Goal: Transaction & Acquisition: Purchase product/service

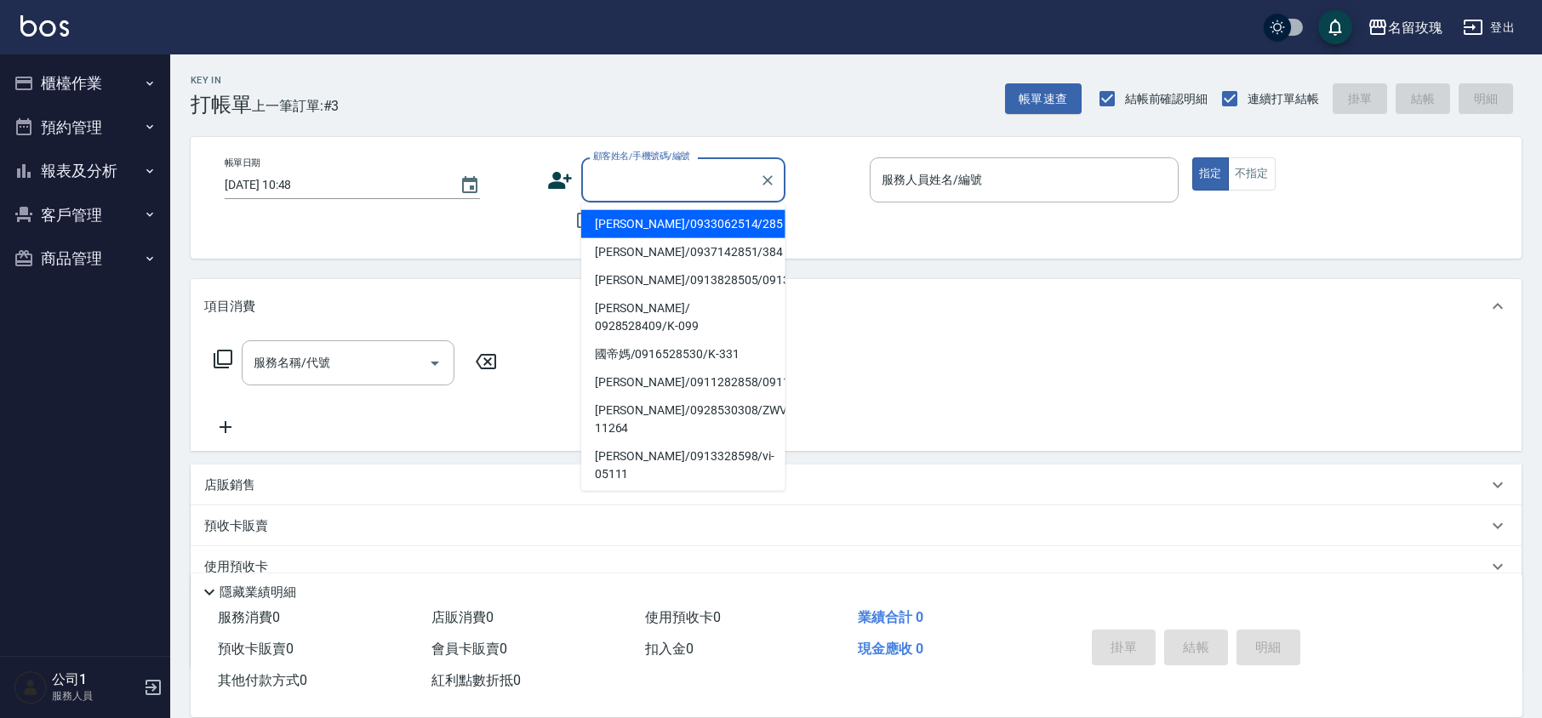
click at [649, 178] on input "顧客姓名/手機號碼/編號" at bounding box center [670, 180] width 163 height 30
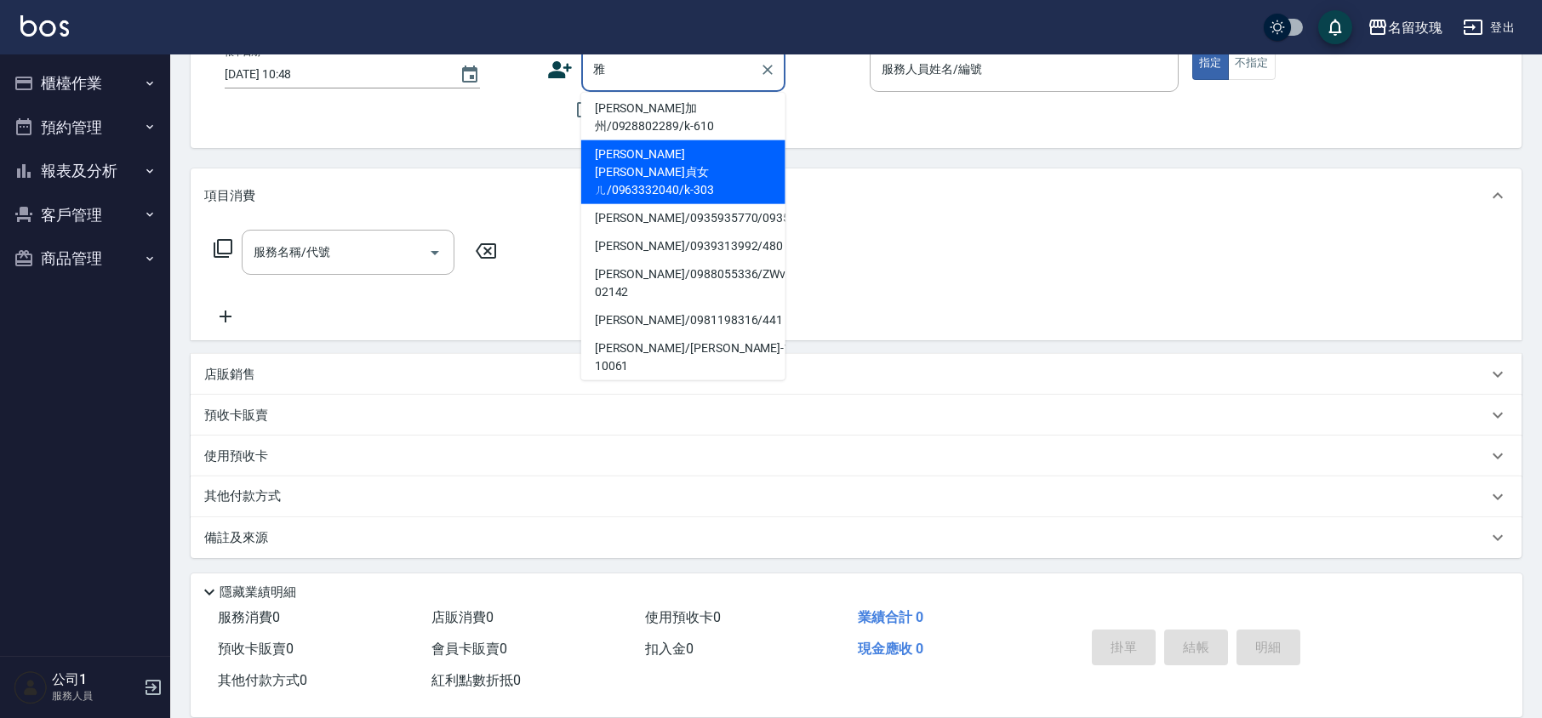
scroll to position [340, 0]
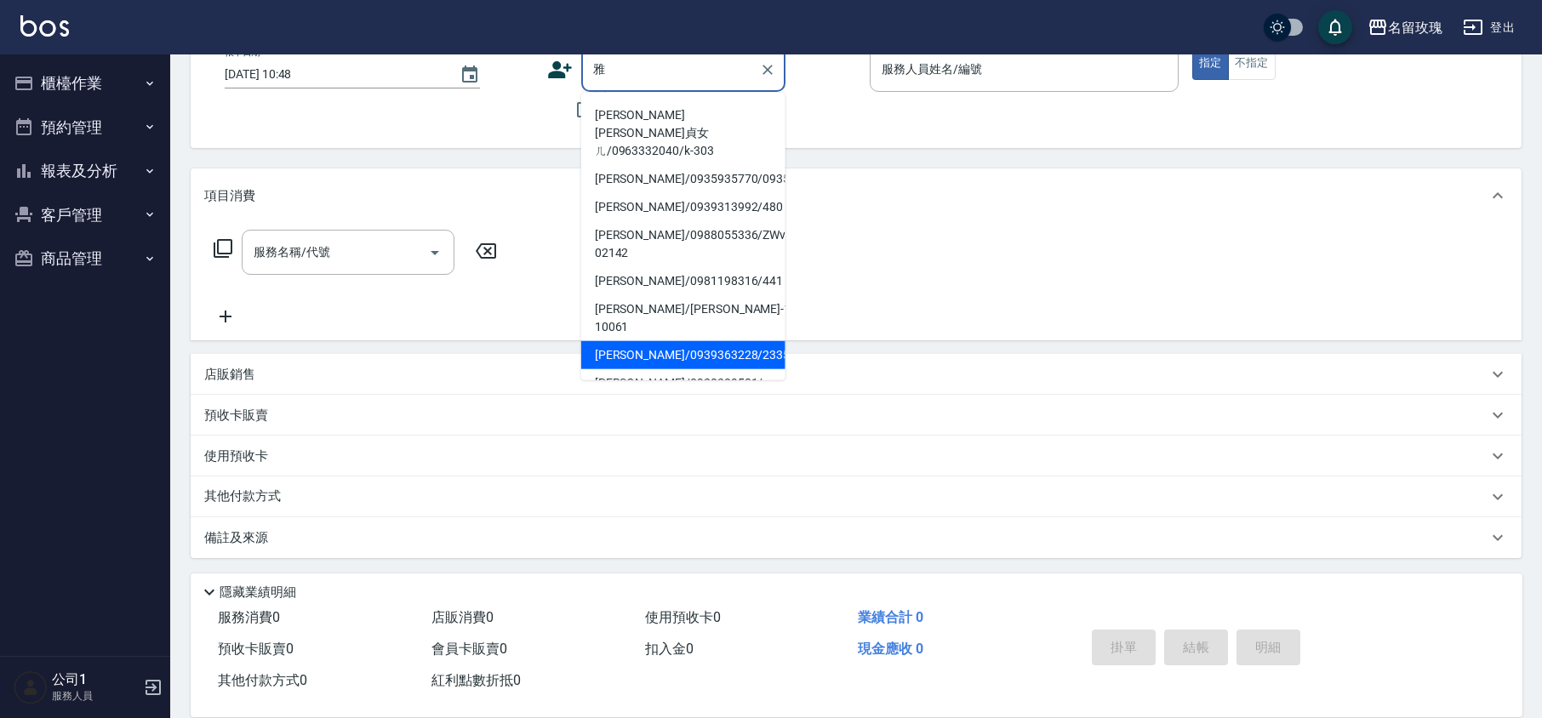
click at [611, 341] on li "[PERSON_NAME]/0939363228/2335" at bounding box center [683, 355] width 204 height 28
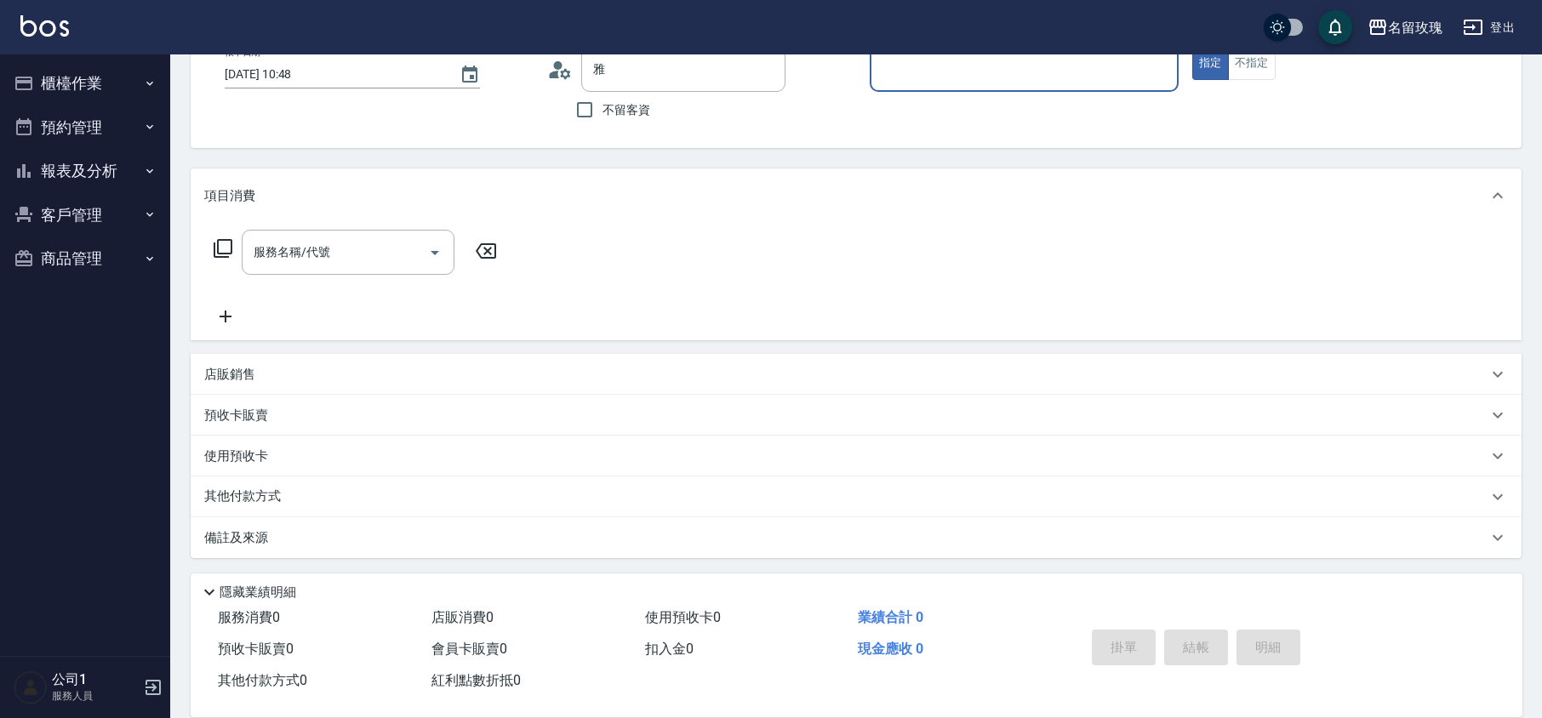
type input "[PERSON_NAME]/0939363228/2335"
type input "KELLY-5"
click at [233, 366] on p "店販銷售" at bounding box center [229, 375] width 51 height 18
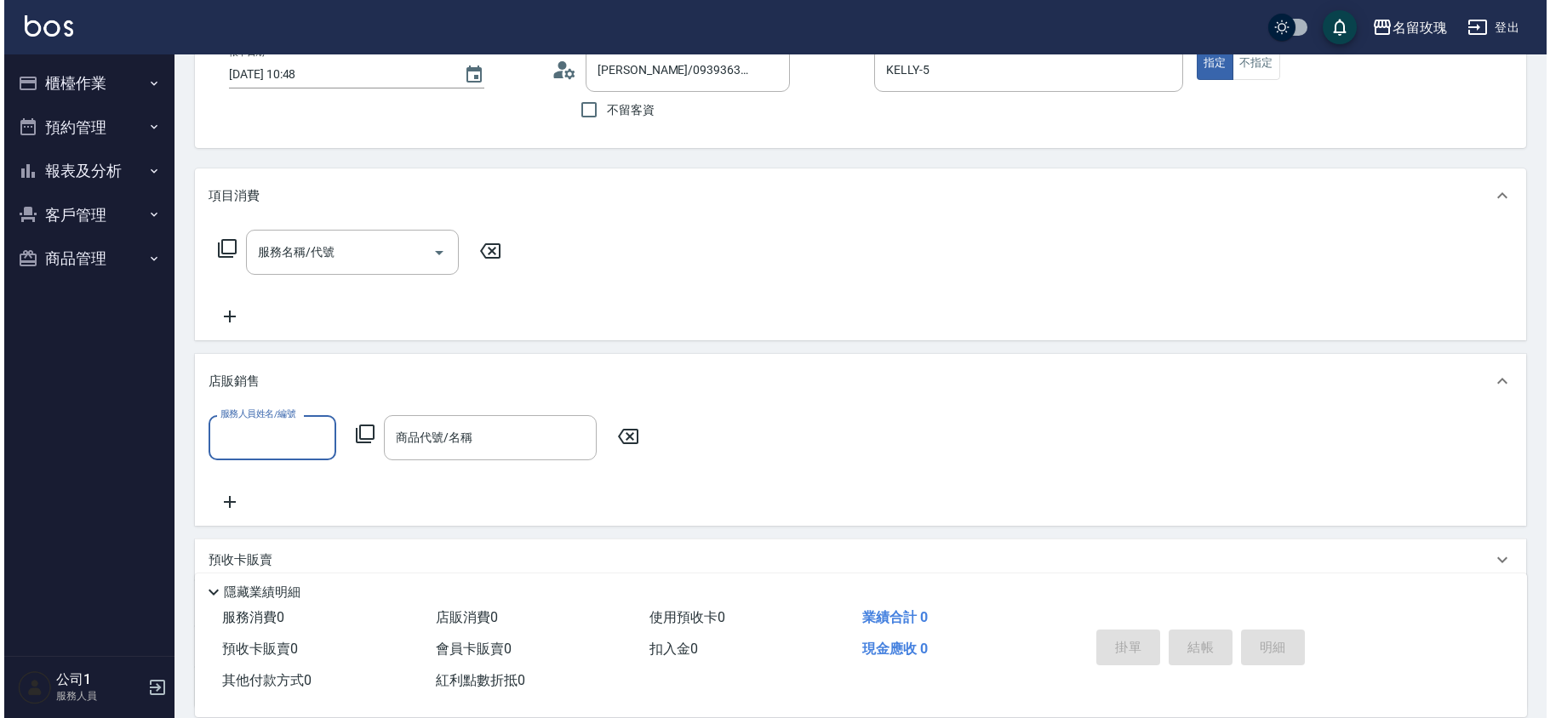
scroll to position [0, 0]
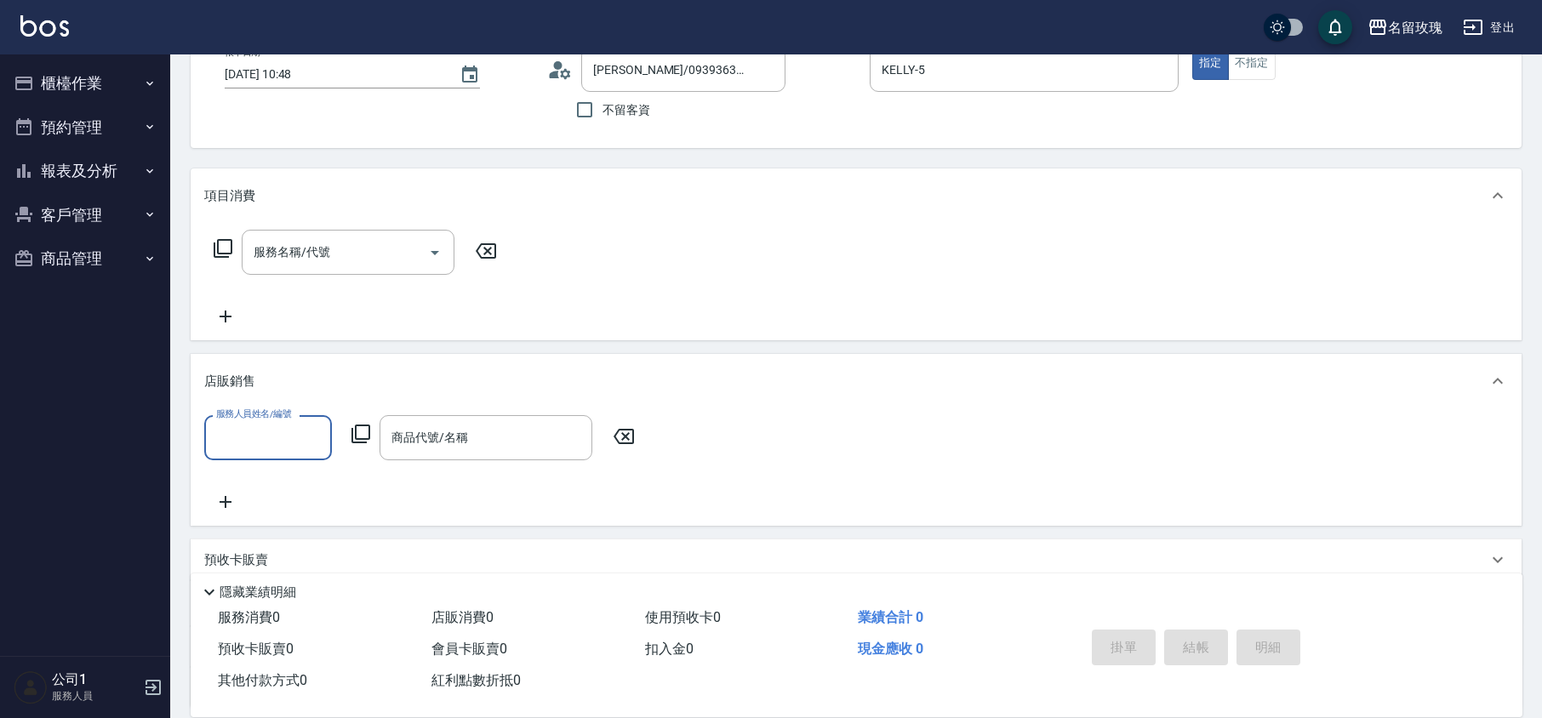
click at [273, 440] on input "服務人員姓名/編號" at bounding box center [268, 438] width 112 height 30
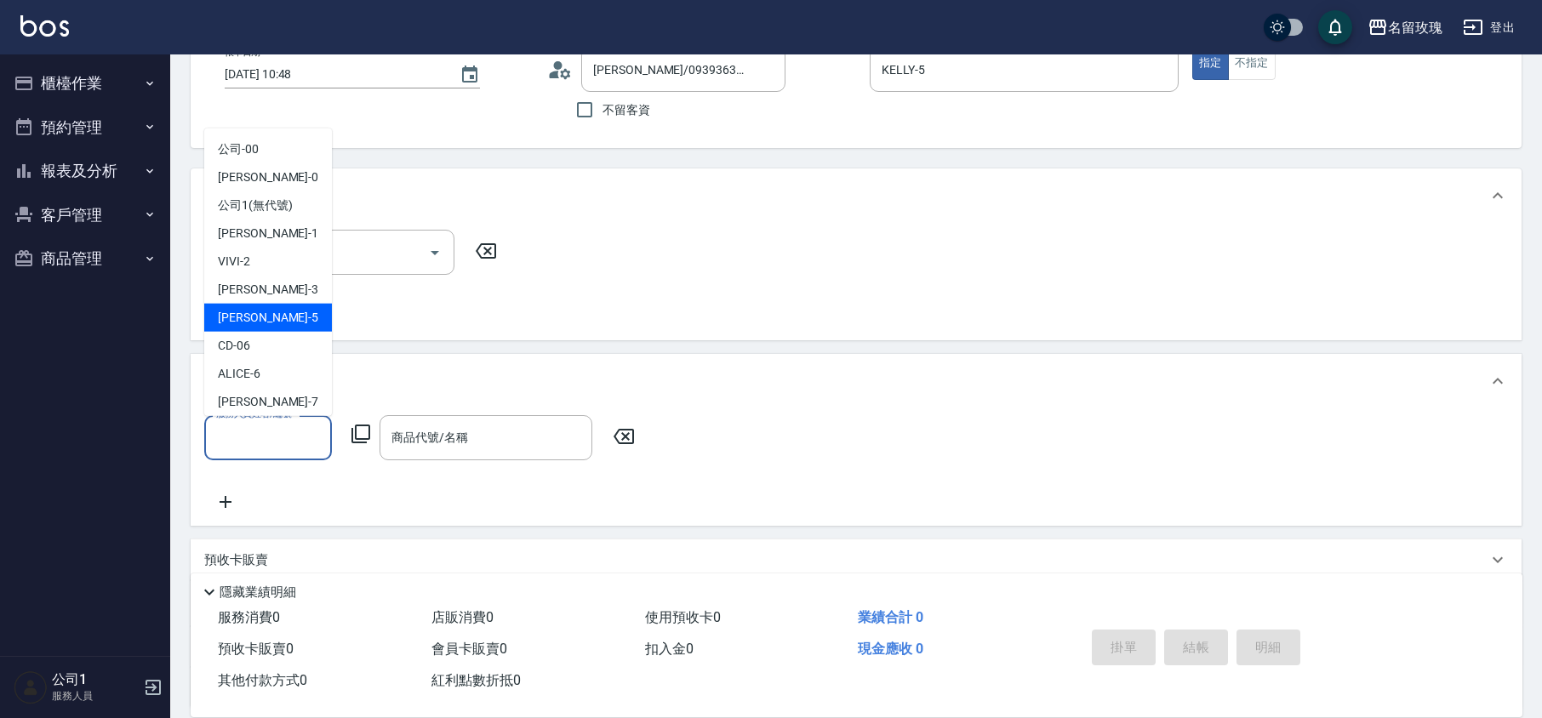
drag, startPoint x: 267, startPoint y: 320, endPoint x: 286, endPoint y: 324, distance: 19.2
click at [269, 318] on div "[PERSON_NAME] -5" at bounding box center [268, 318] width 128 height 28
type input "KELLY-5"
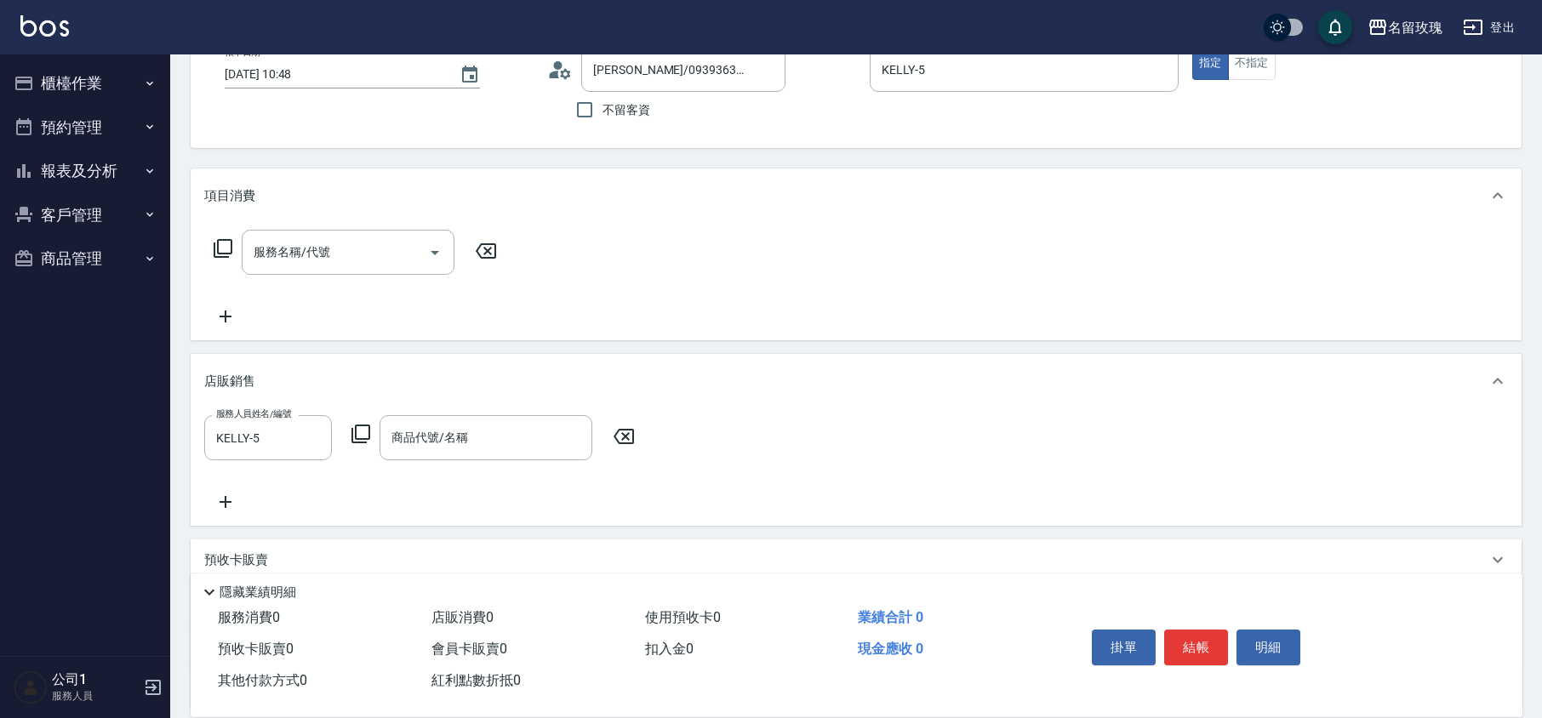
click at [364, 426] on icon at bounding box center [360, 434] width 19 height 19
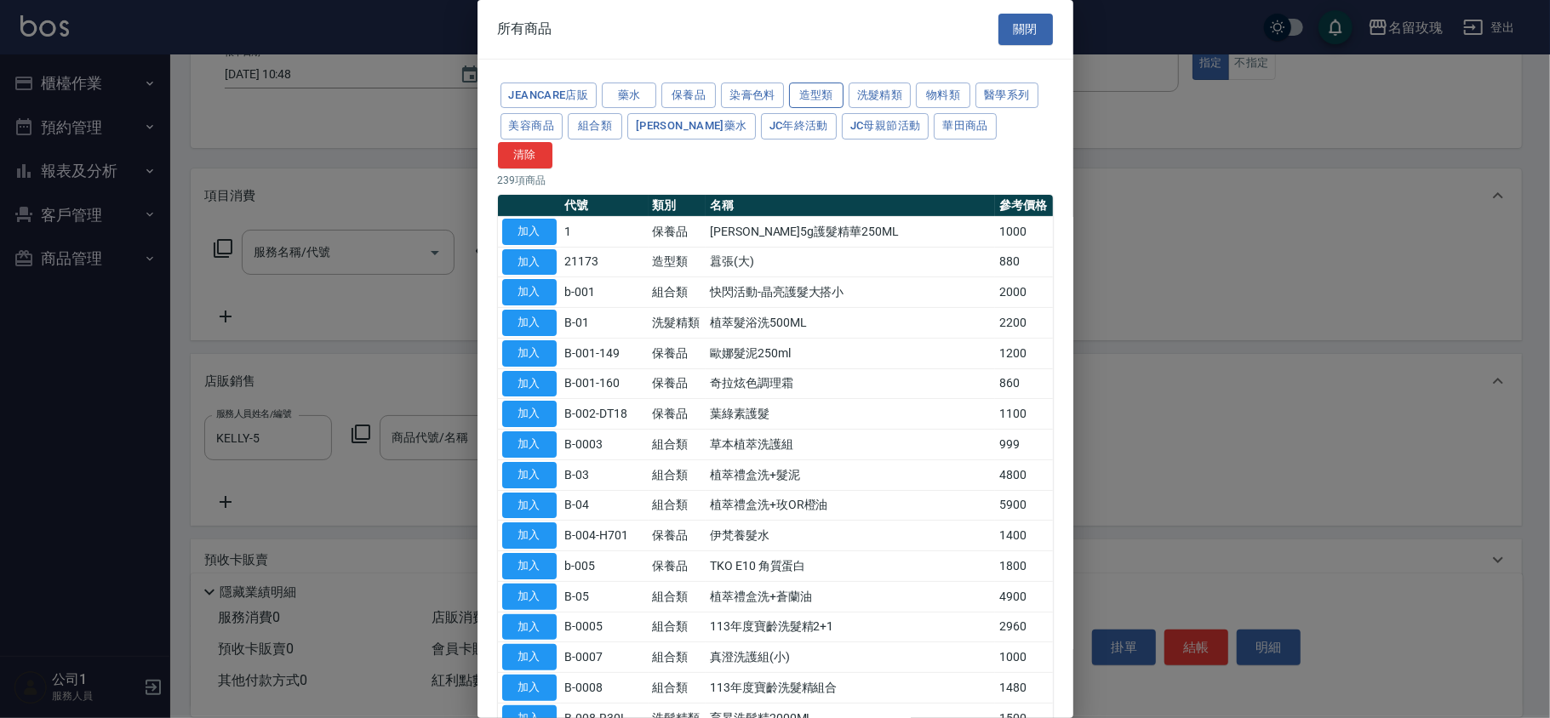
click at [805, 87] on button "造型類" at bounding box center [816, 96] width 54 height 26
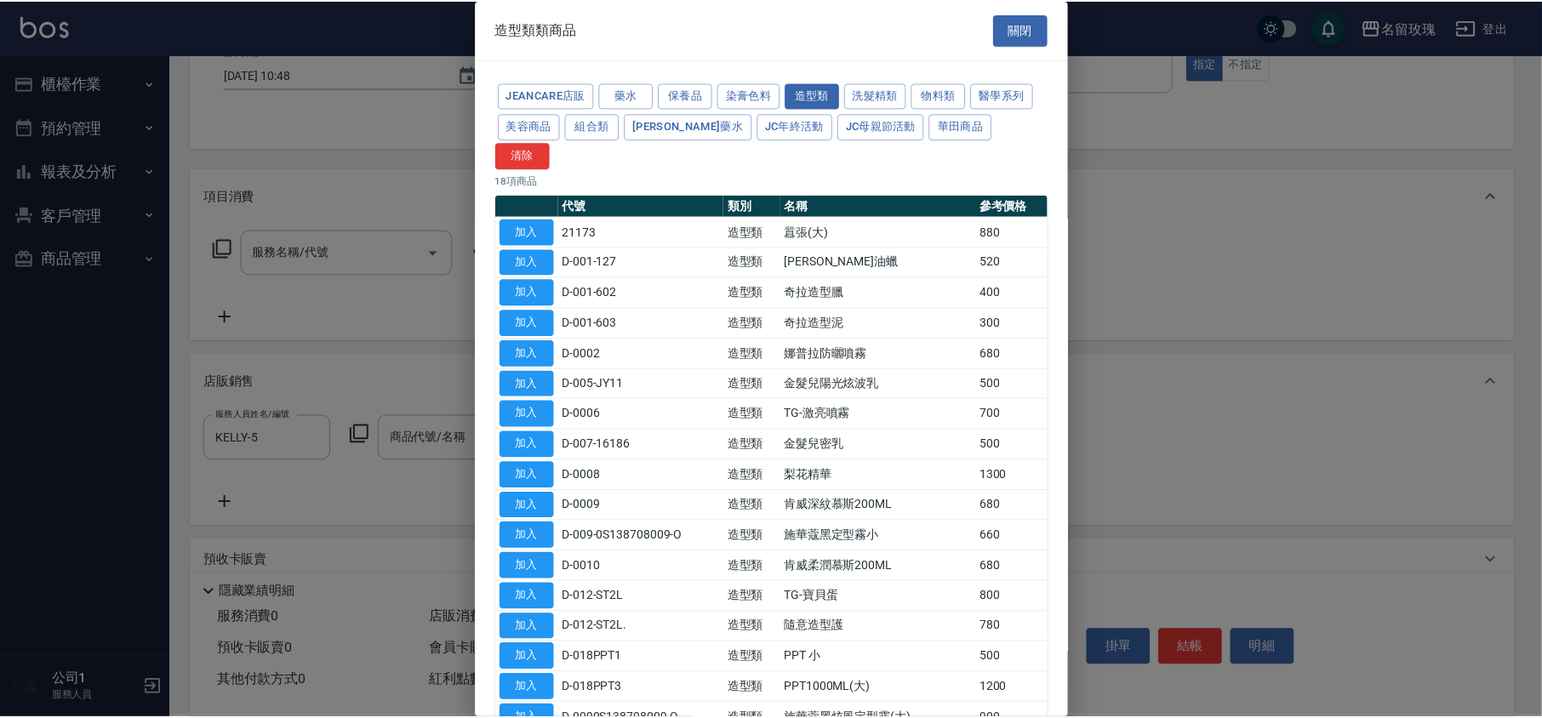
scroll to position [113, 0]
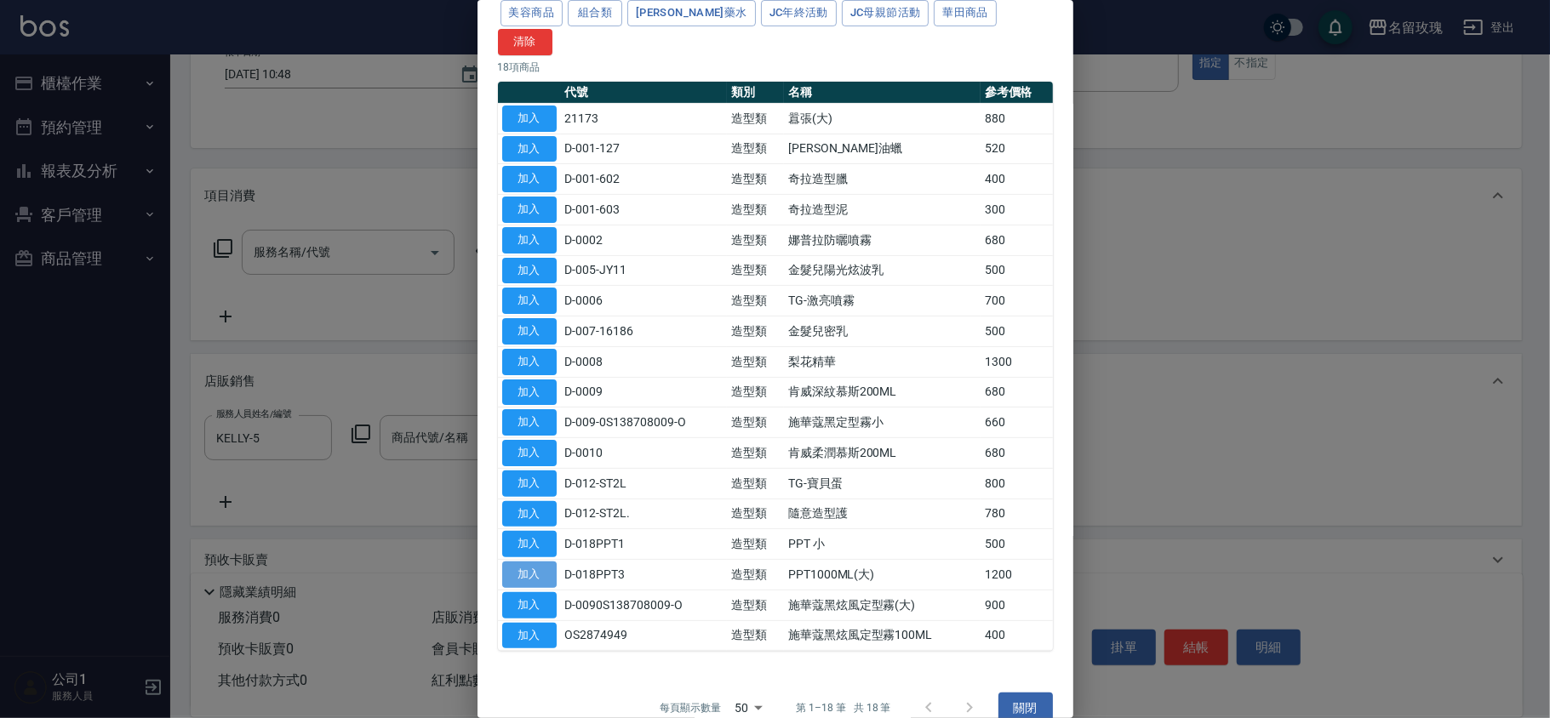
click at [526, 562] on button "加入" at bounding box center [529, 575] width 54 height 26
type input "PPT1000ML(大)"
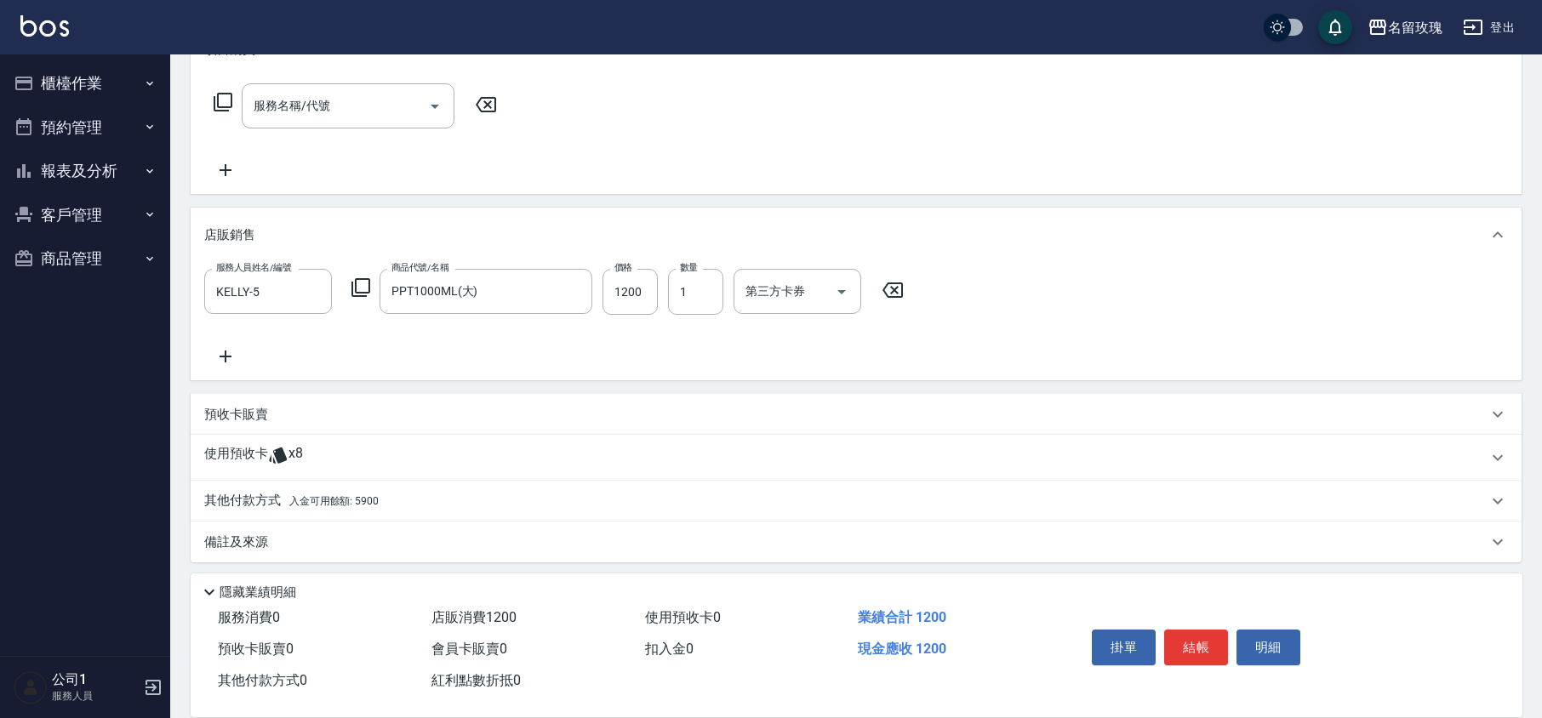
scroll to position [262, 0]
click at [551, 368] on div "服務人員姓名/編號 KELLY-5 服務人員姓名/編號 商品代號/名稱 PPT1000ML(大) 商品代號/名稱 價格 1200 價格 數量 1 數量 第三方…" at bounding box center [856, 317] width 1331 height 118
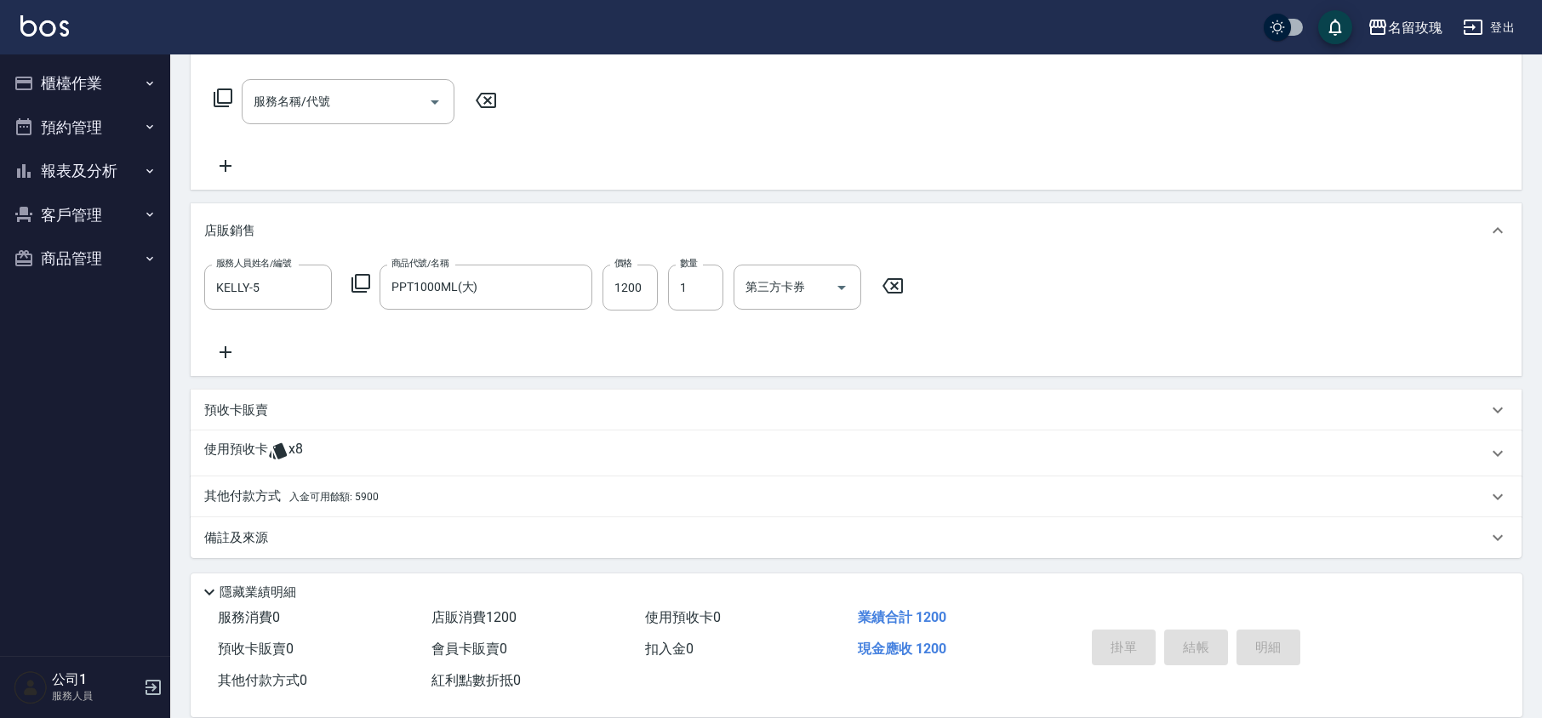
type input "[DATE] 12:20"
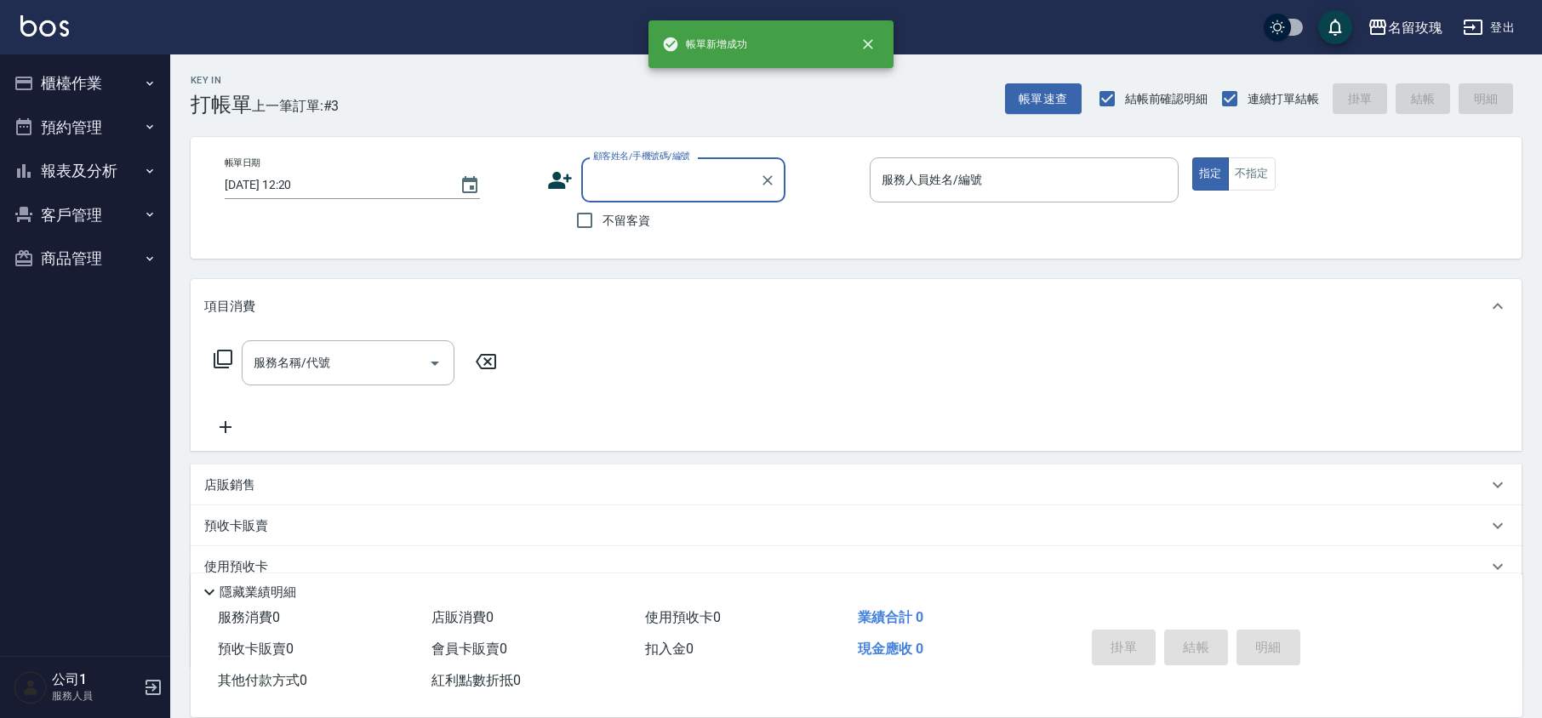
scroll to position [0, 0]
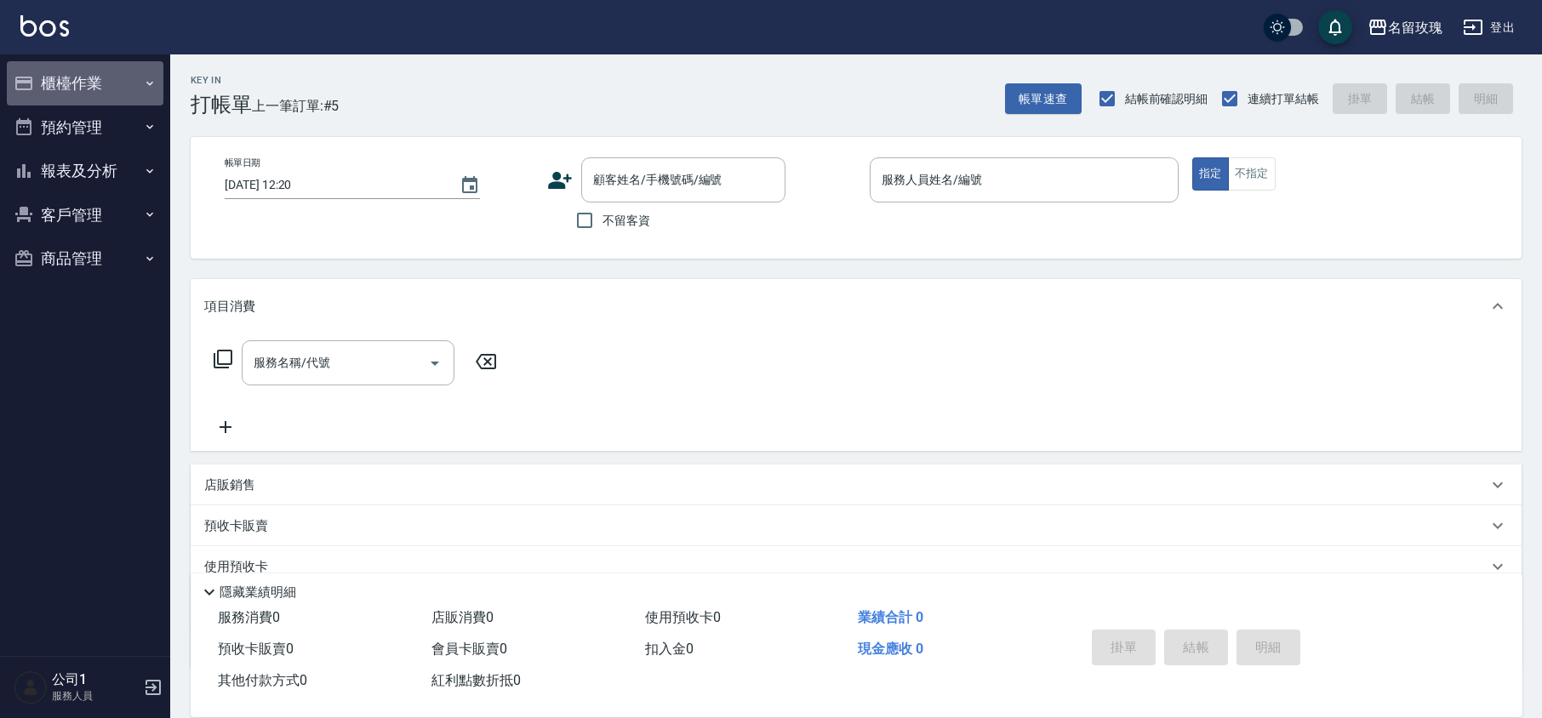
click at [94, 71] on button "櫃檯作業" at bounding box center [85, 83] width 157 height 44
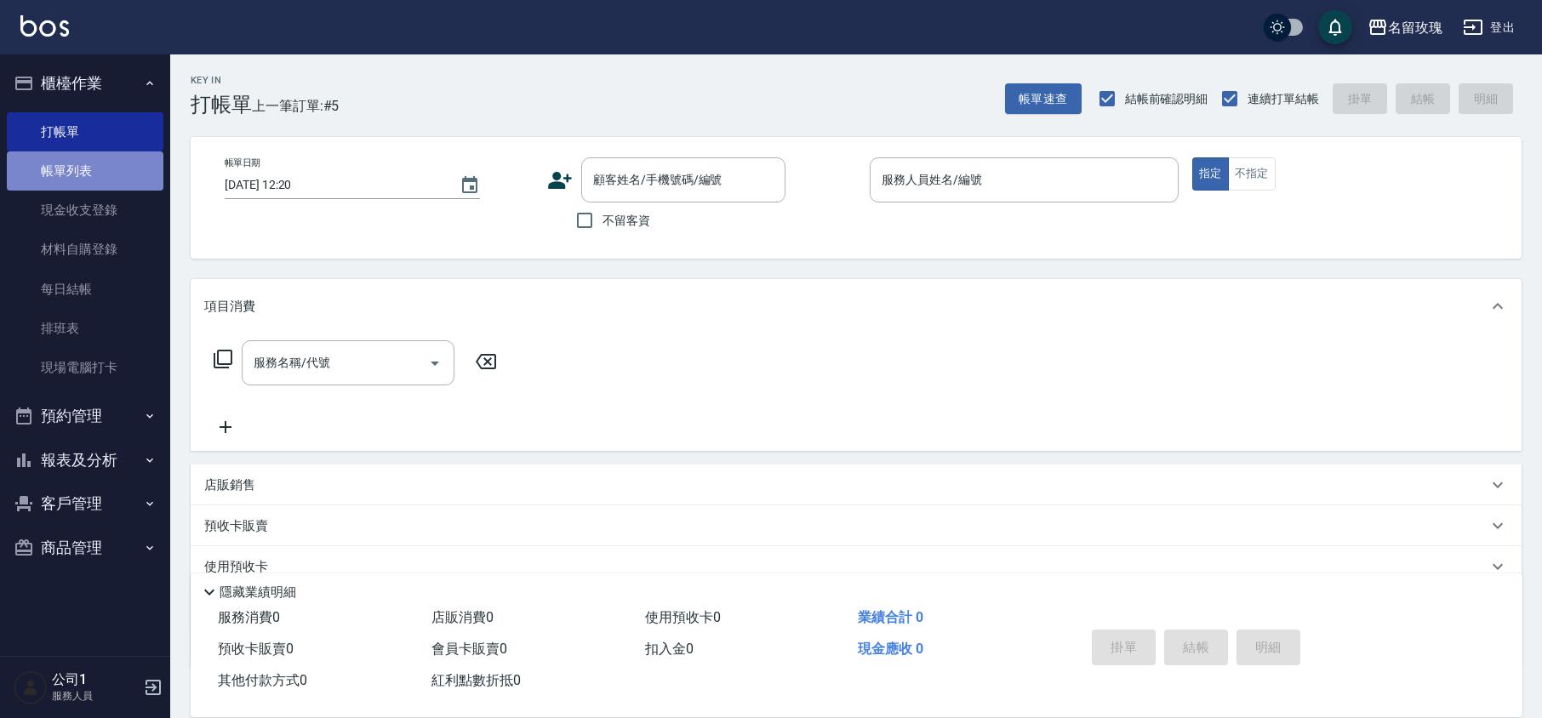
click at [66, 161] on link "帳單列表" at bounding box center [85, 170] width 157 height 39
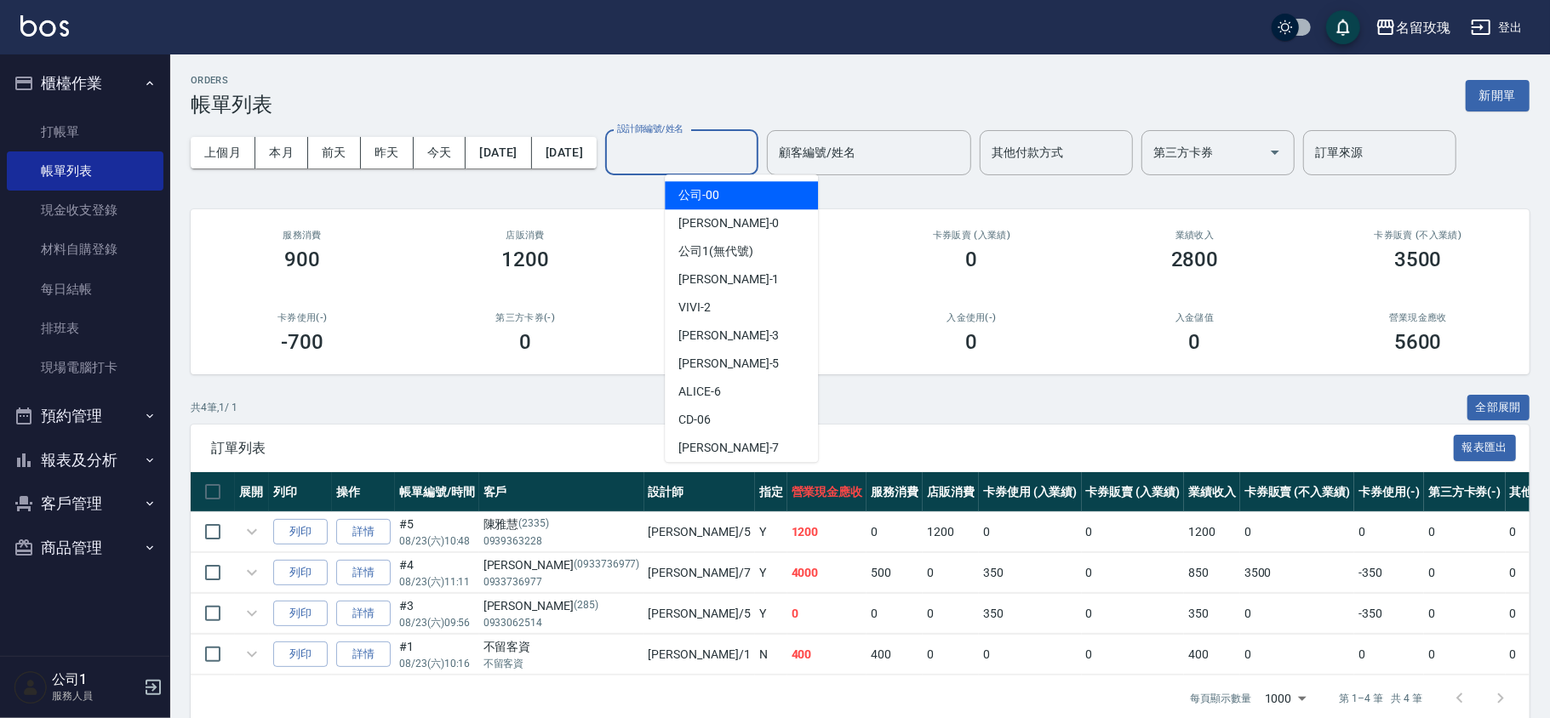
drag, startPoint x: 702, startPoint y: 146, endPoint x: 692, endPoint y: 252, distance: 106.0
click at [703, 150] on input "設計師編號/姓名" at bounding box center [682, 153] width 138 height 30
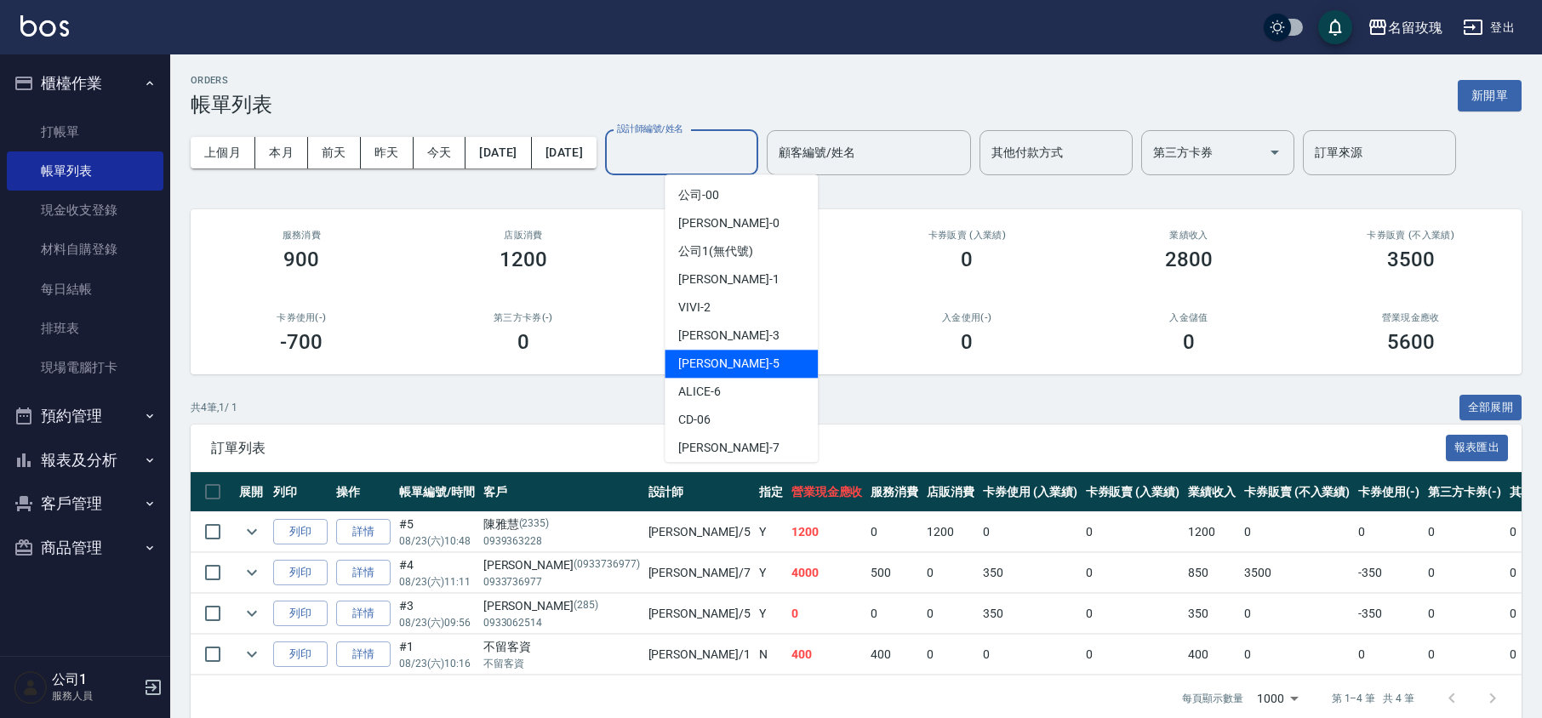
click at [695, 358] on span "[PERSON_NAME] -5" at bounding box center [728, 364] width 100 height 18
type input "KELLY-5"
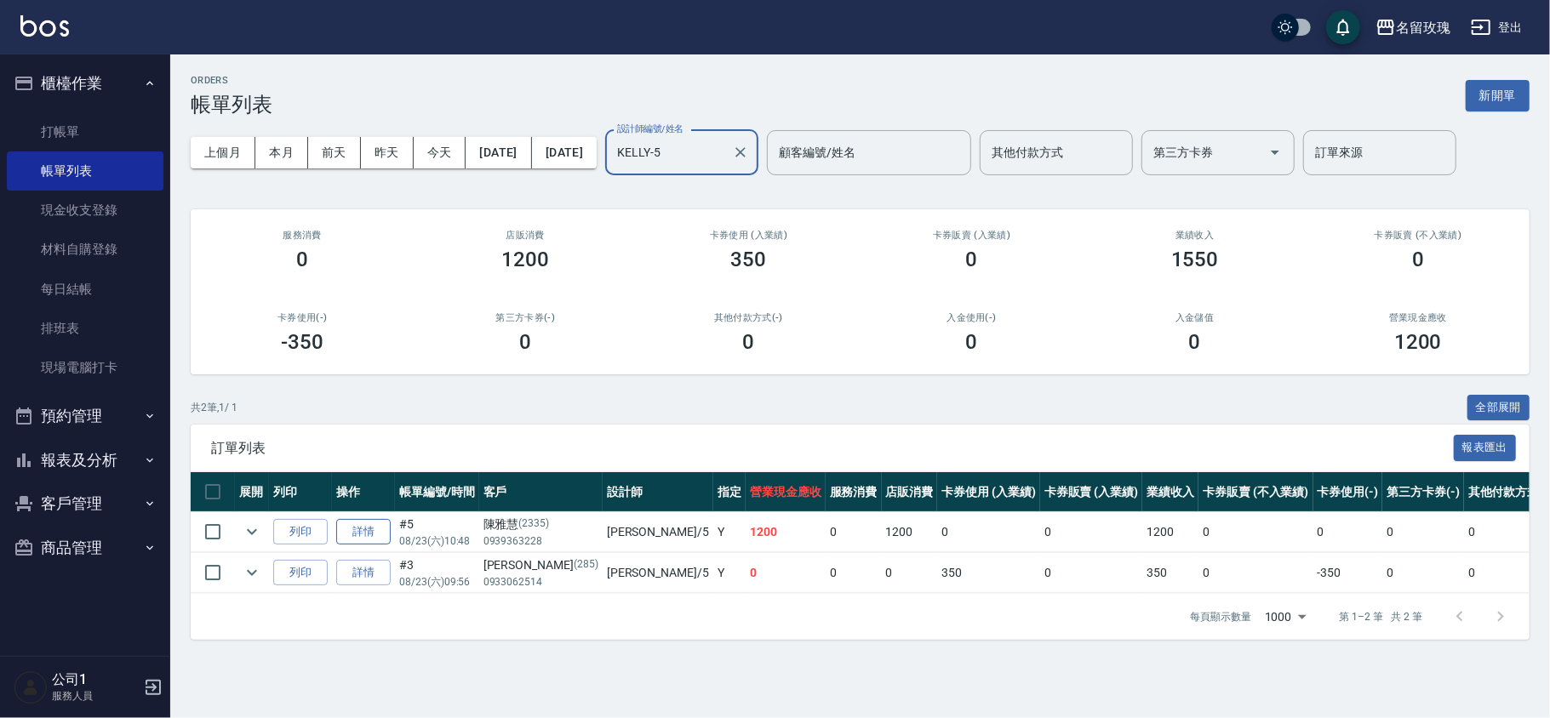
click at [363, 529] on link "詳情" at bounding box center [363, 532] width 54 height 26
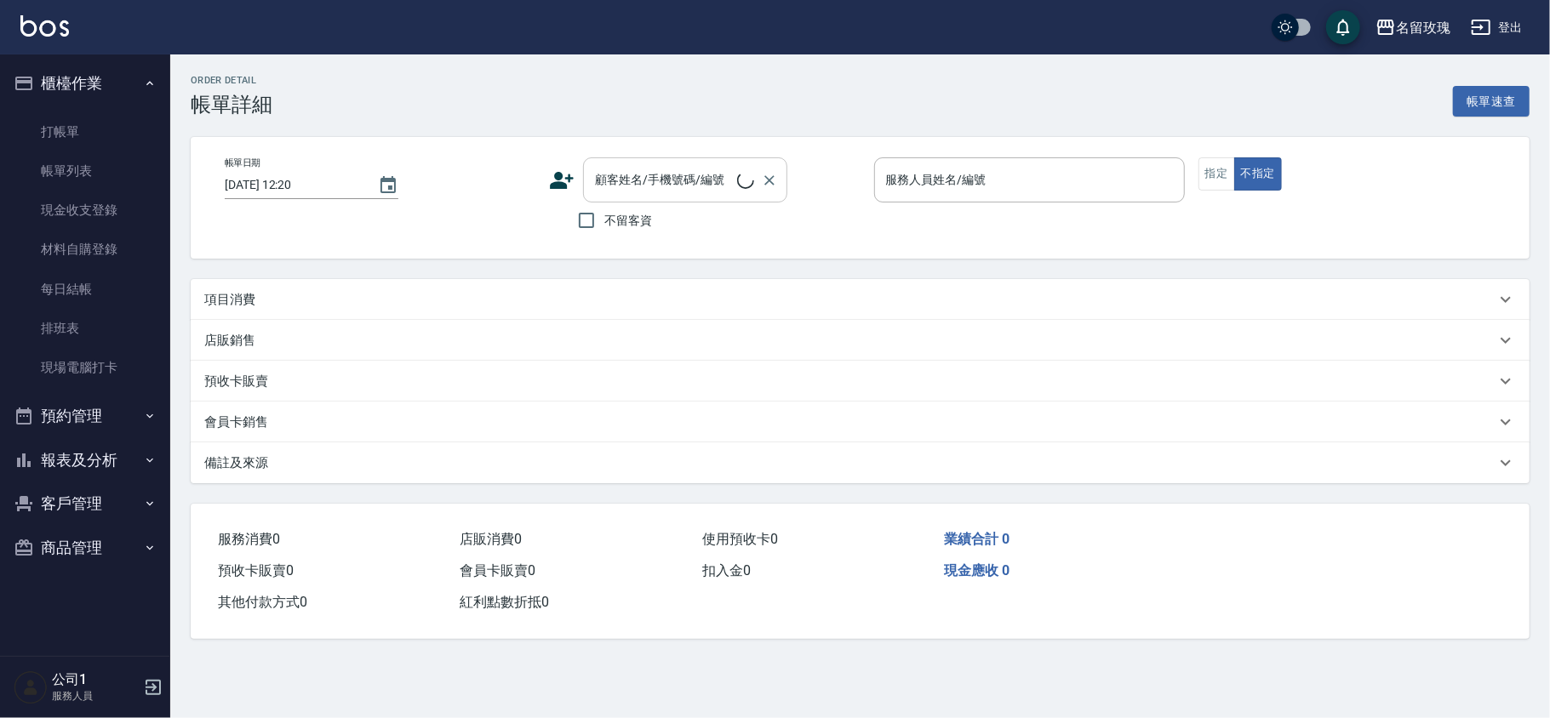
type input "[DATE] 10:48"
type input "KELLY-5"
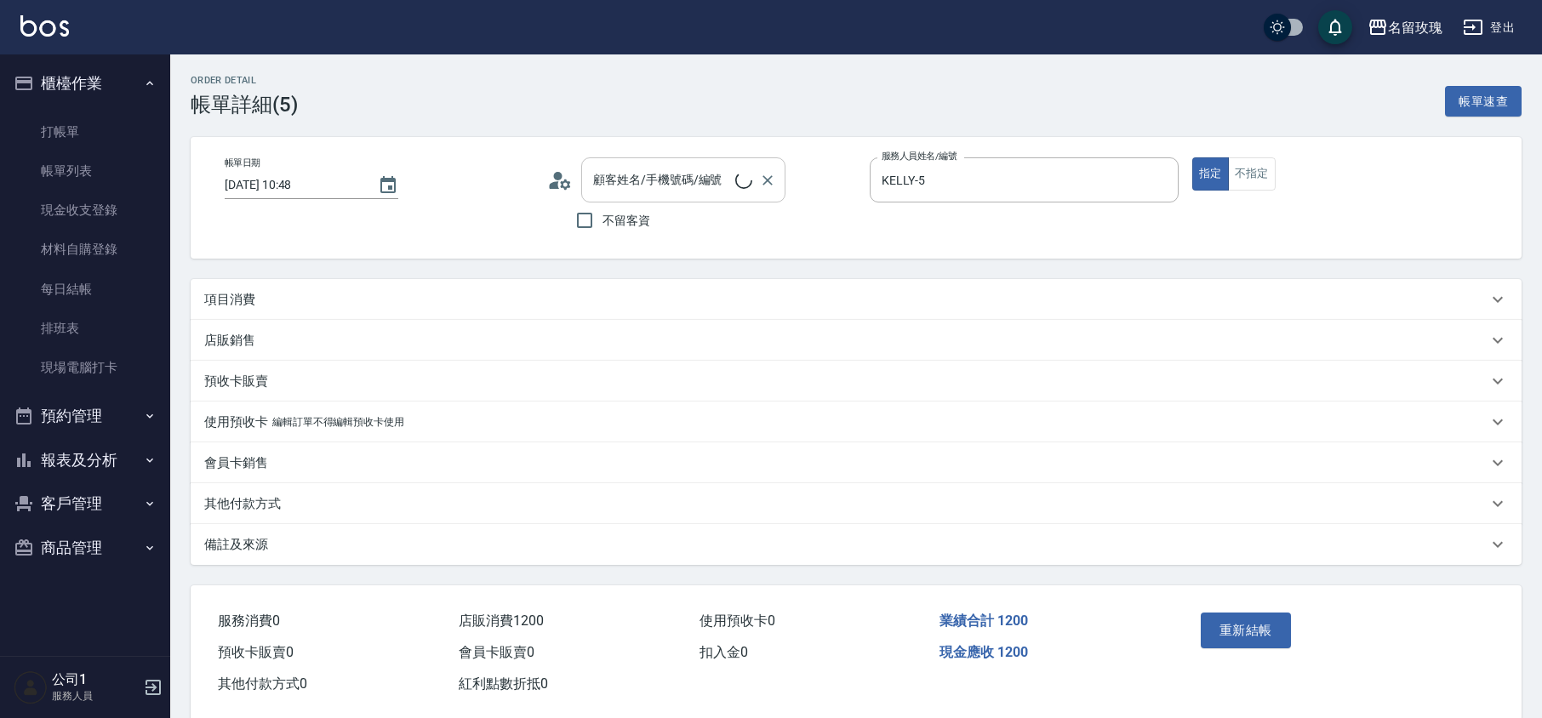
scroll to position [29, 0]
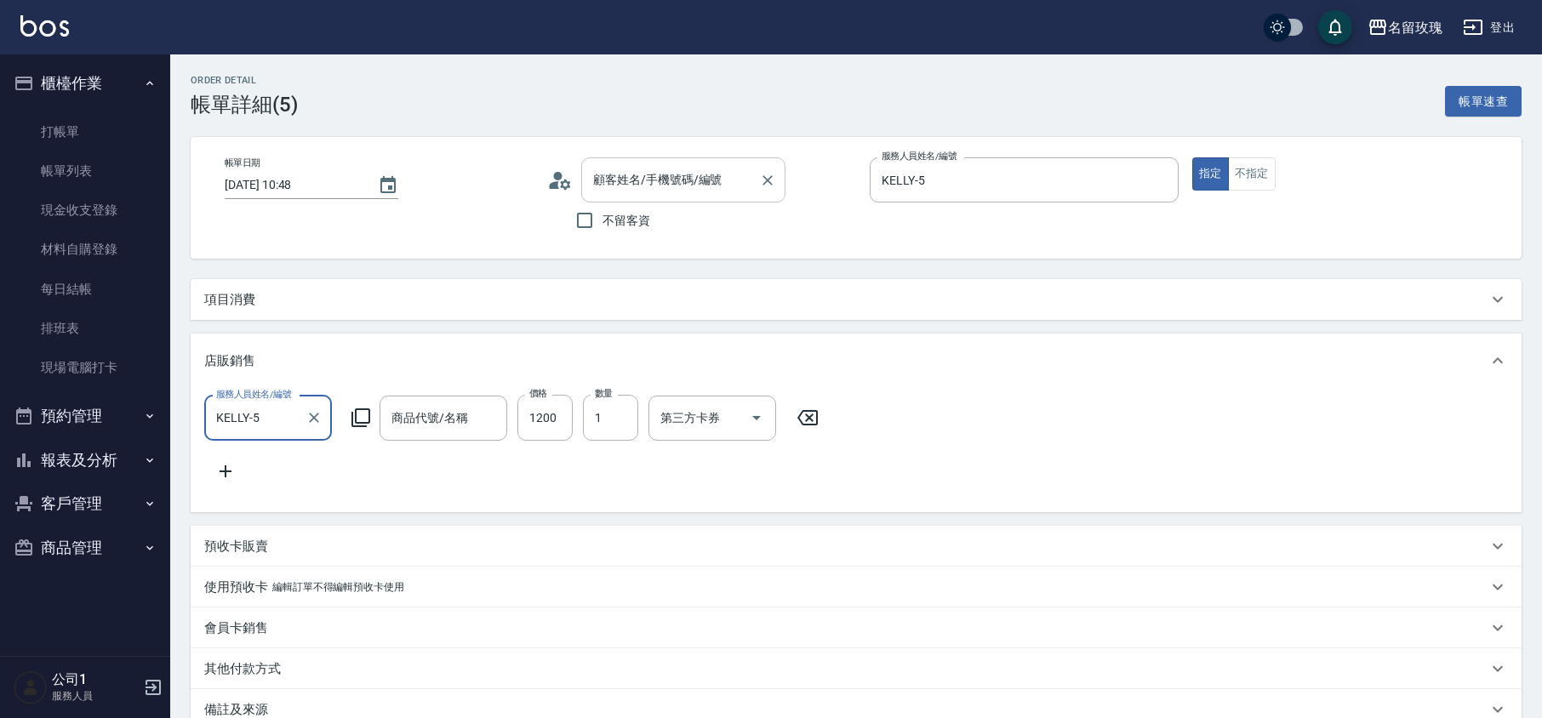
type input "[PERSON_NAME]/0939363228/2335"
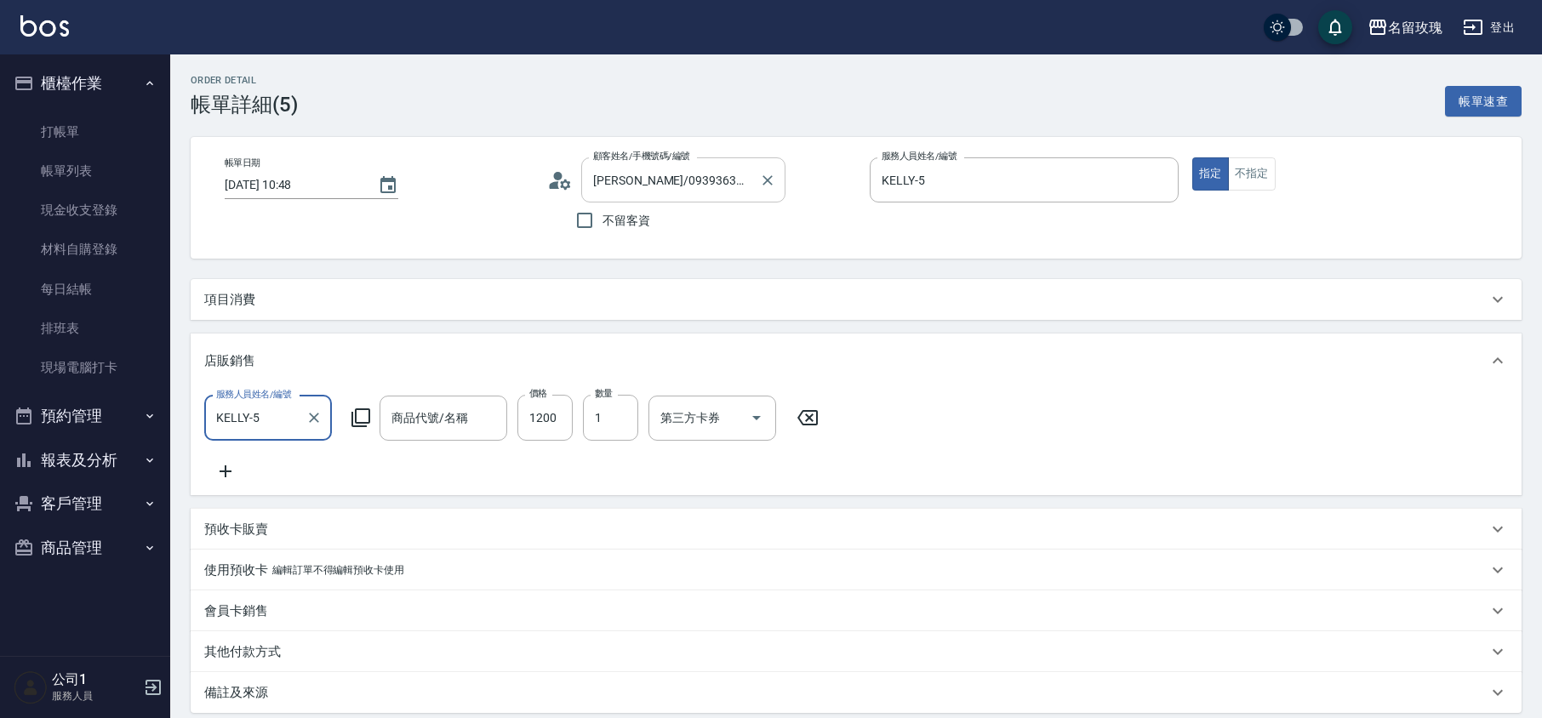
scroll to position [0, 0]
type input "PPT1000ML(大)"
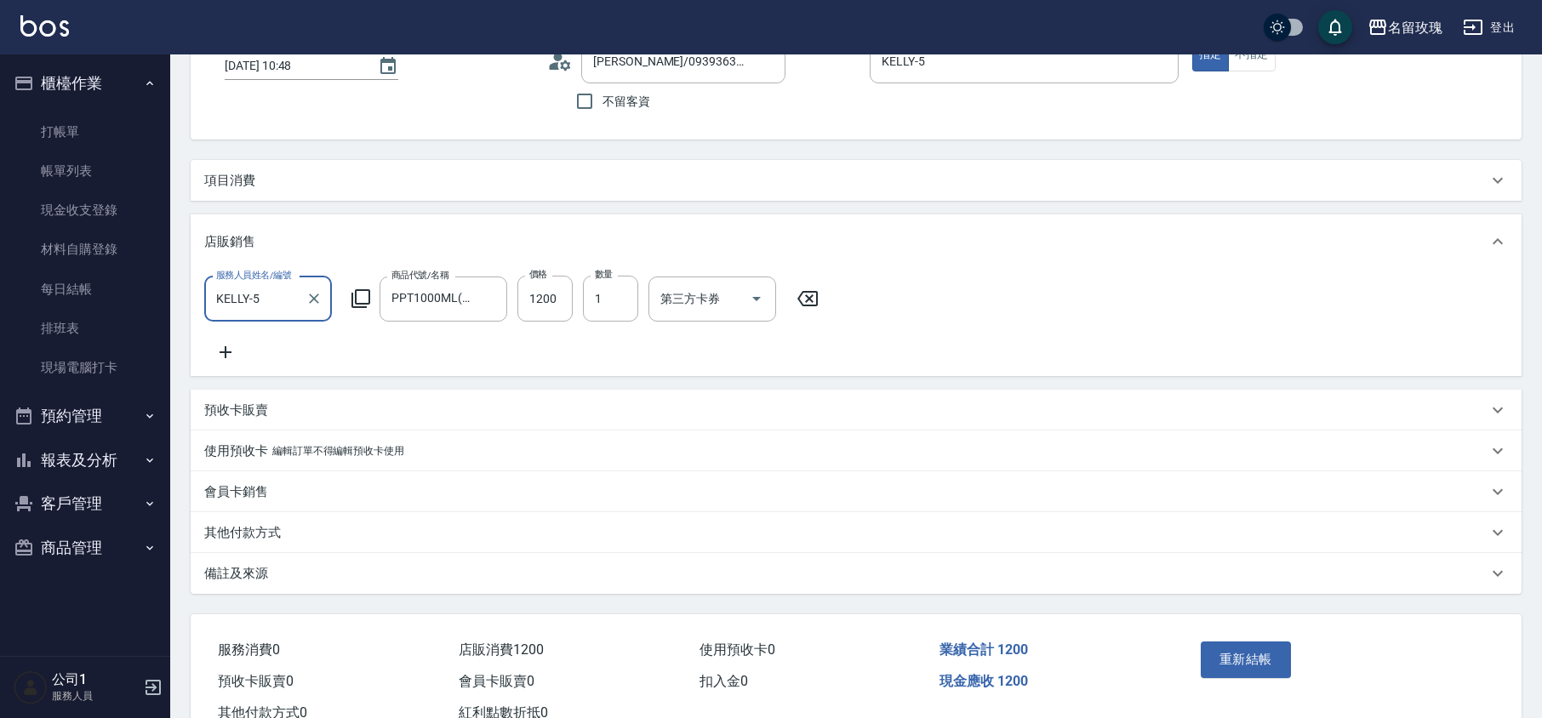
scroll to position [192, 0]
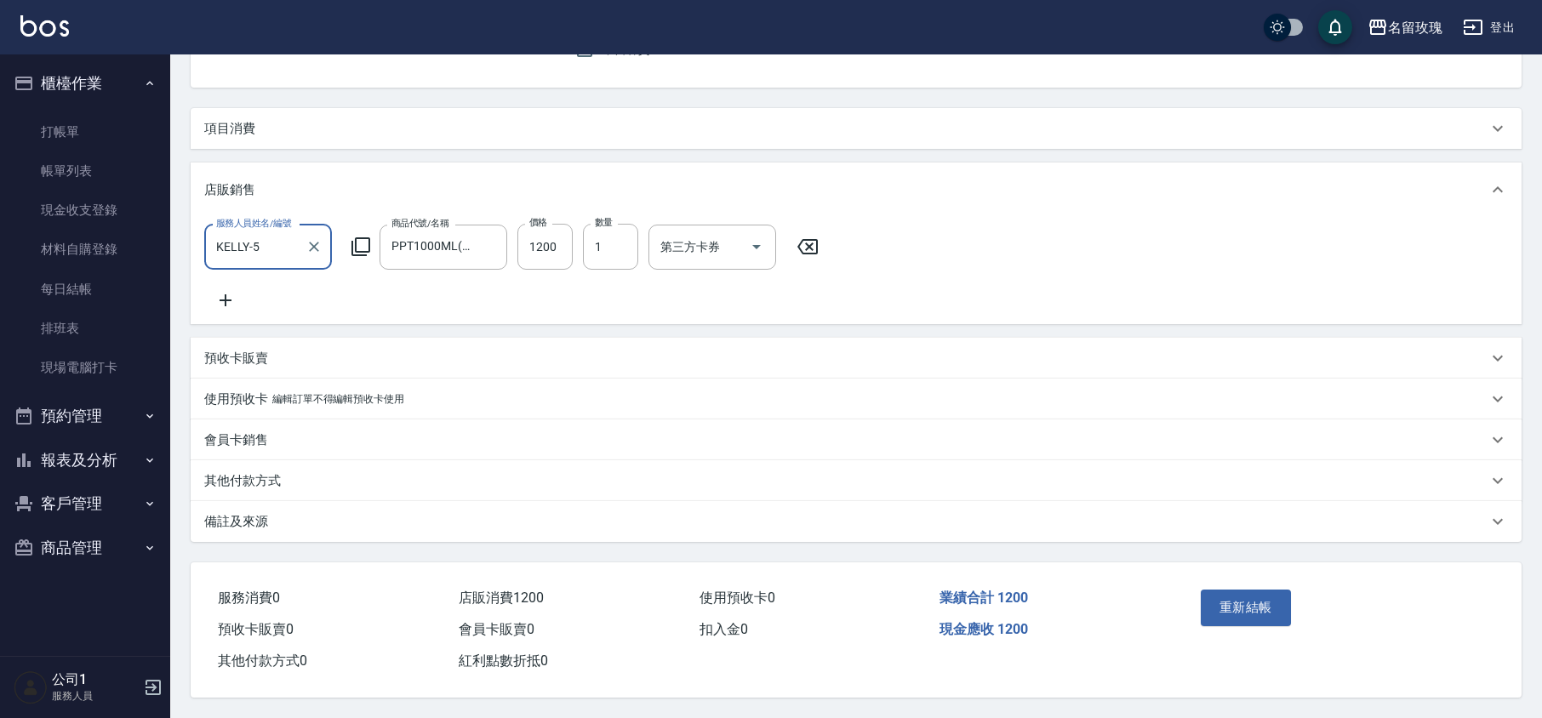
click at [249, 472] on p "其他付款方式" at bounding box center [242, 481] width 77 height 18
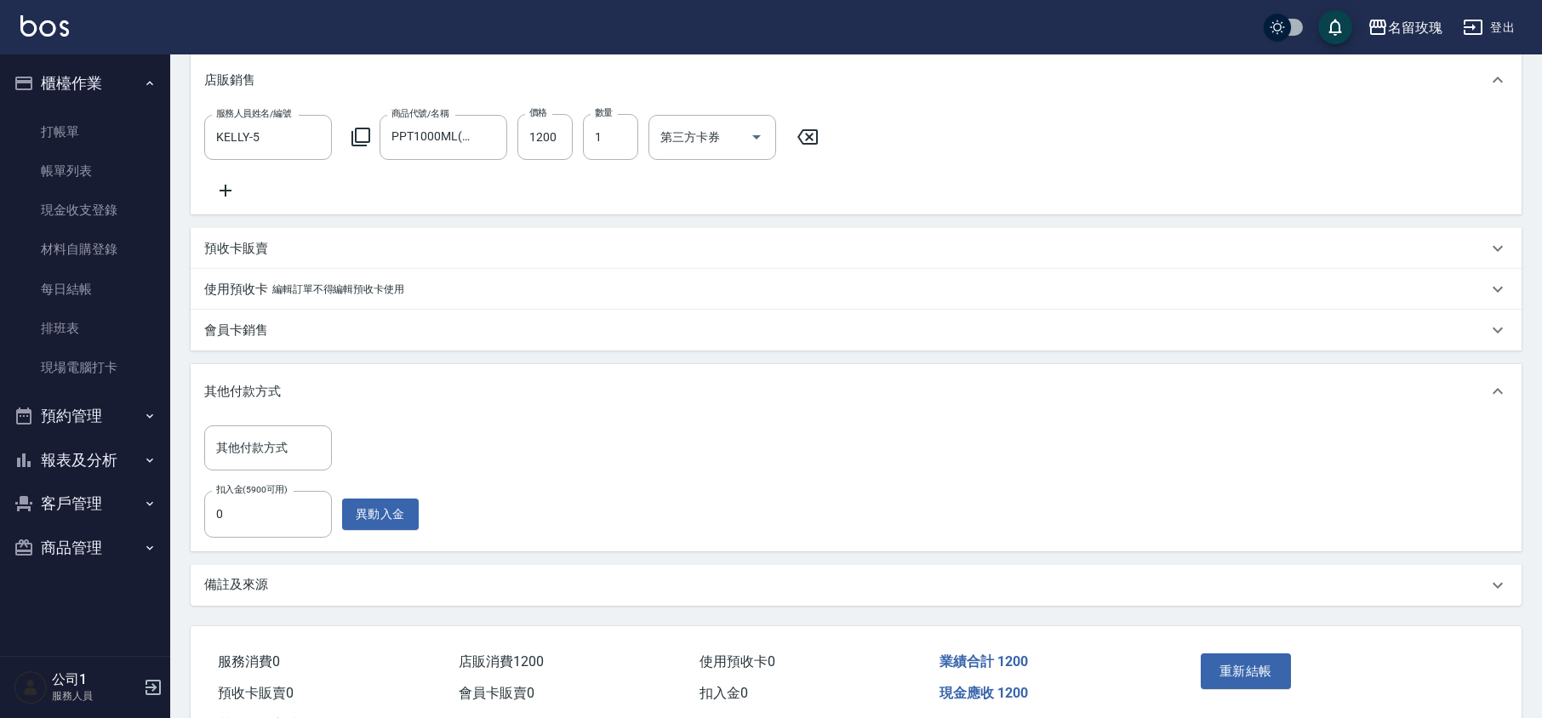
scroll to position [306, 0]
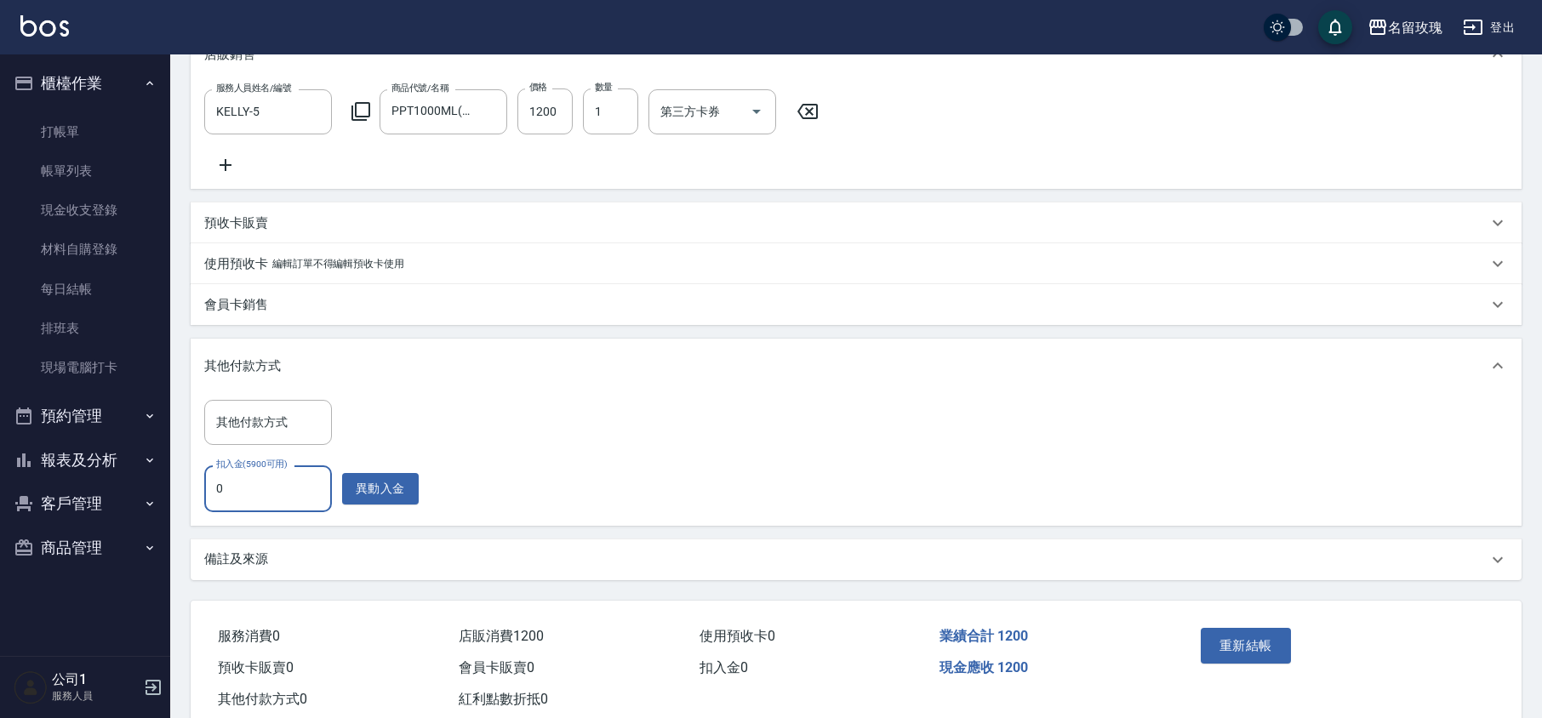
click at [264, 495] on input "0" at bounding box center [268, 489] width 128 height 46
type input "1200"
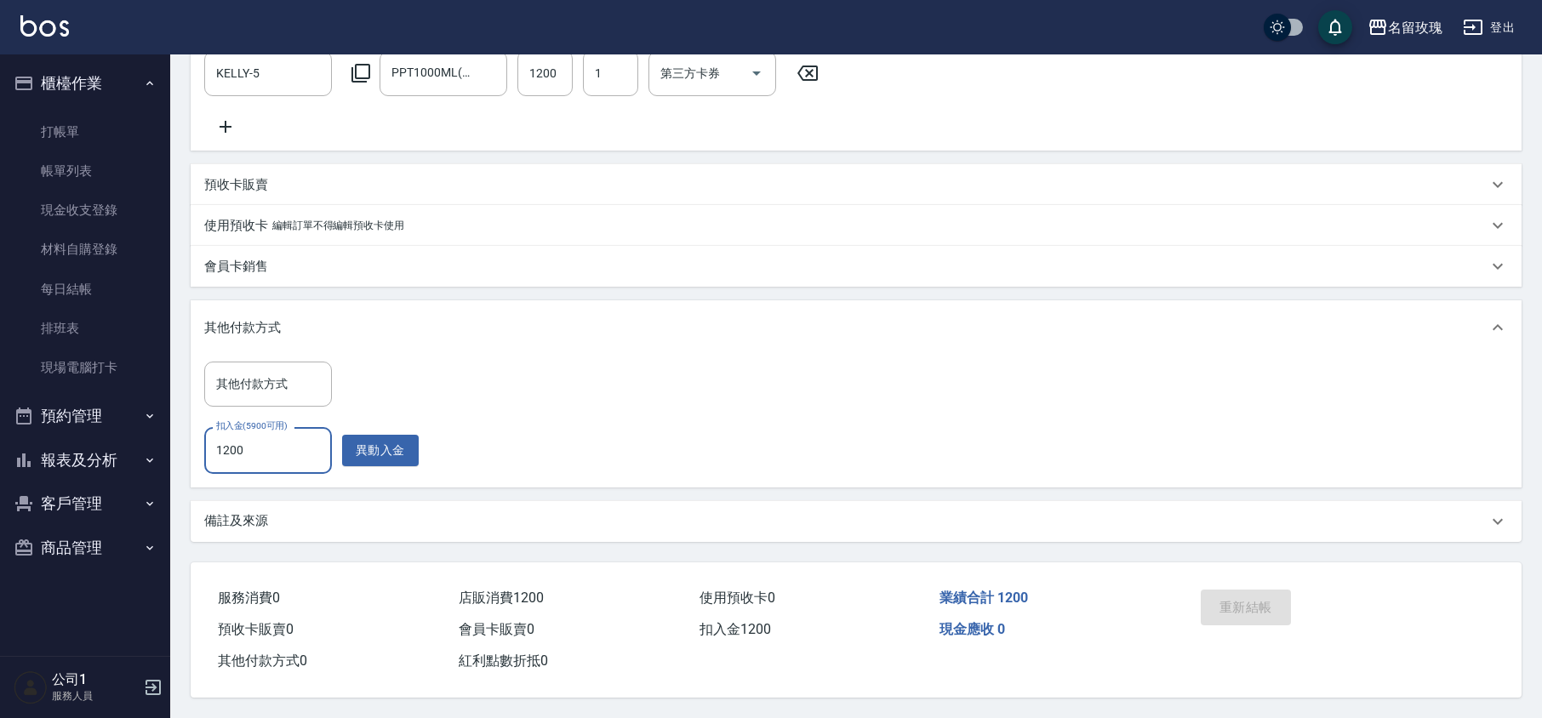
scroll to position [138, 0]
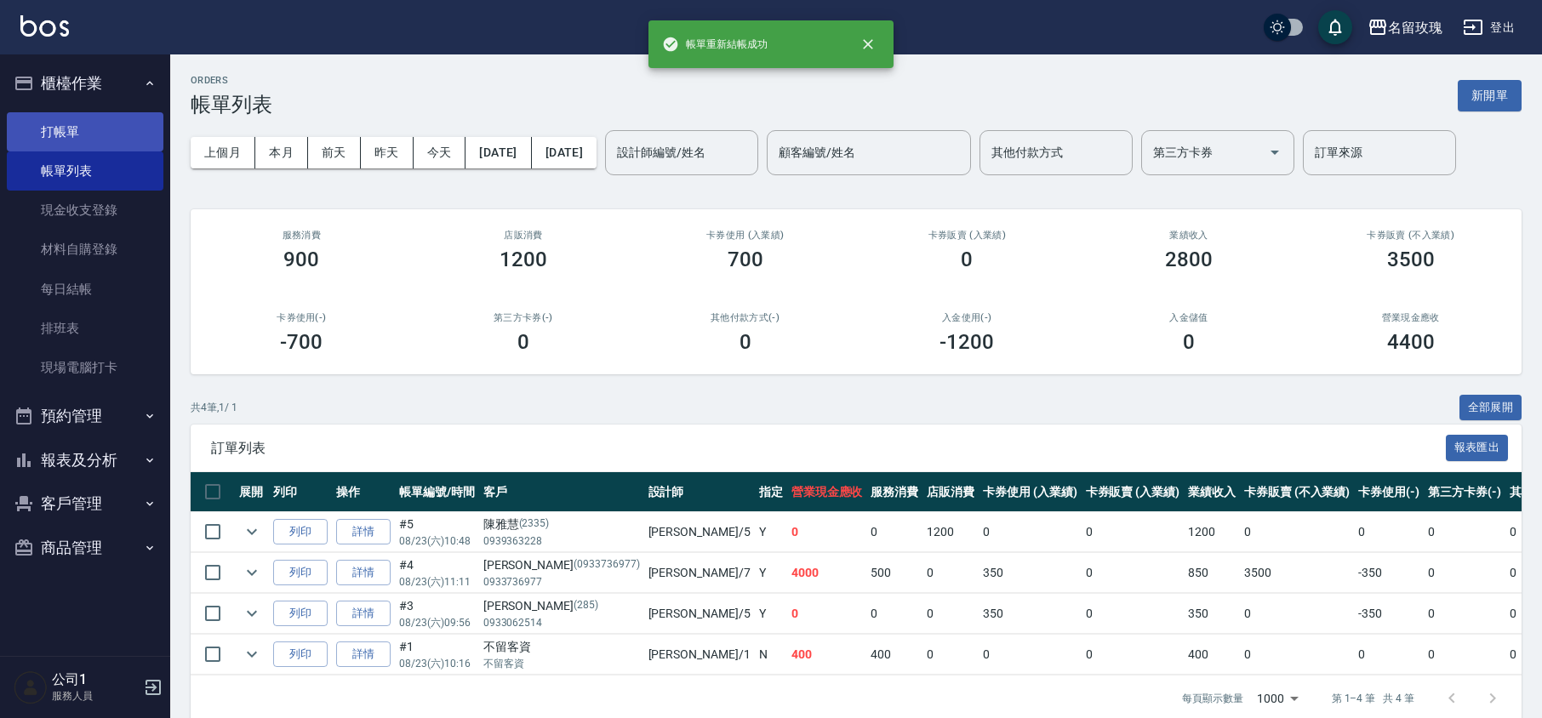
click at [104, 133] on link "打帳單" at bounding box center [85, 131] width 157 height 39
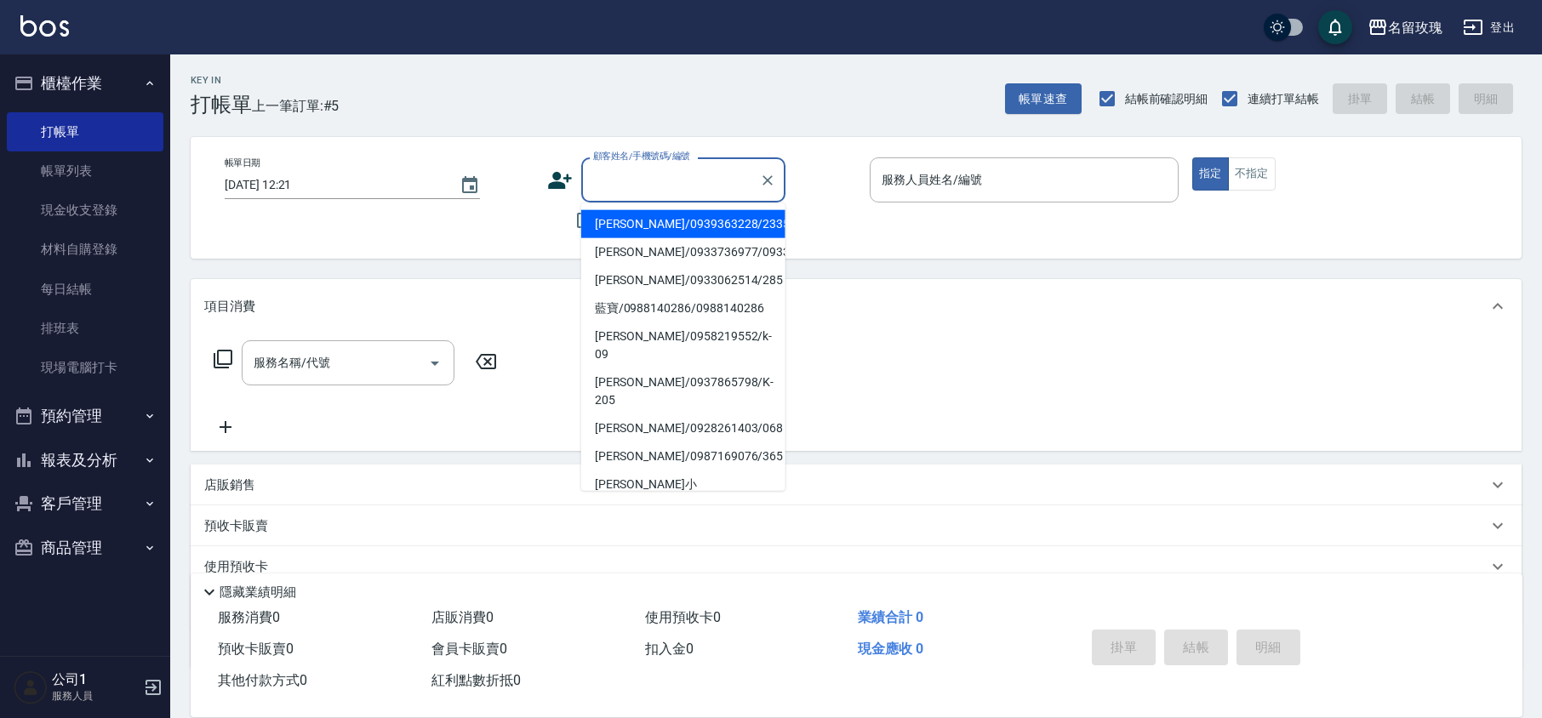
click at [620, 175] on input "顧客姓名/手機號碼/編號" at bounding box center [670, 180] width 163 height 30
click at [637, 219] on li "[PERSON_NAME]/0939363228/2335" at bounding box center [683, 224] width 204 height 28
type input "[PERSON_NAME]/0939363228/2335"
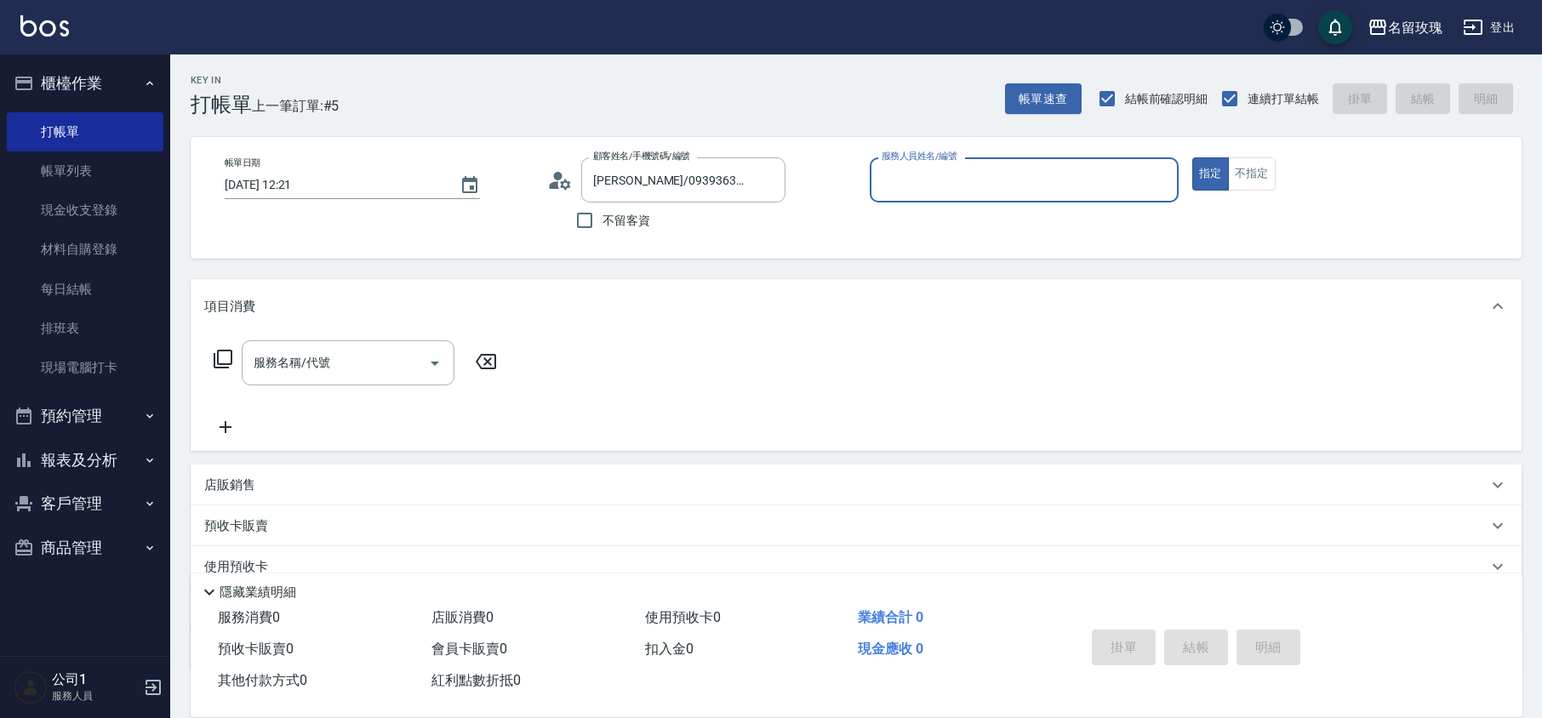
type input "KELLY-5"
click at [763, 172] on icon "Clear" at bounding box center [767, 180] width 17 height 17
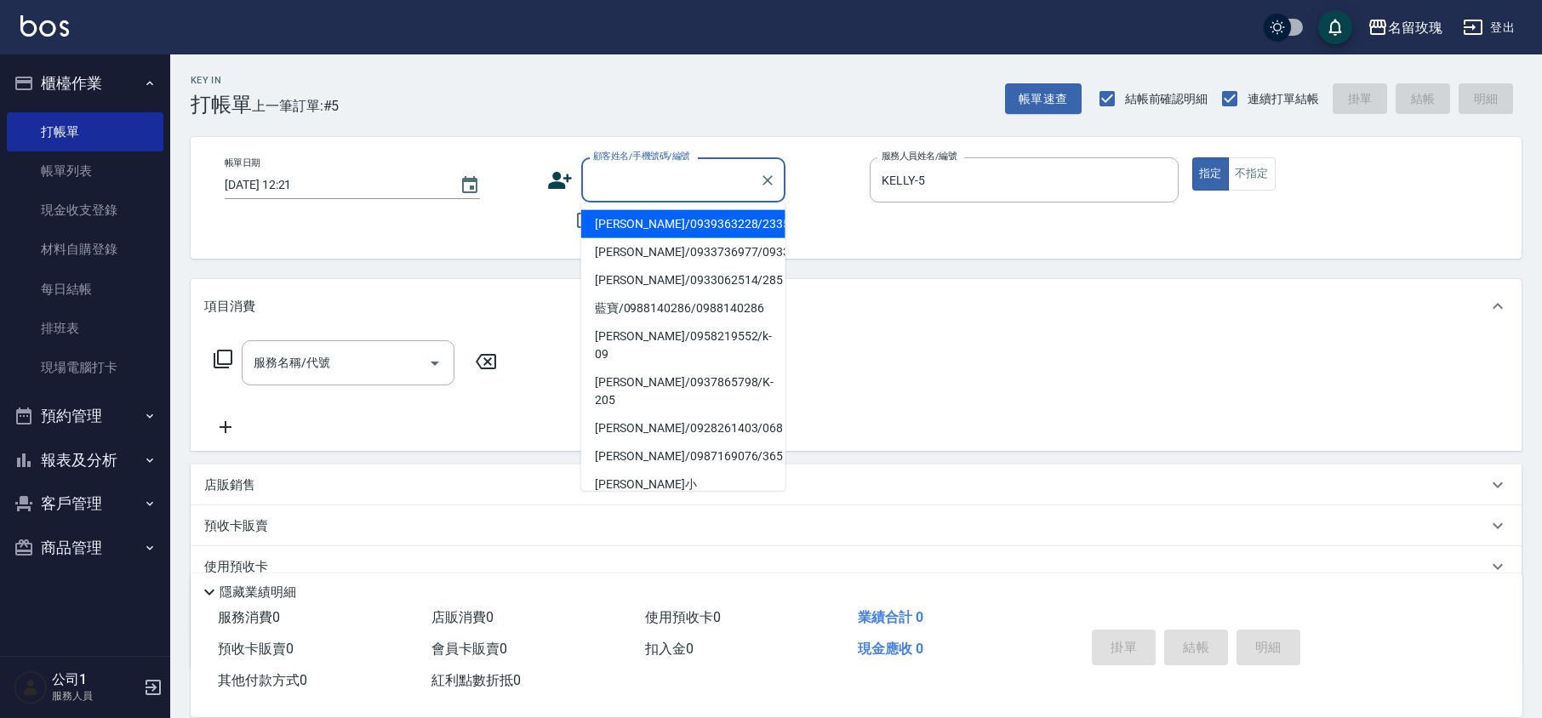
click at [626, 185] on input "顧客姓名/手機號碼/編號" at bounding box center [670, 180] width 163 height 30
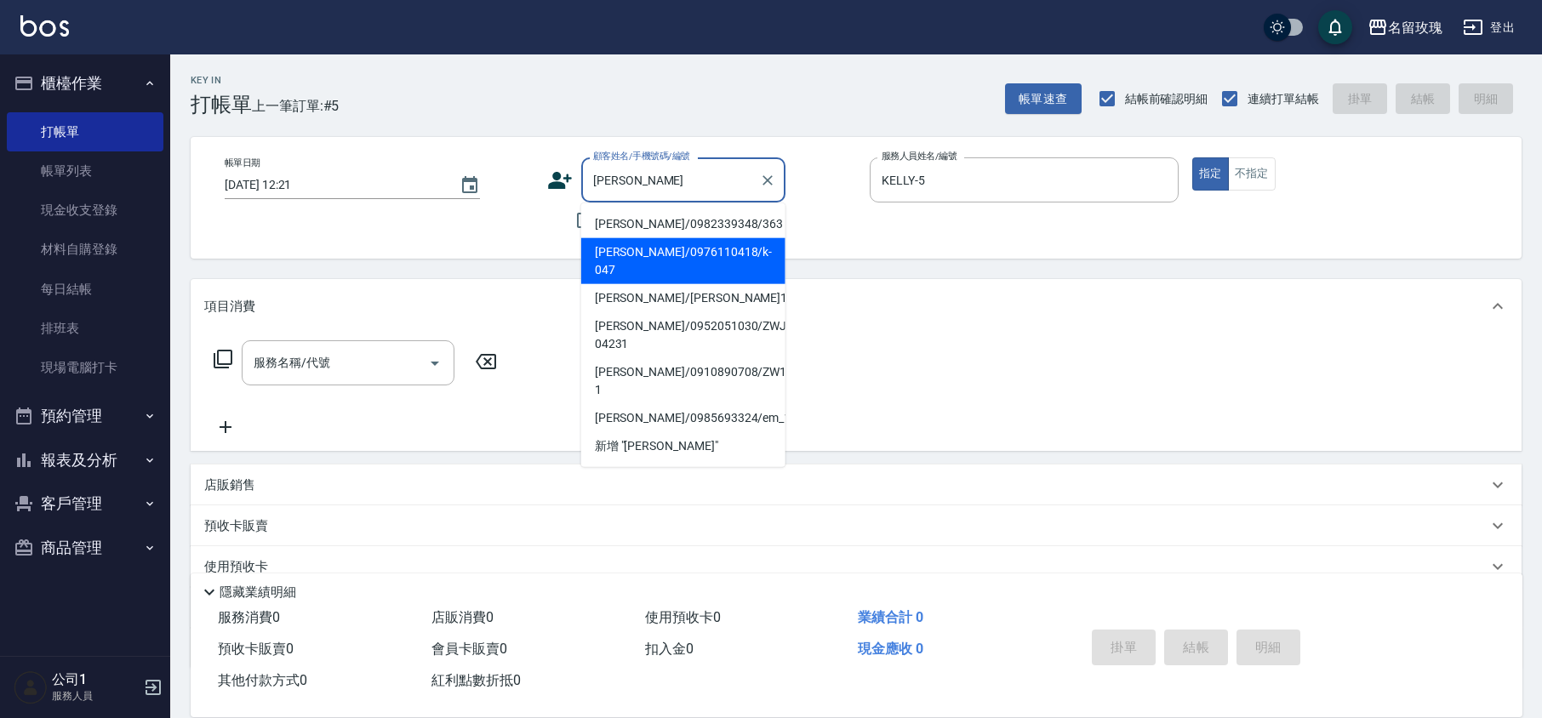
click at [641, 246] on li "[PERSON_NAME]/0976110418/k-047" at bounding box center [683, 261] width 204 height 46
type input "[PERSON_NAME]/0976110418/k-047"
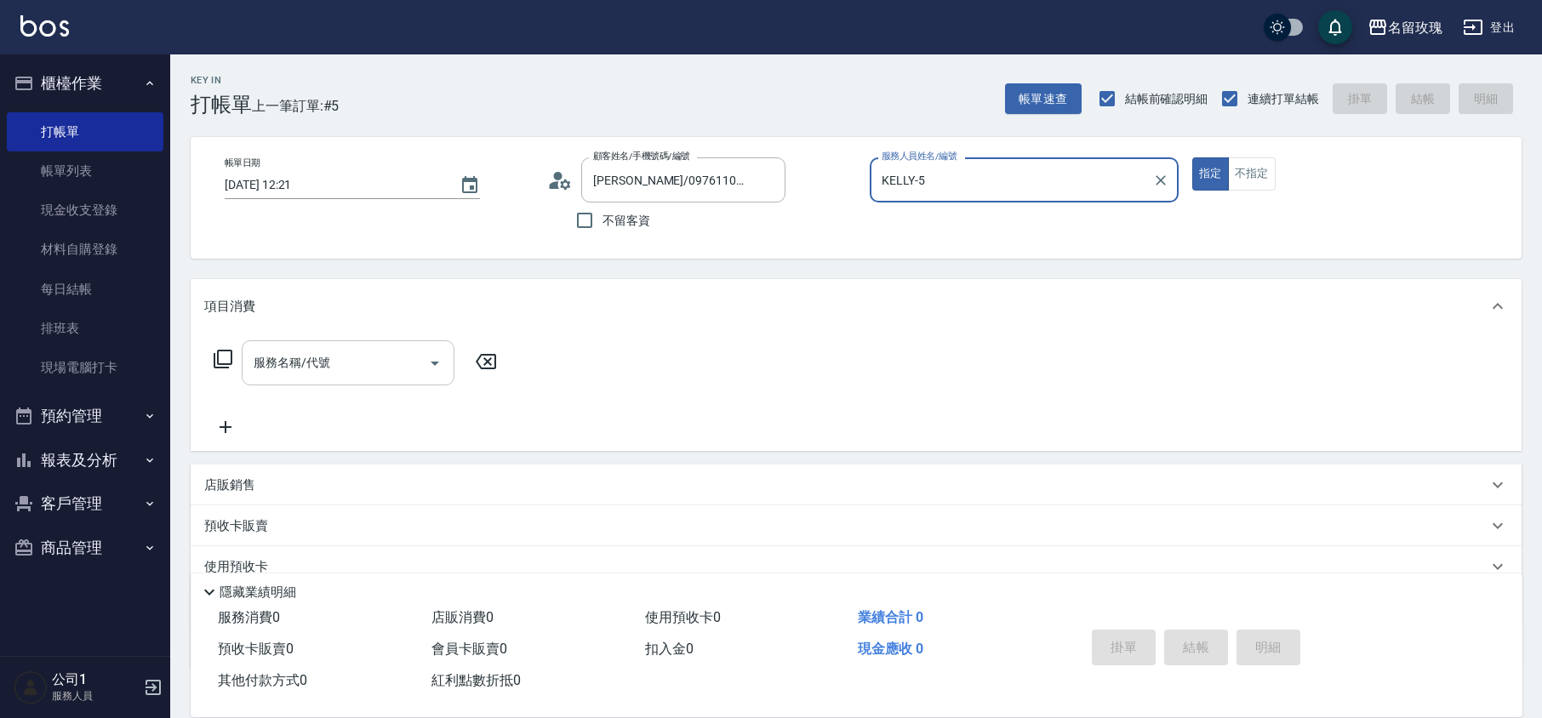
click at [361, 356] on input "服務名稱/代號" at bounding box center [335, 363] width 172 height 30
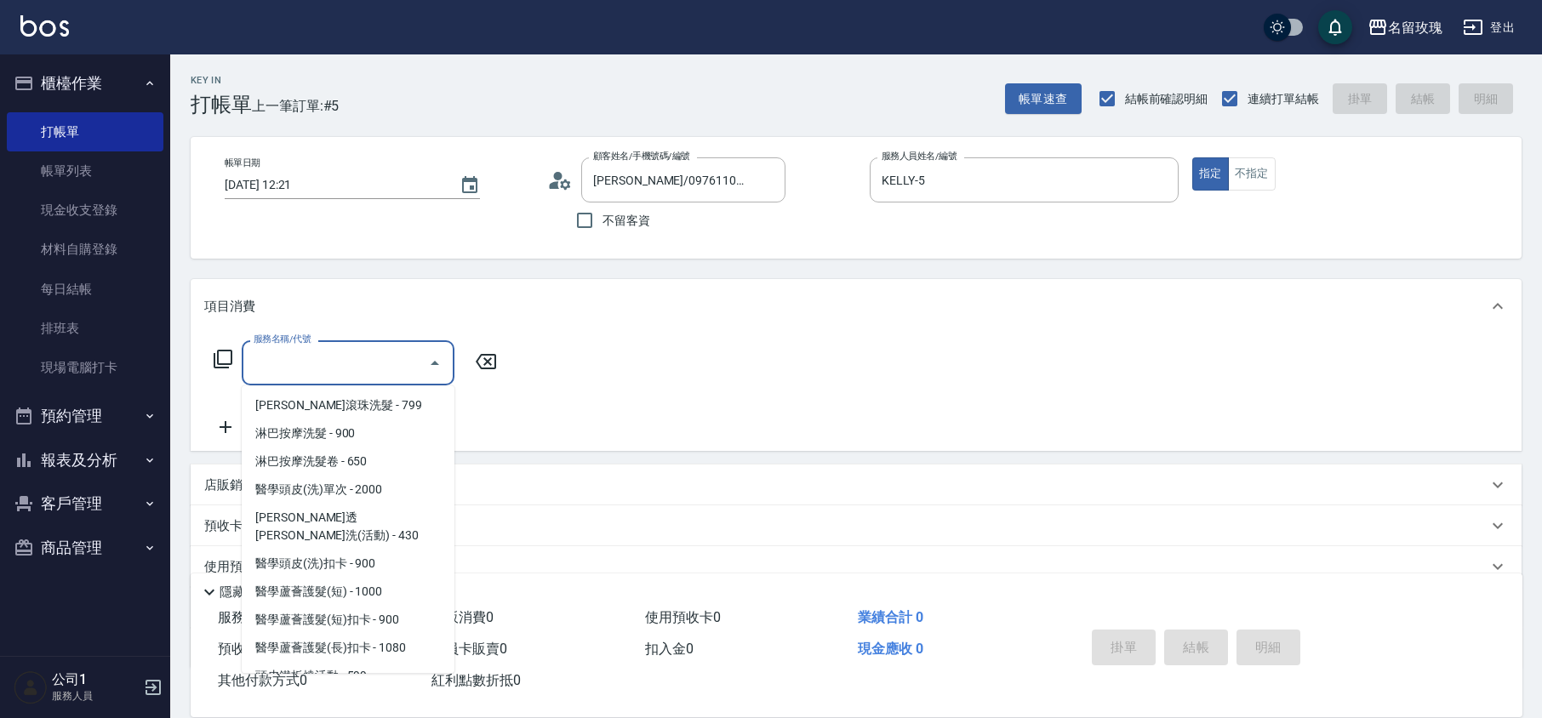
scroll to position [681, 0]
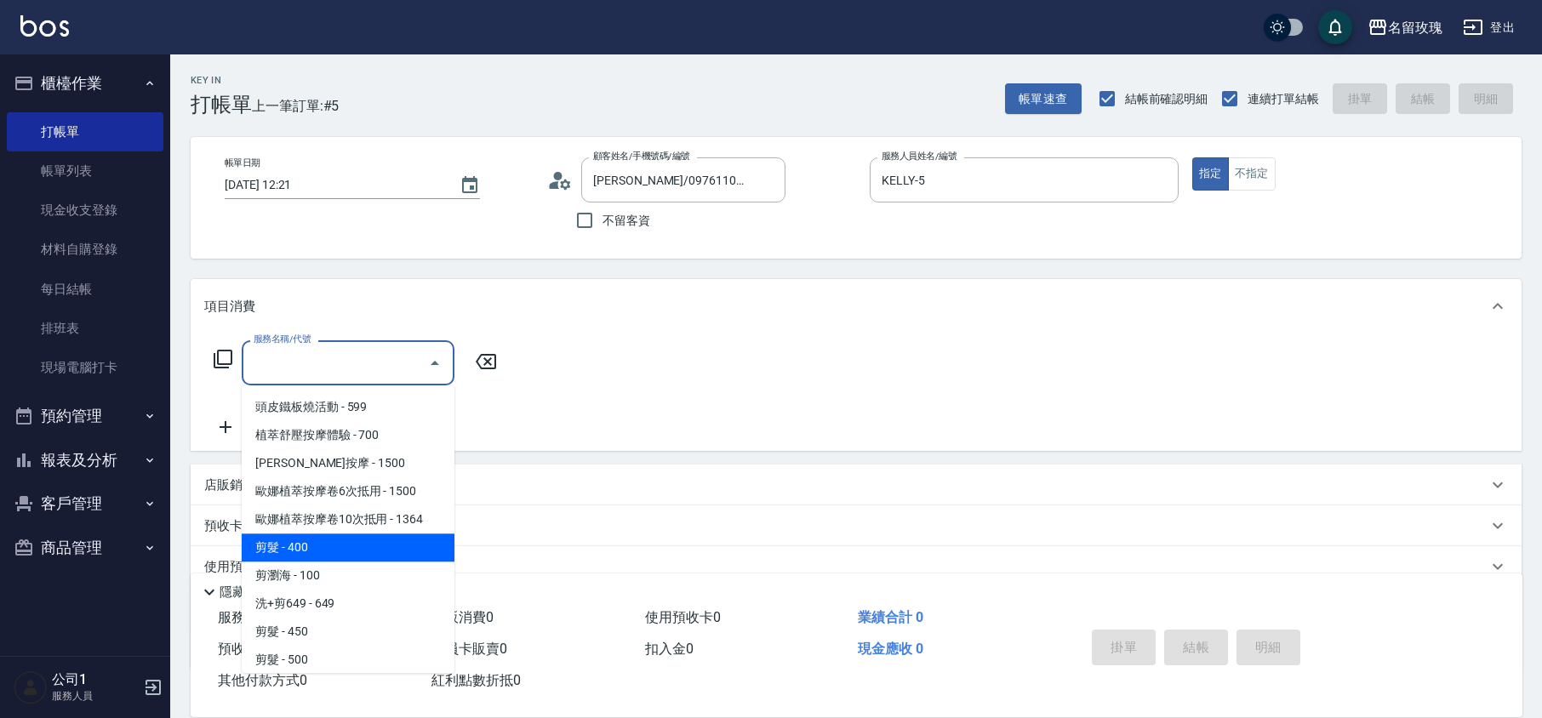
click at [347, 534] on span "剪髮 - 400" at bounding box center [348, 548] width 213 height 28
type input "剪髮(301)"
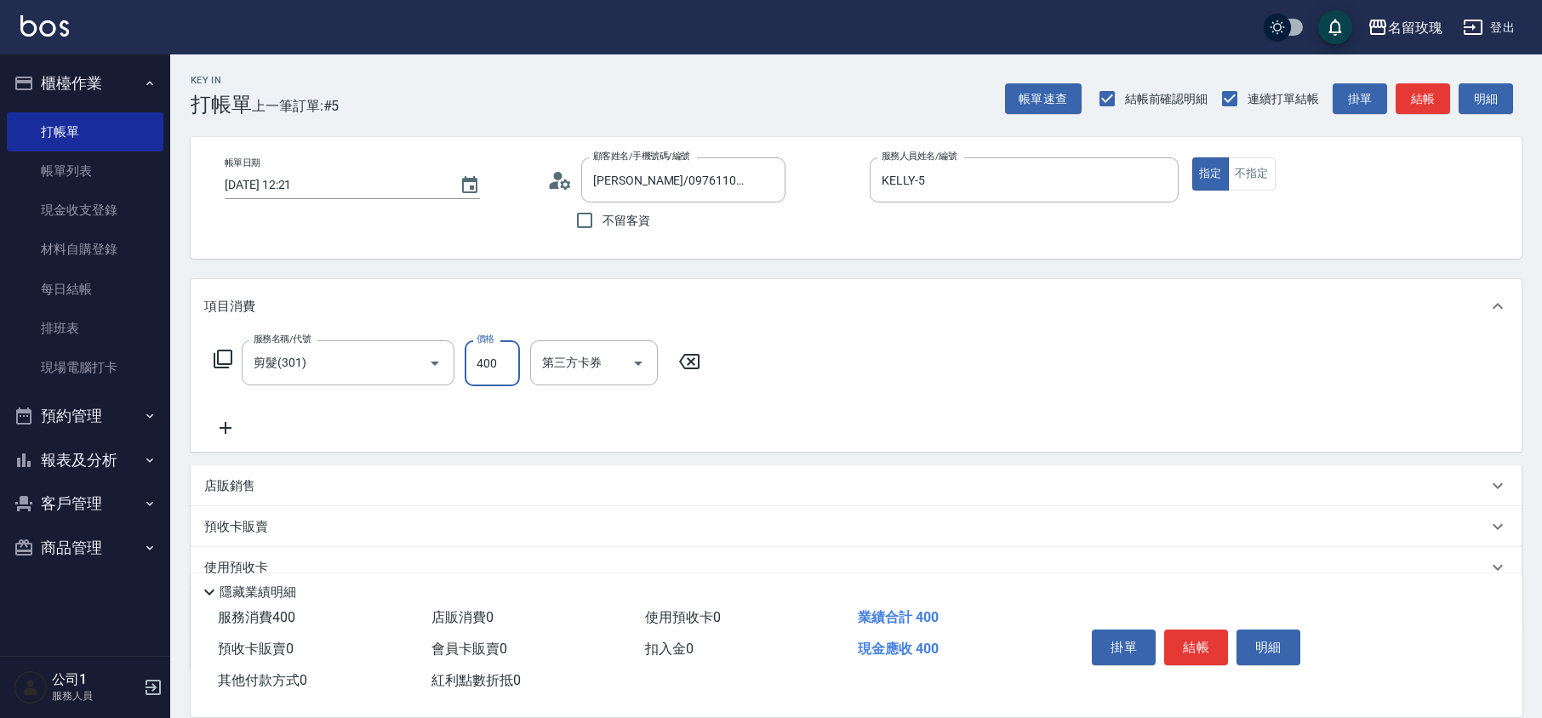
drag, startPoint x: 490, startPoint y: 361, endPoint x: 506, endPoint y: 345, distance: 22.3
click at [490, 361] on input "400" at bounding box center [492, 363] width 55 height 46
type input "350"
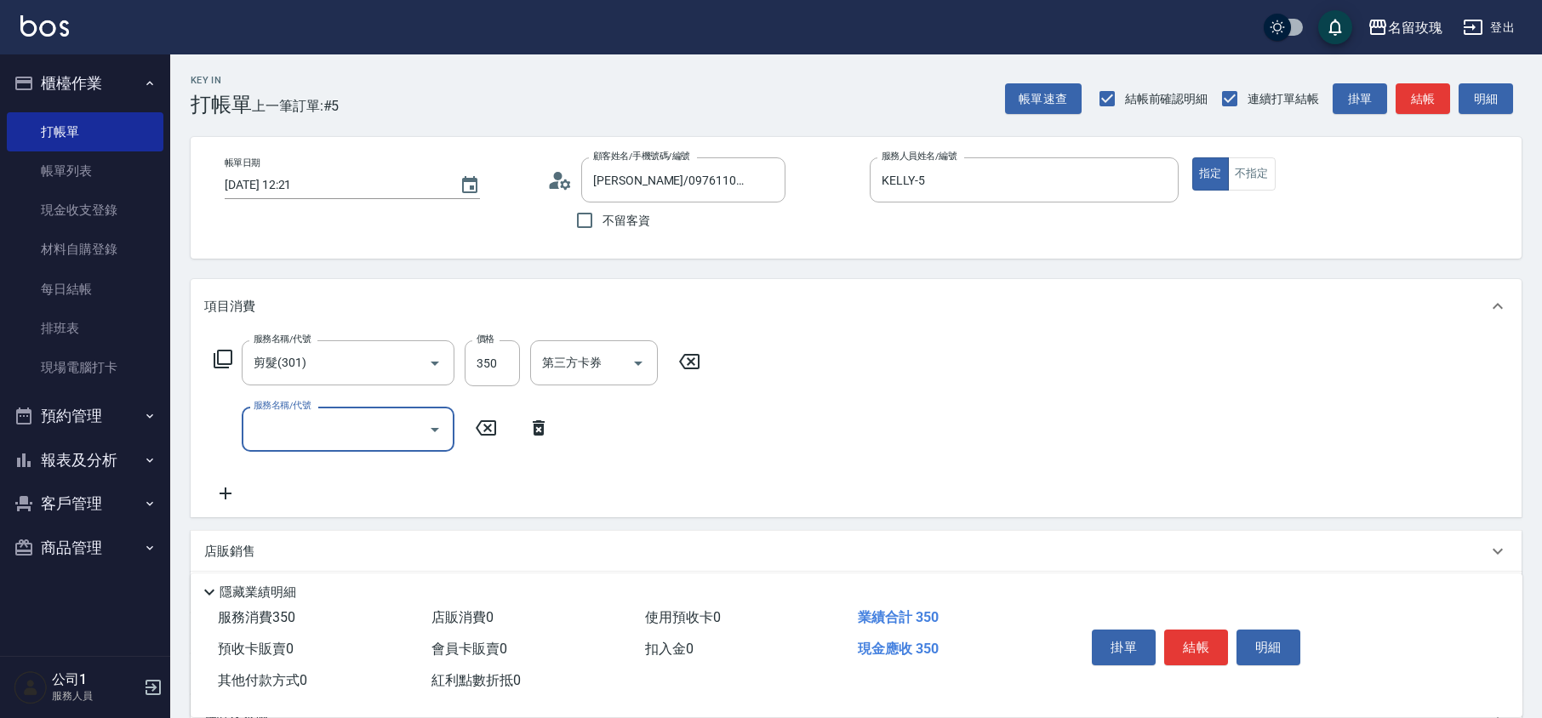
click at [543, 423] on icon at bounding box center [538, 428] width 43 height 20
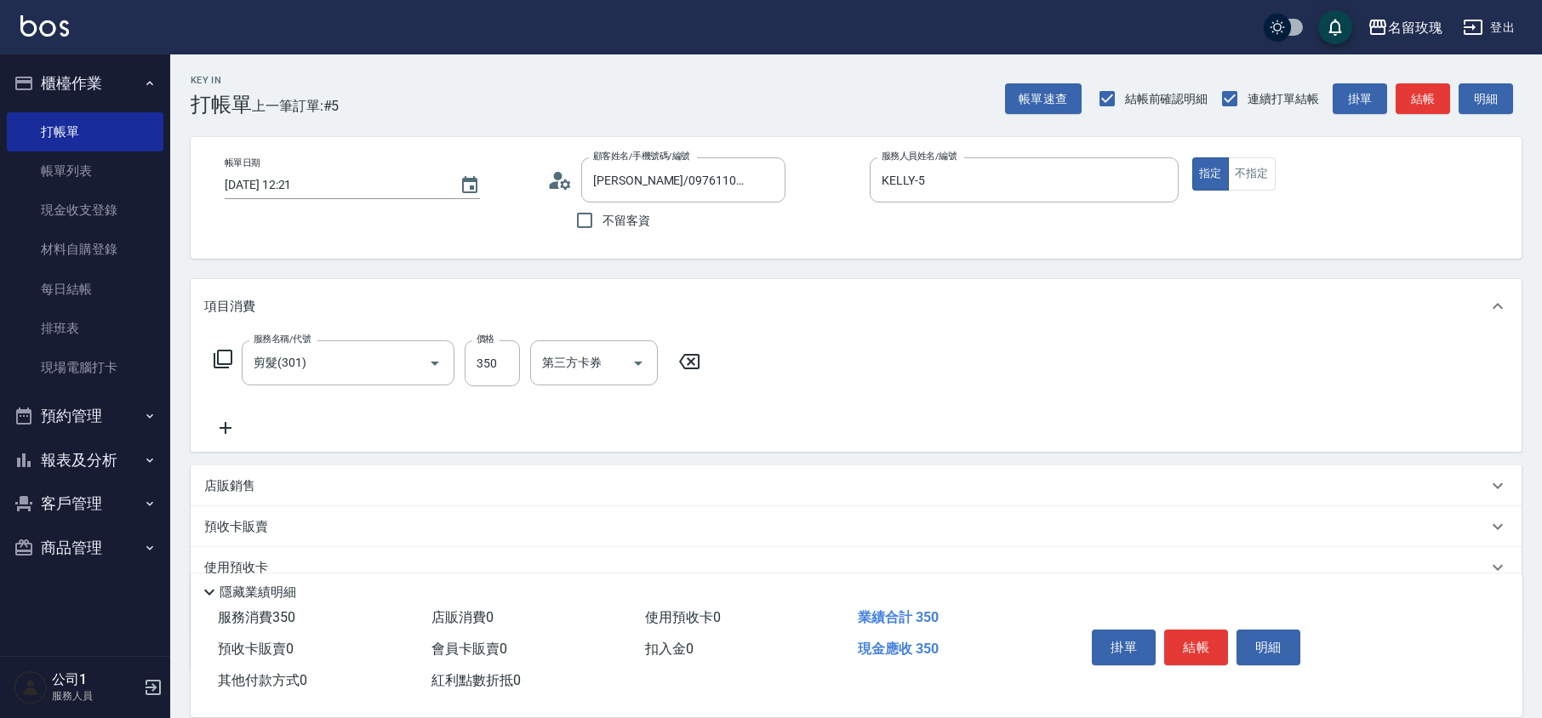
click at [543, 423] on div "服務名稱/代號 剪髮(301) 服務名稱/代號 價格 350 價格 第三方卡券 第三方卡券" at bounding box center [457, 389] width 506 height 98
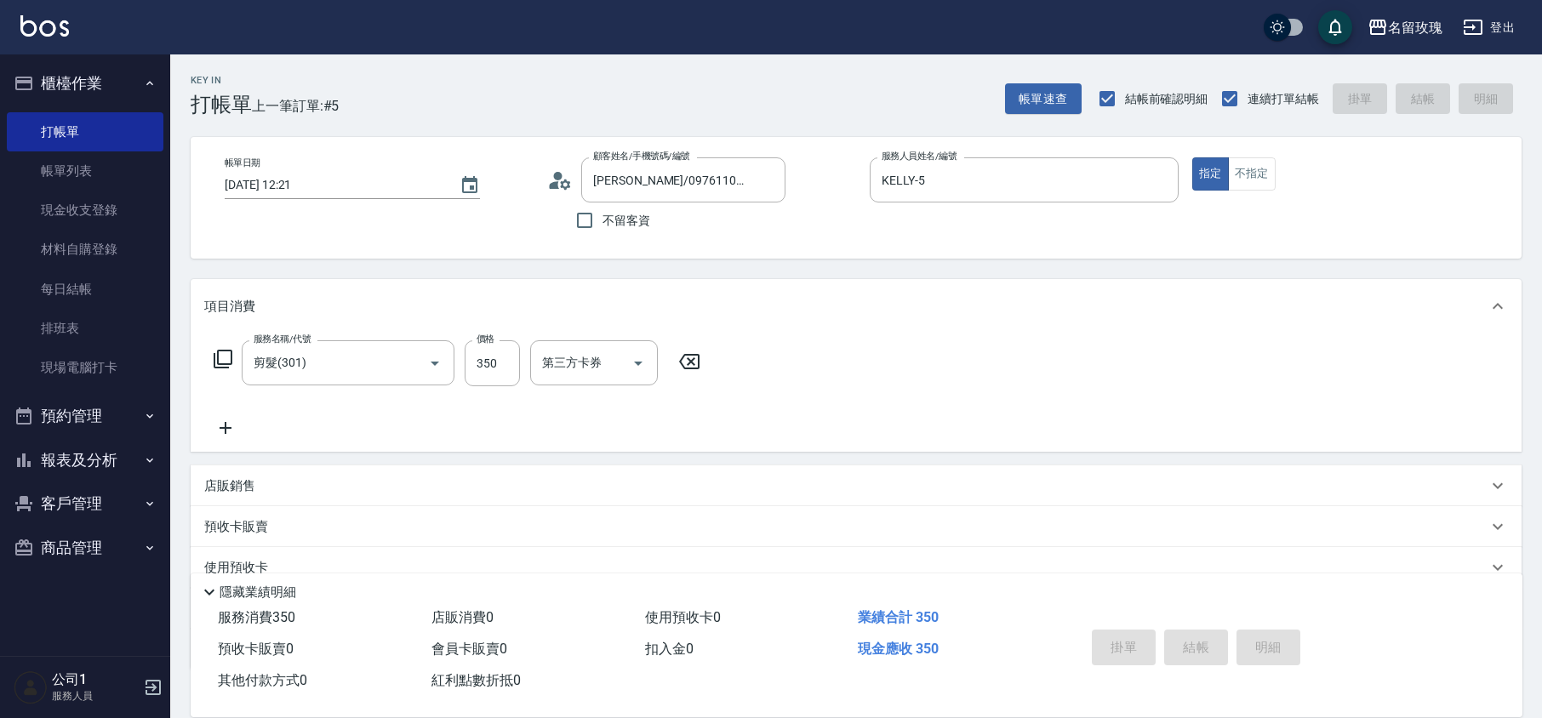
type input "[DATE] 12:29"
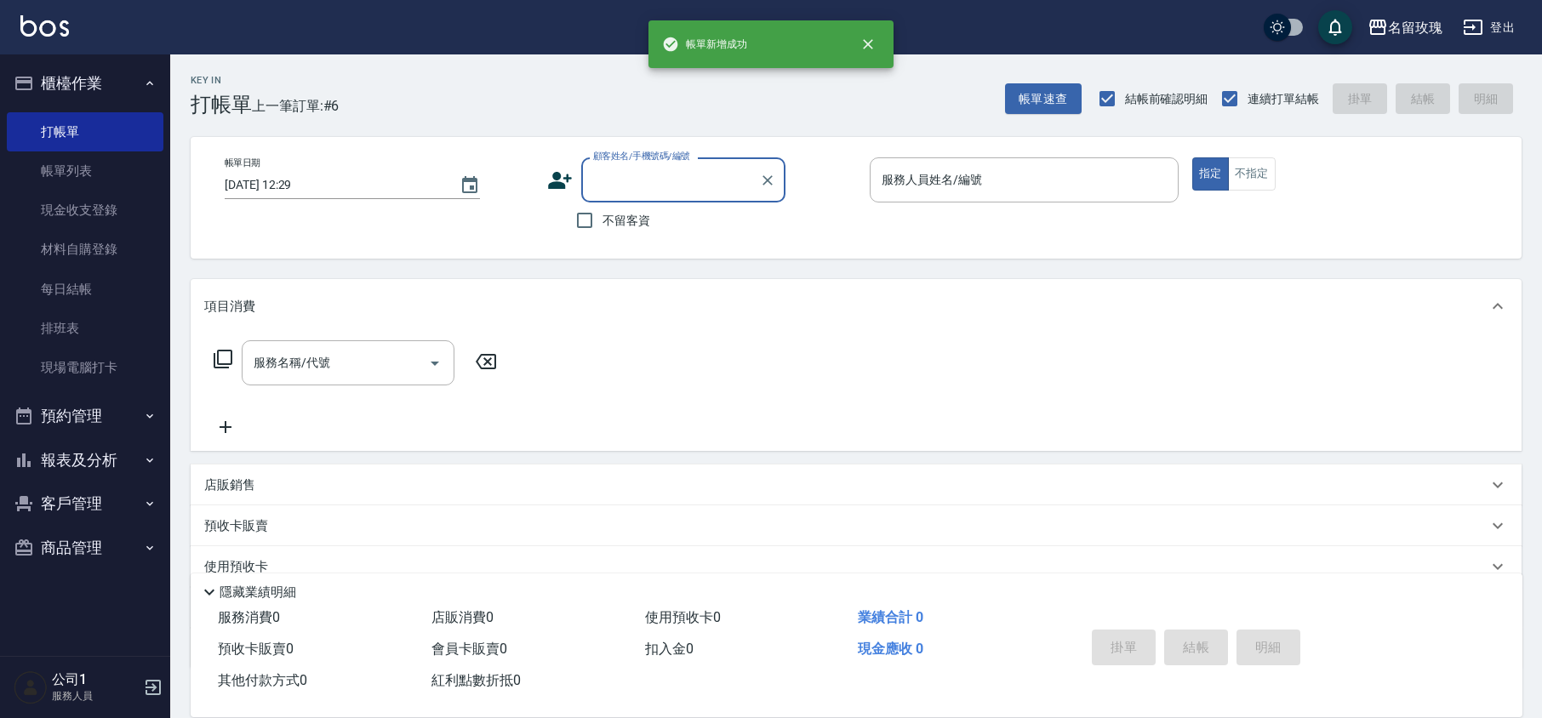
click at [651, 182] on input "顧客姓名/手機號碼/編號" at bounding box center [670, 180] width 163 height 30
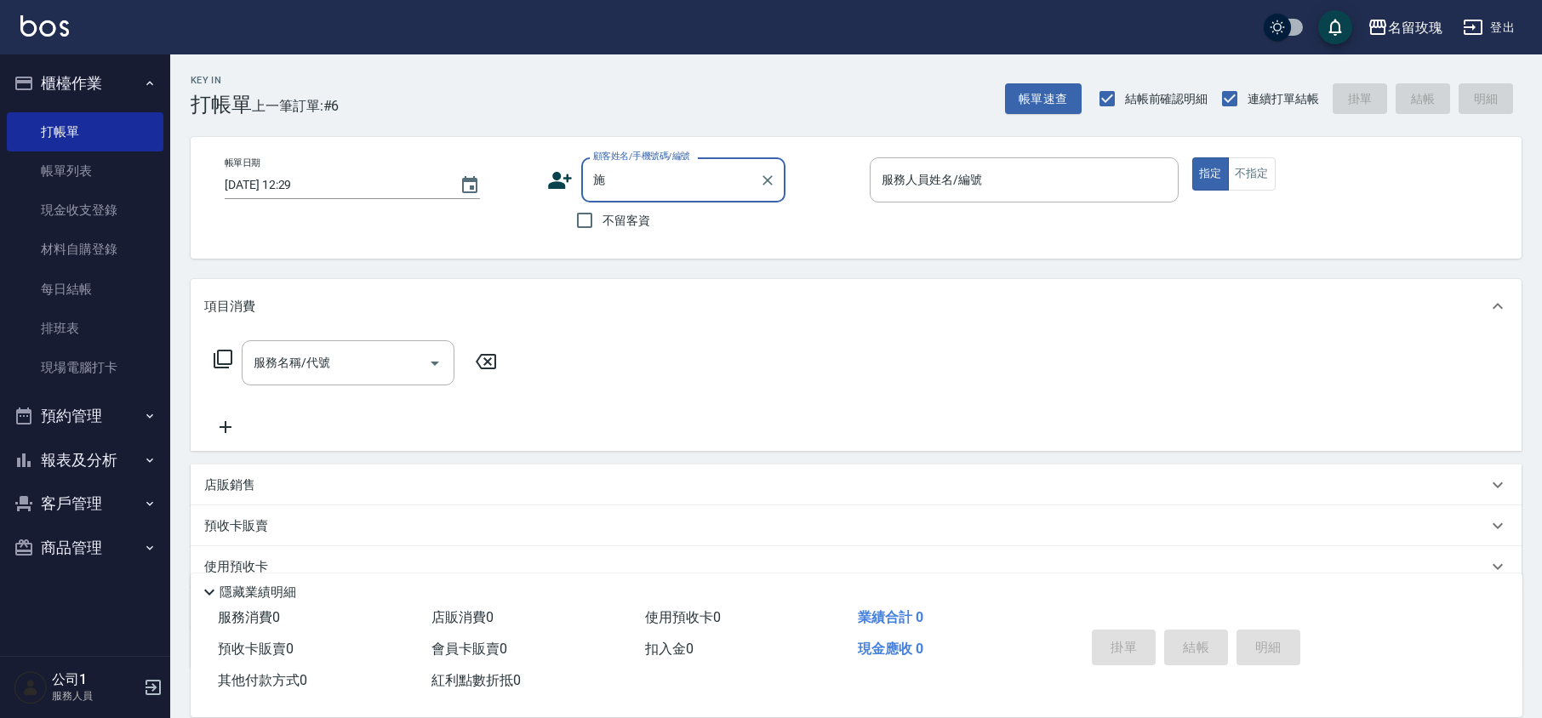
click at [654, 181] on input "施" at bounding box center [670, 180] width 163 height 30
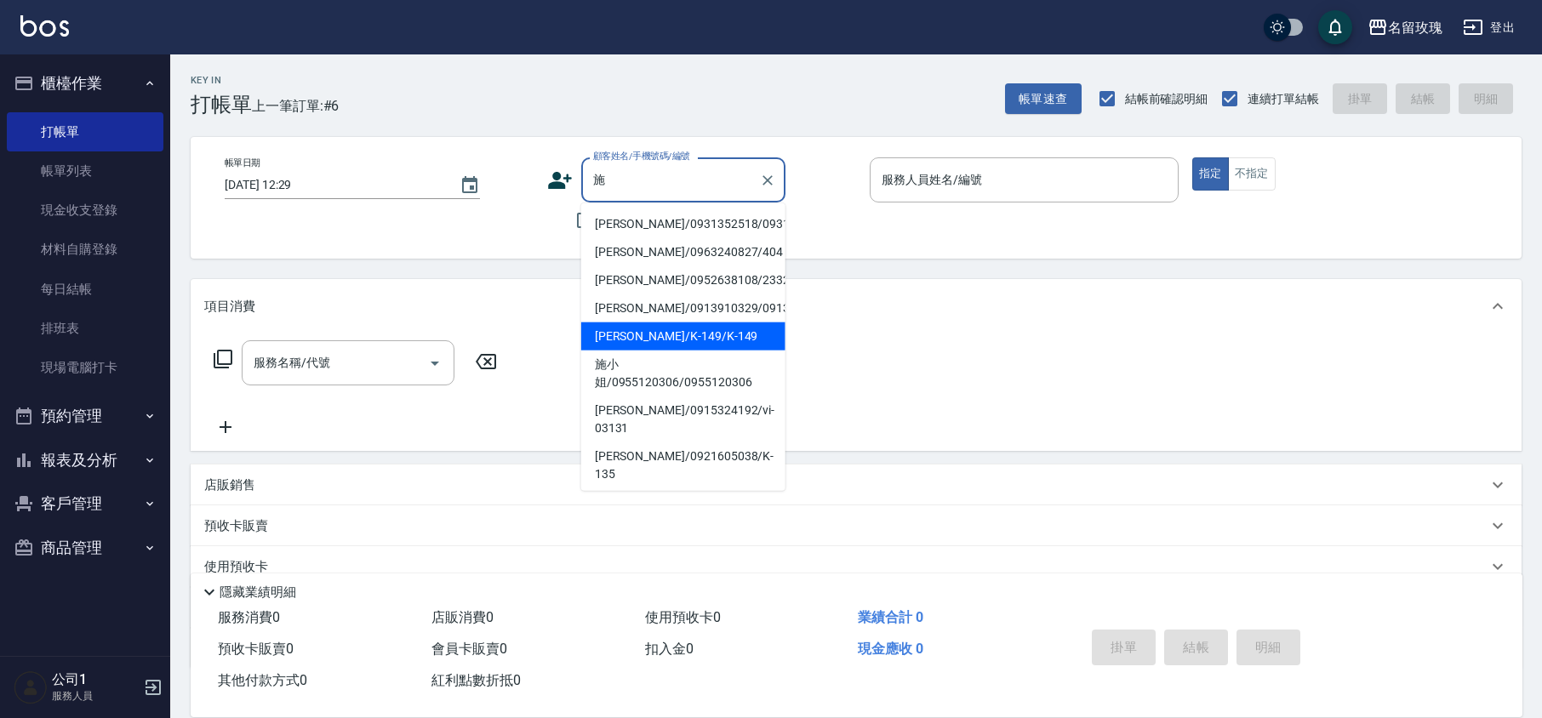
click at [668, 351] on li "[PERSON_NAME]/K-149/K-149" at bounding box center [683, 337] width 204 height 28
type input "[PERSON_NAME]/K-149/K-149"
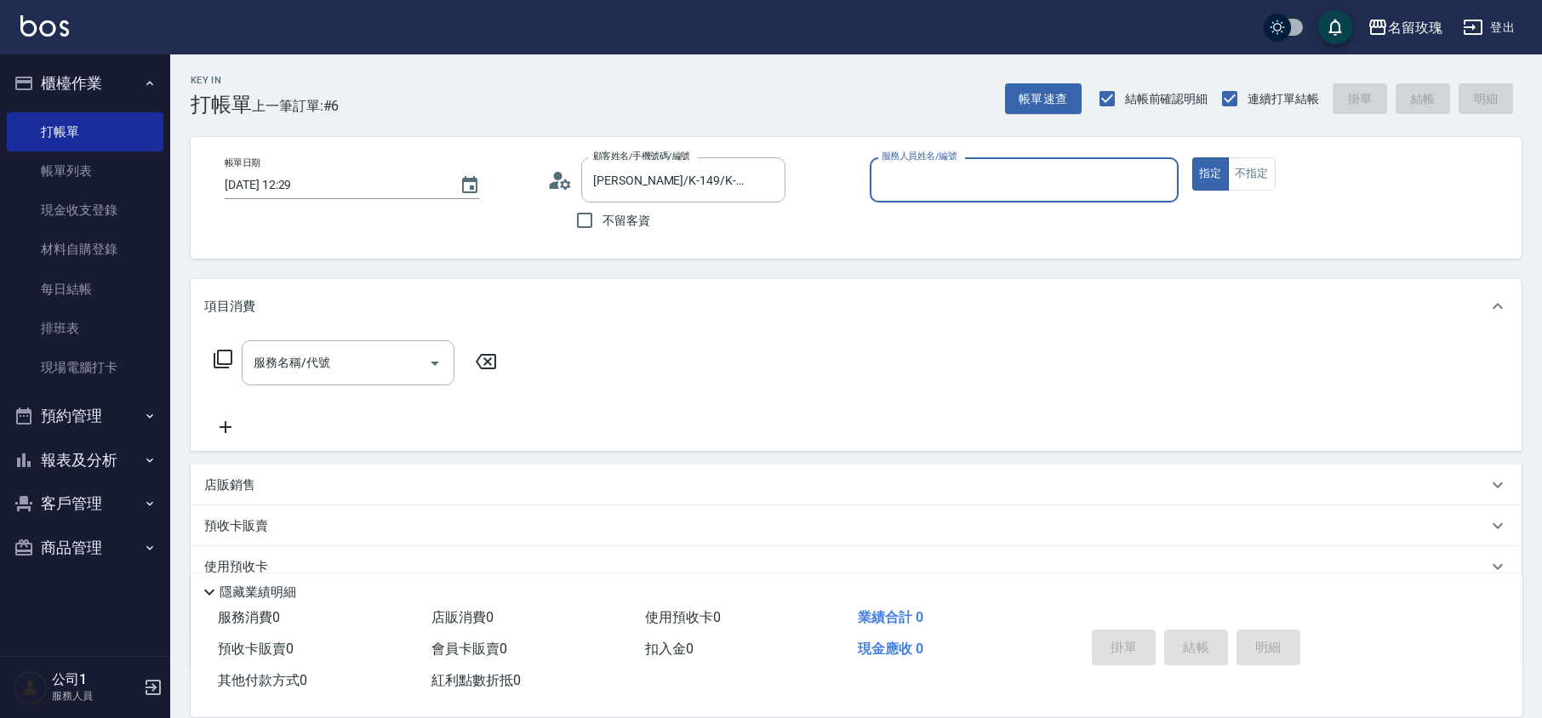
type input "KELLY-5"
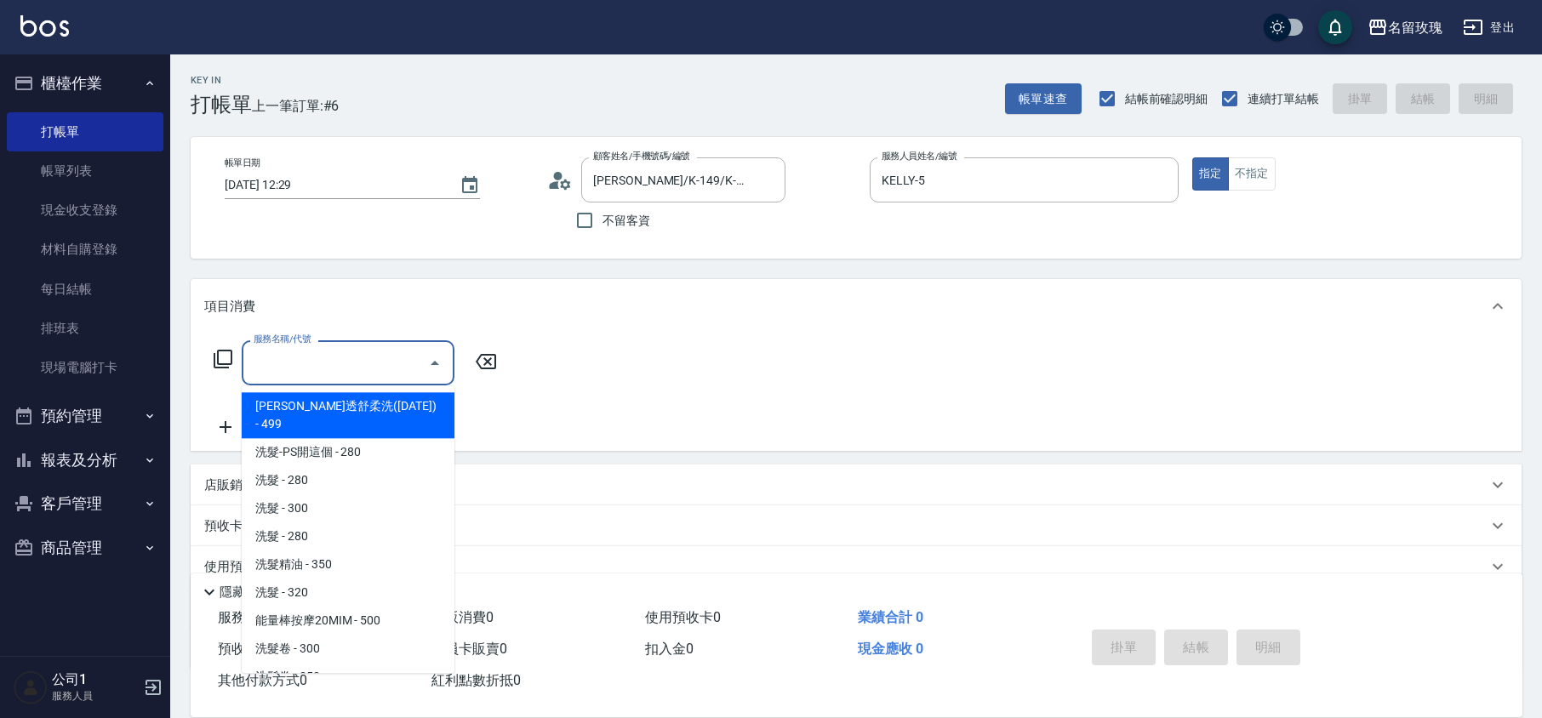
click at [303, 373] on input "服務名稱/代號" at bounding box center [335, 363] width 172 height 30
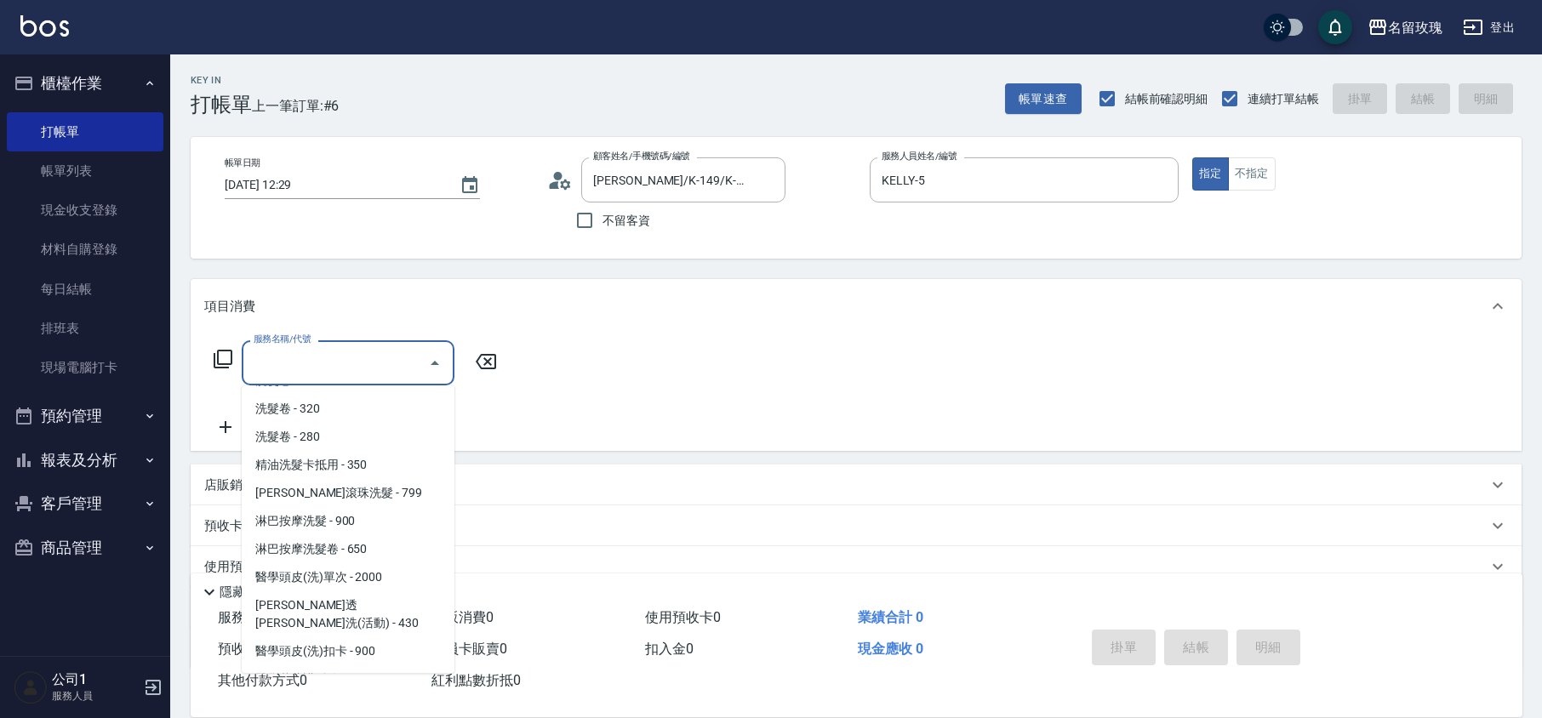
scroll to position [567, 0]
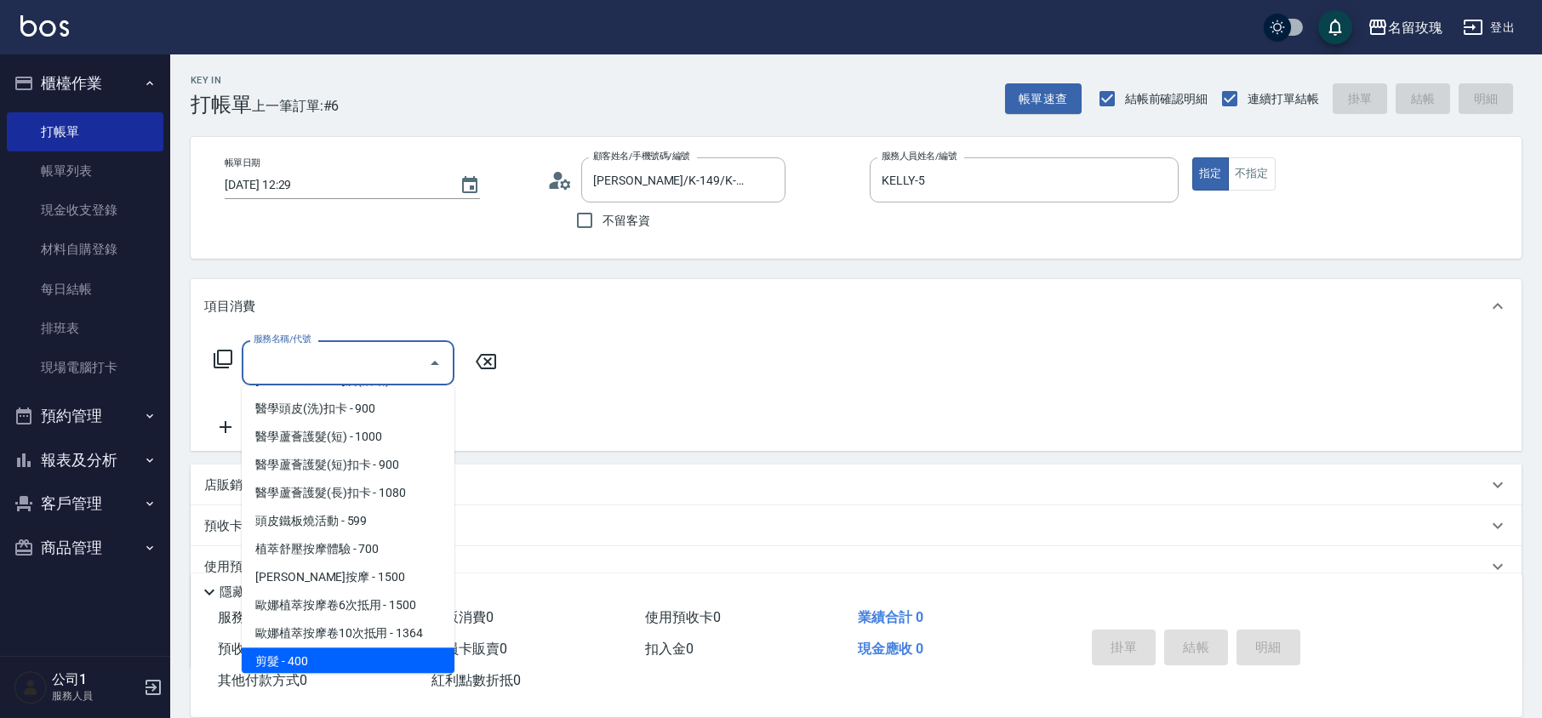
click at [347, 648] on span "剪髮 - 400" at bounding box center [348, 662] width 213 height 28
type input "剪髮(301)"
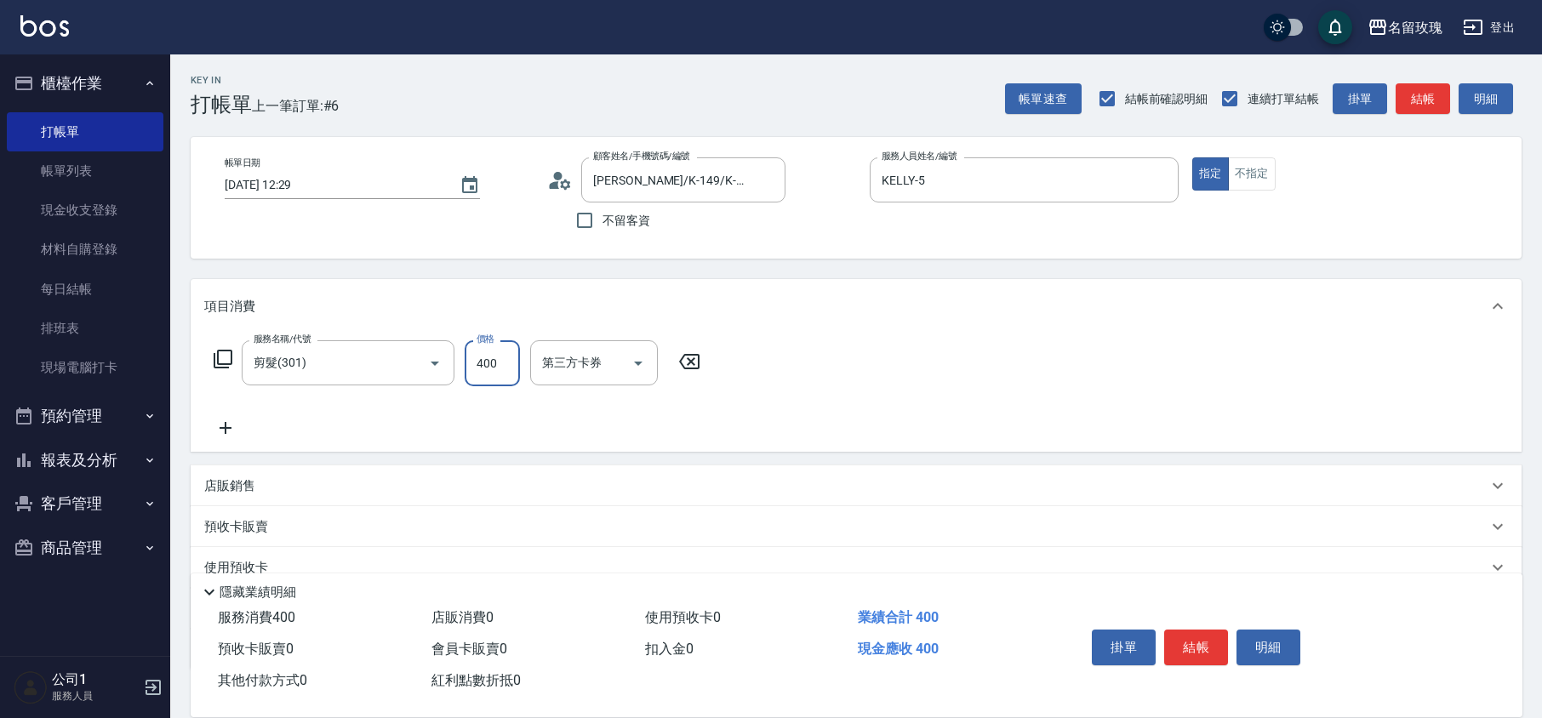
click at [501, 371] on input "400" at bounding box center [492, 363] width 55 height 46
type input "300"
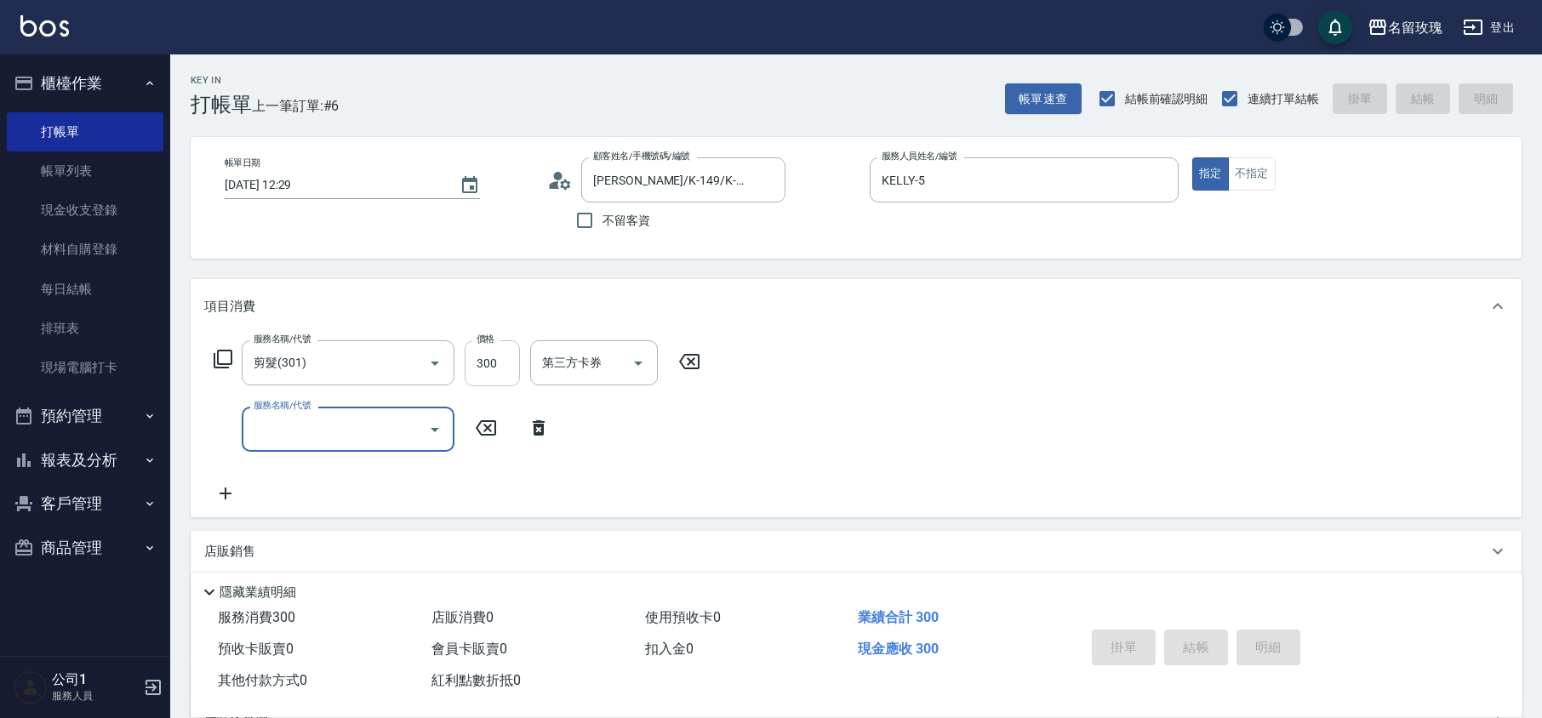
type input "[DATE] 12:30"
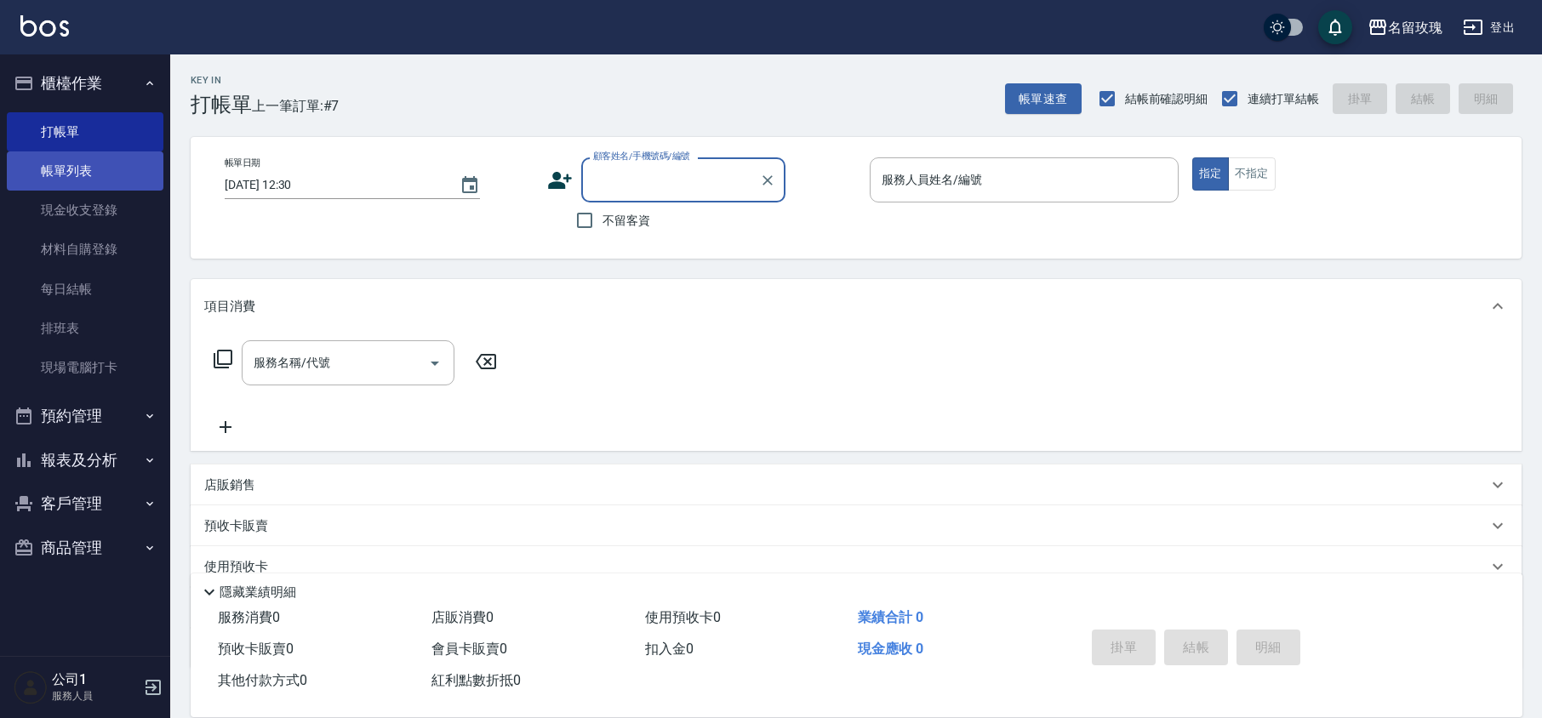
click at [99, 164] on link "帳單列表" at bounding box center [85, 170] width 157 height 39
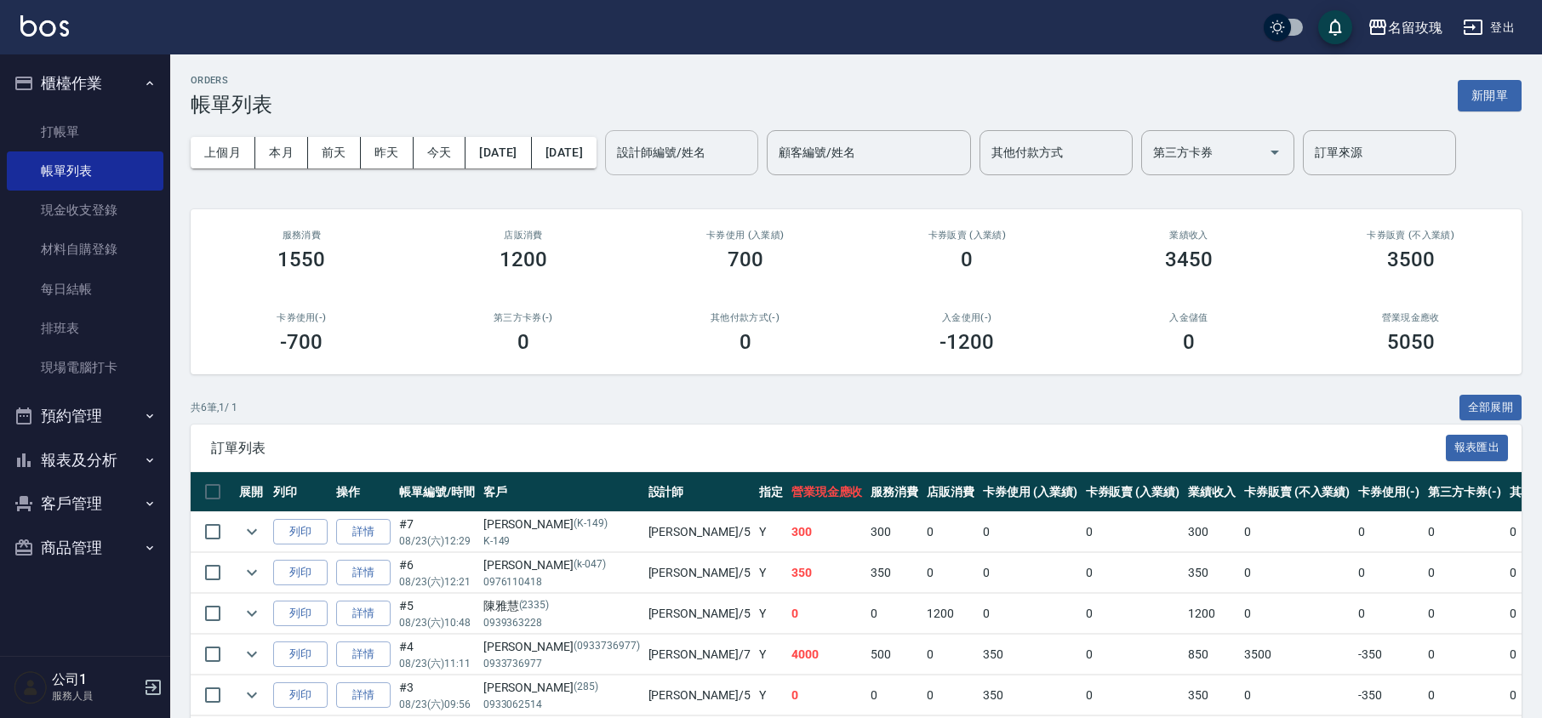
drag, startPoint x: 713, startPoint y: 136, endPoint x: 711, endPoint y: 172, distance: 35.8
click at [713, 137] on div "設計師編號/姓名" at bounding box center [681, 152] width 153 height 45
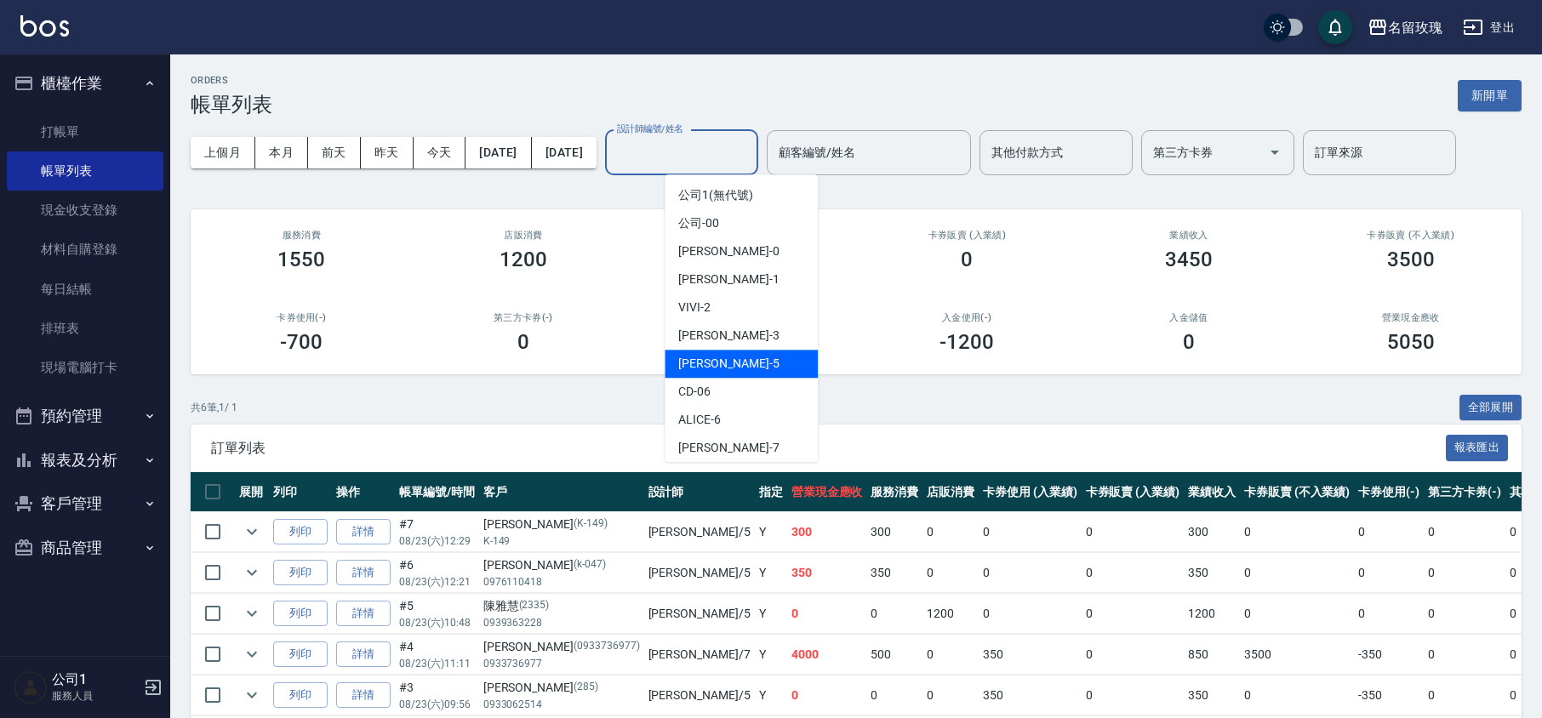
click at [703, 357] on span "[PERSON_NAME] -5" at bounding box center [728, 364] width 100 height 18
type input "KELLY-5"
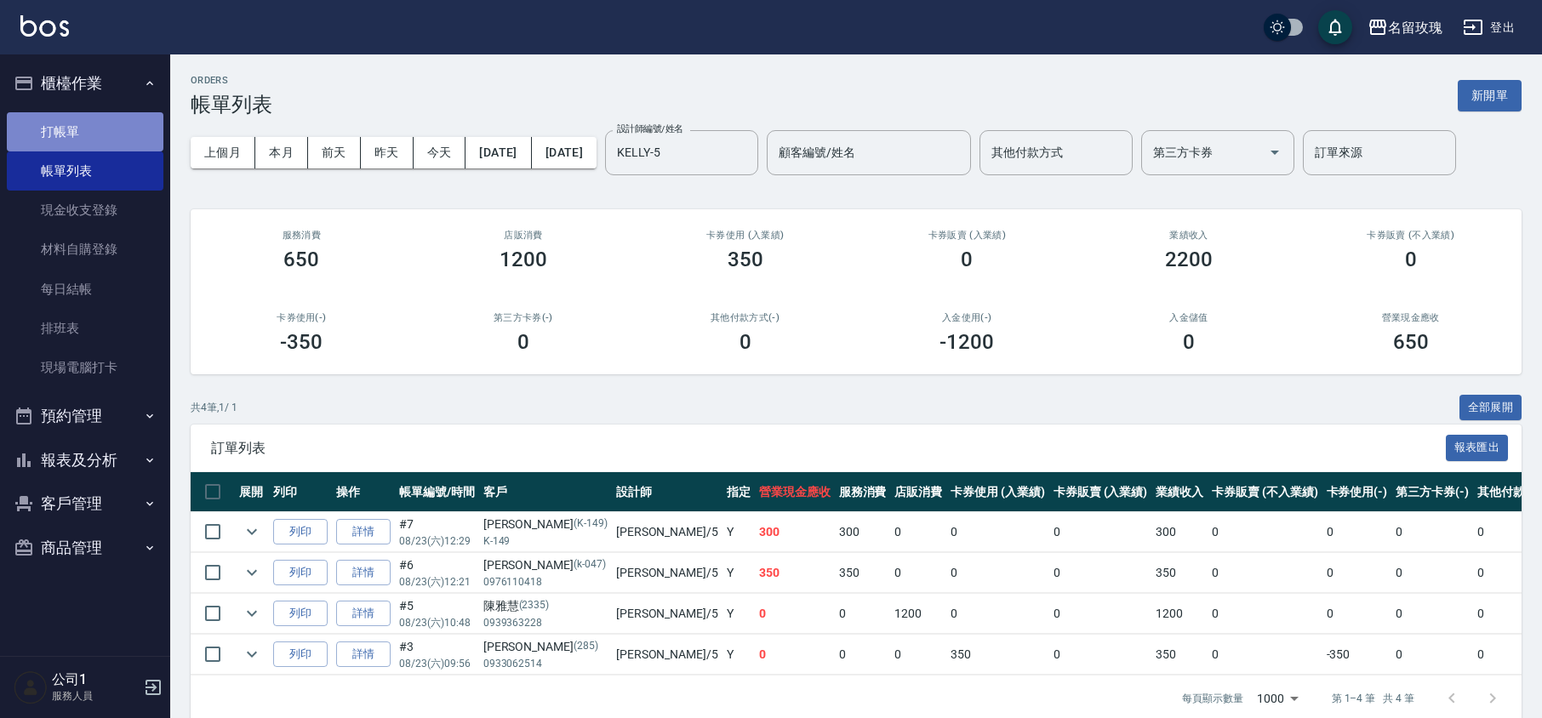
click at [48, 131] on link "打帳單" at bounding box center [85, 131] width 157 height 39
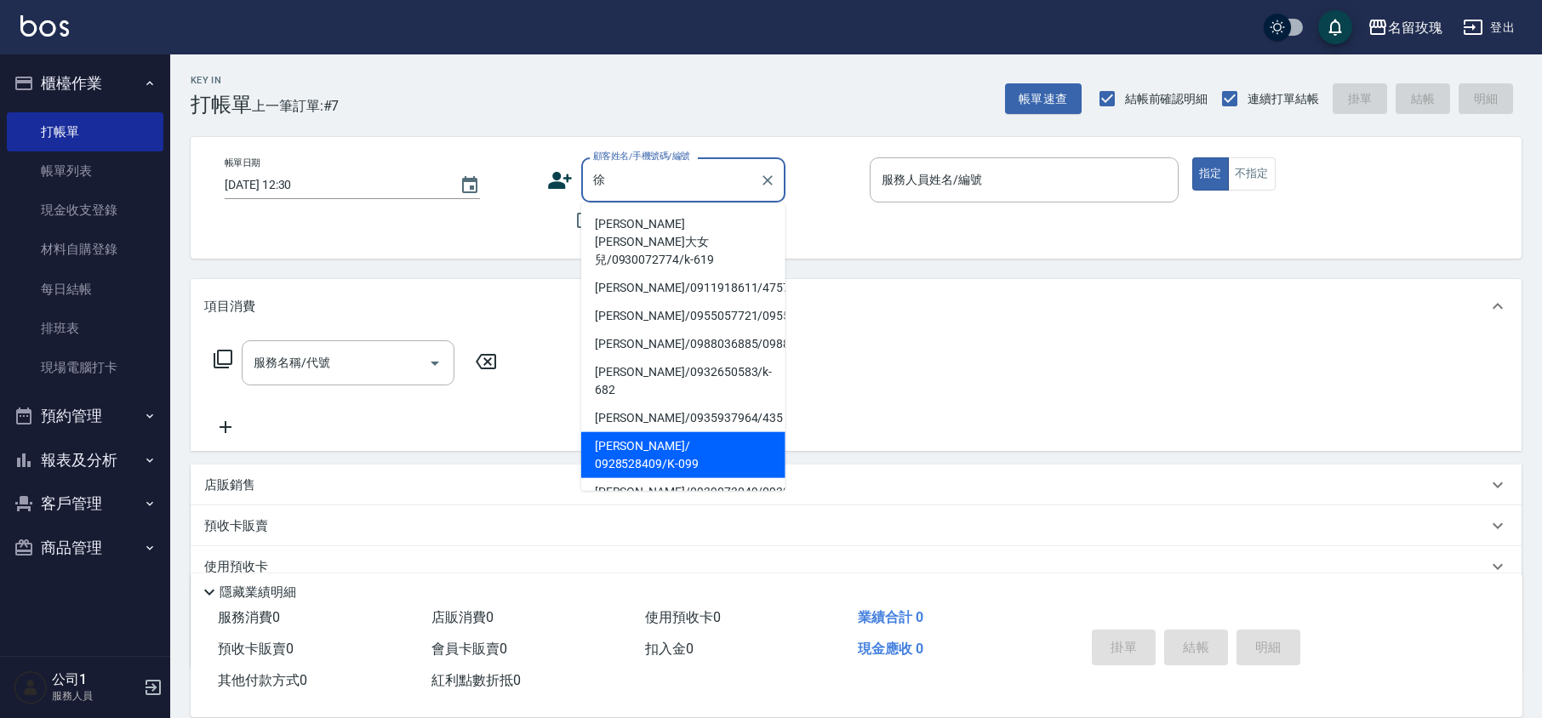
drag, startPoint x: 637, startPoint y: 456, endPoint x: 624, endPoint y: 457, distance: 13.6
click at [637, 457] on li "[PERSON_NAME]/ 0928528409/K-099" at bounding box center [683, 455] width 204 height 46
type input "[PERSON_NAME]/ 0928528409/K-099"
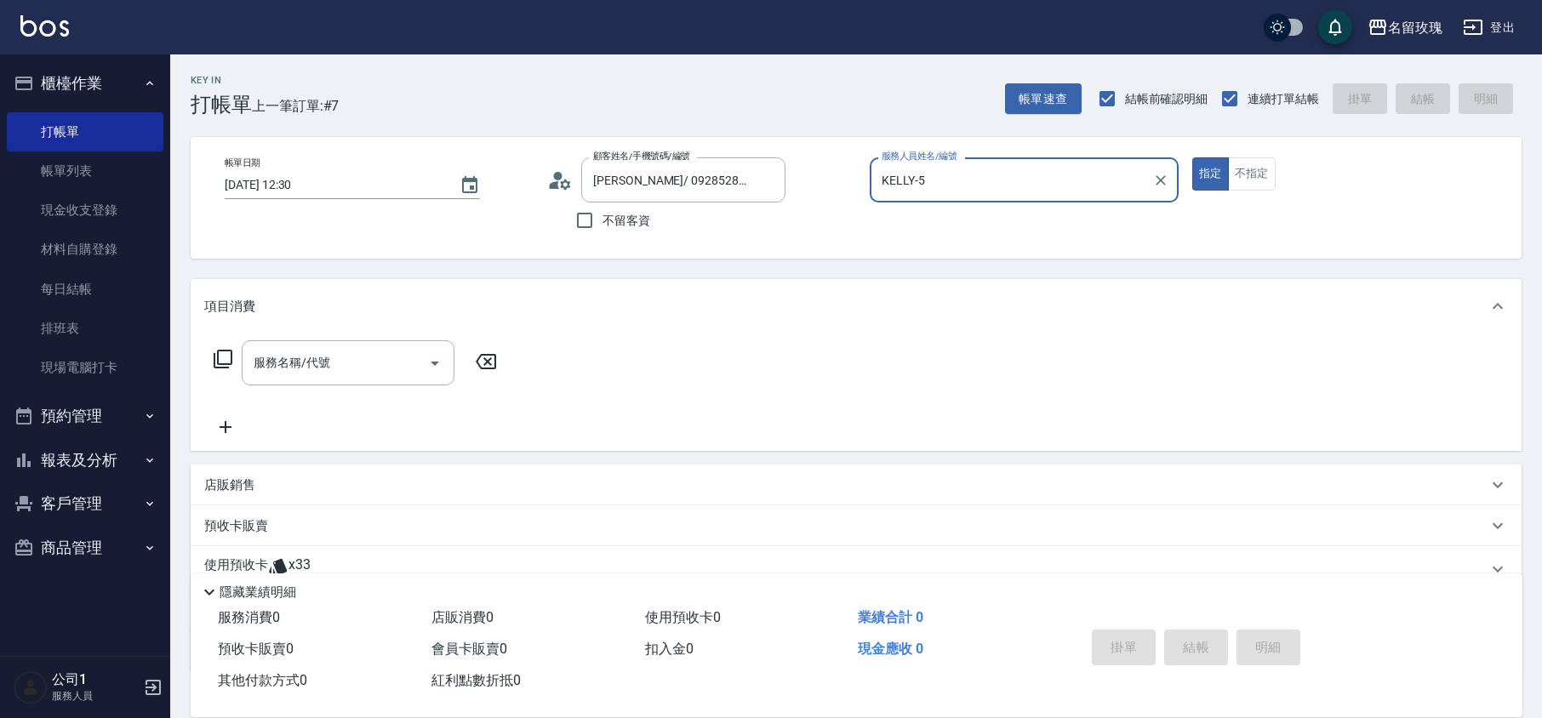
type input "KELLY-5"
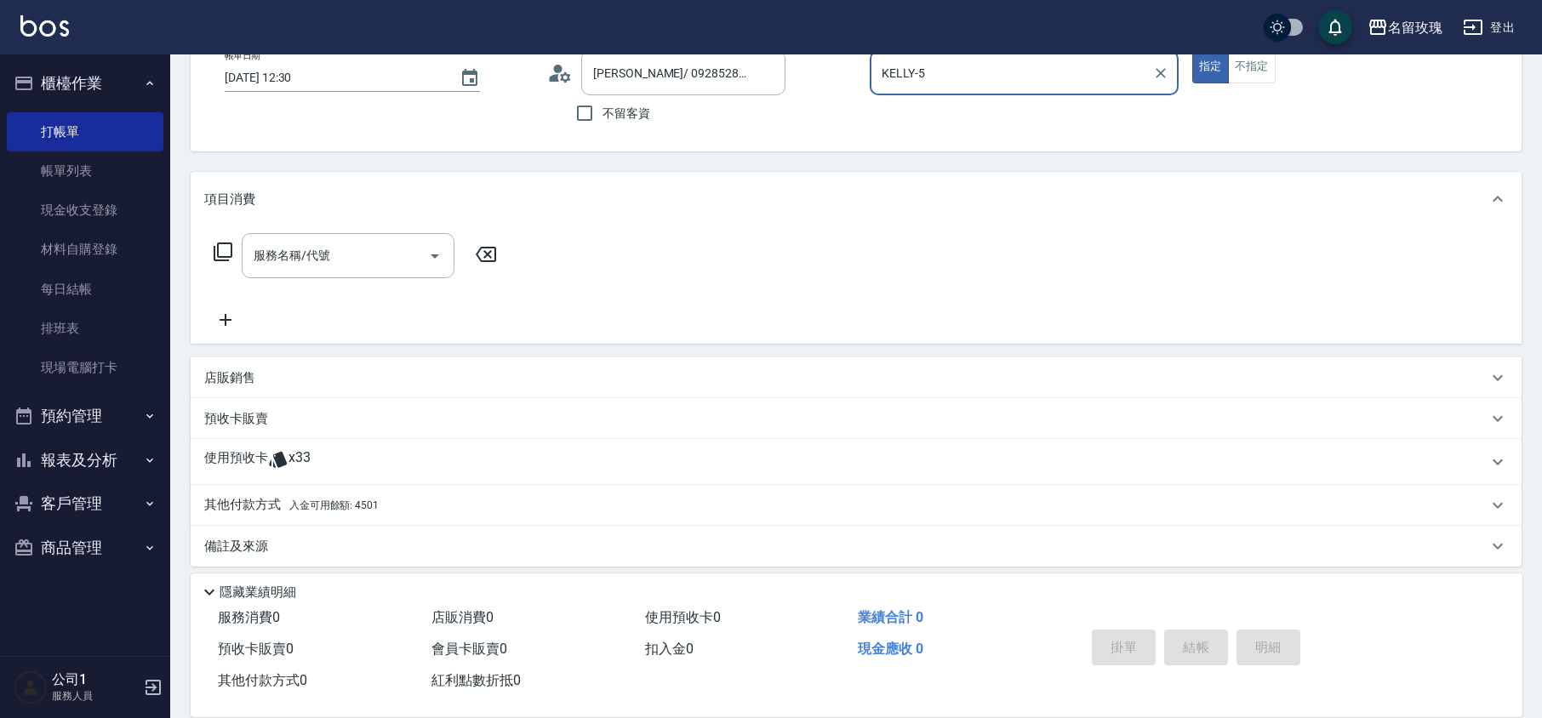
scroll to position [116, 0]
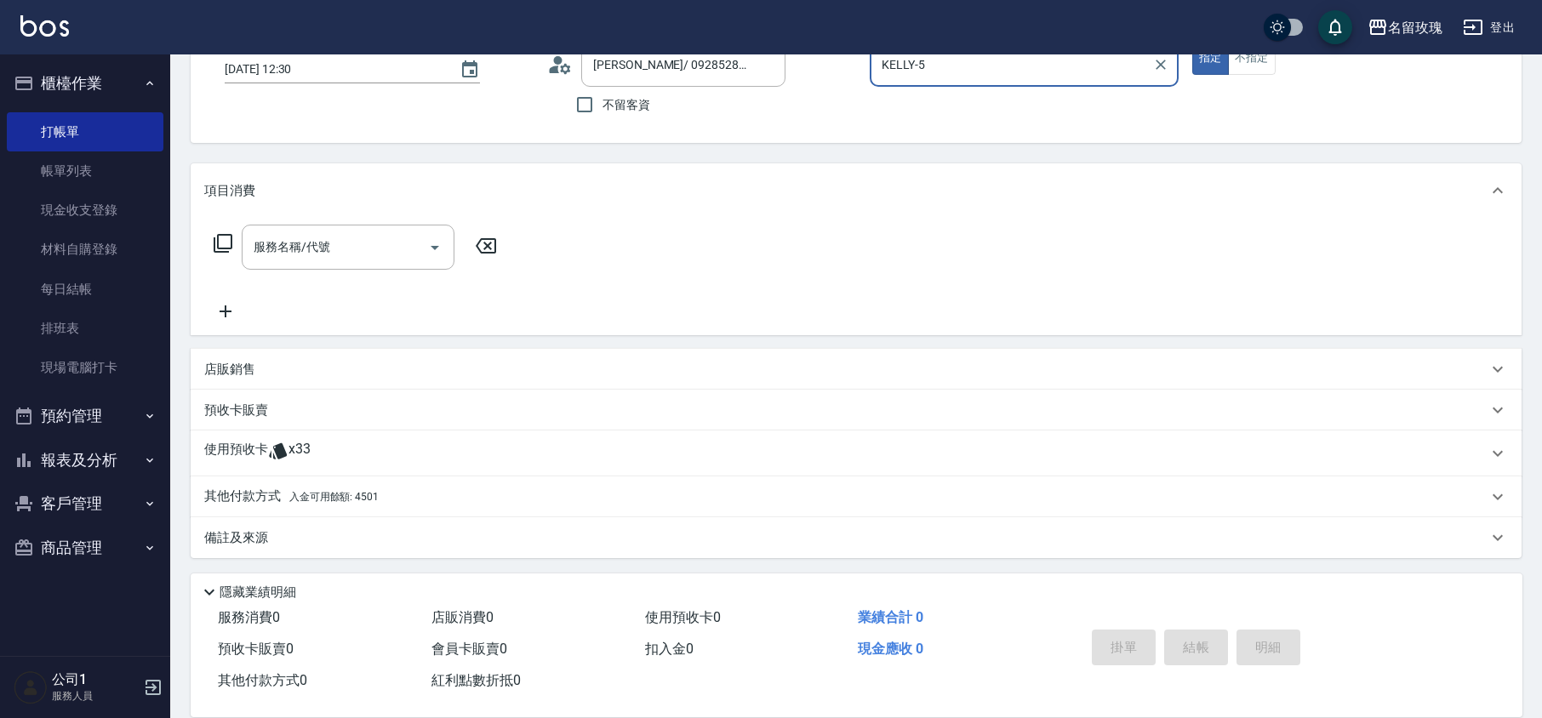
click at [318, 448] on div "使用預收卡 x33" at bounding box center [845, 454] width 1283 height 26
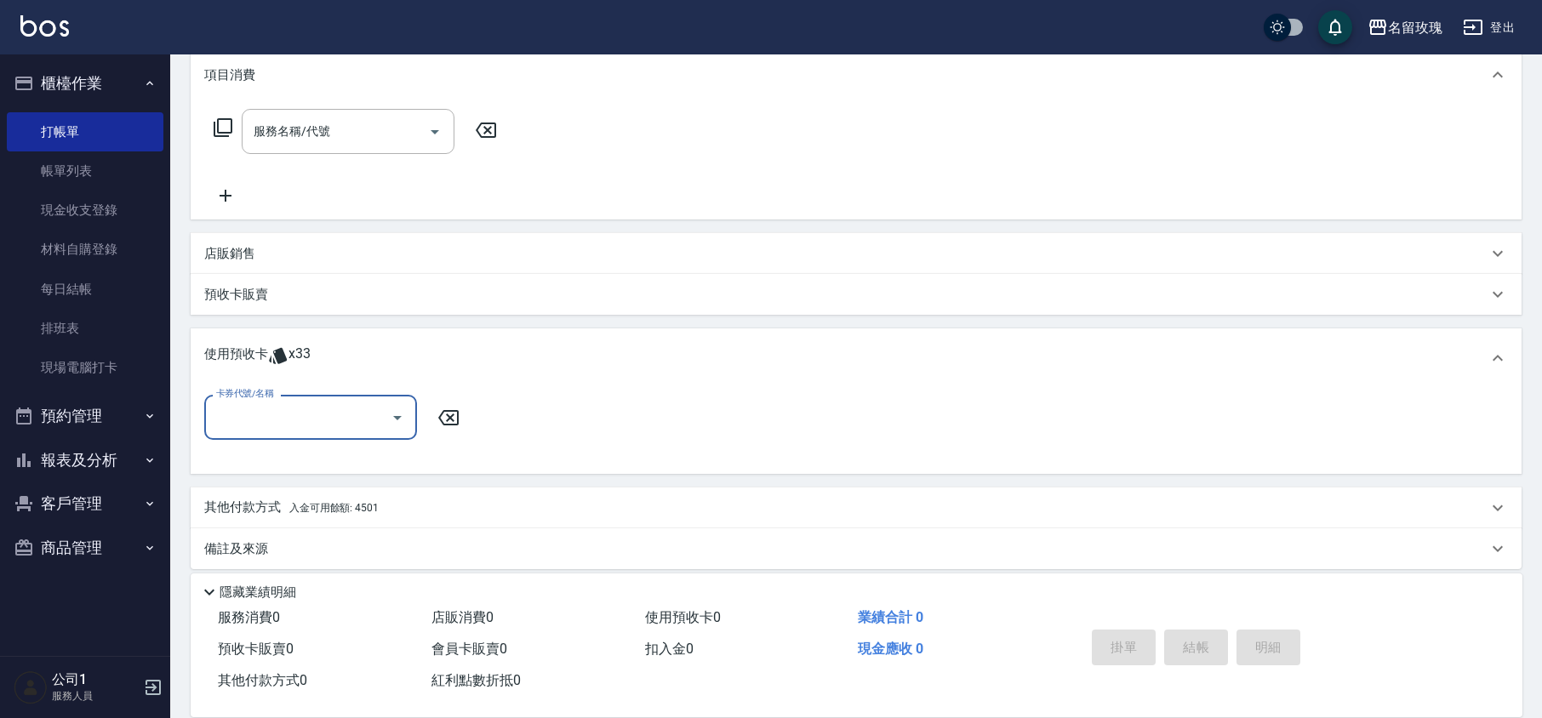
scroll to position [233, 0]
click at [403, 419] on icon "Open" at bounding box center [397, 416] width 20 height 20
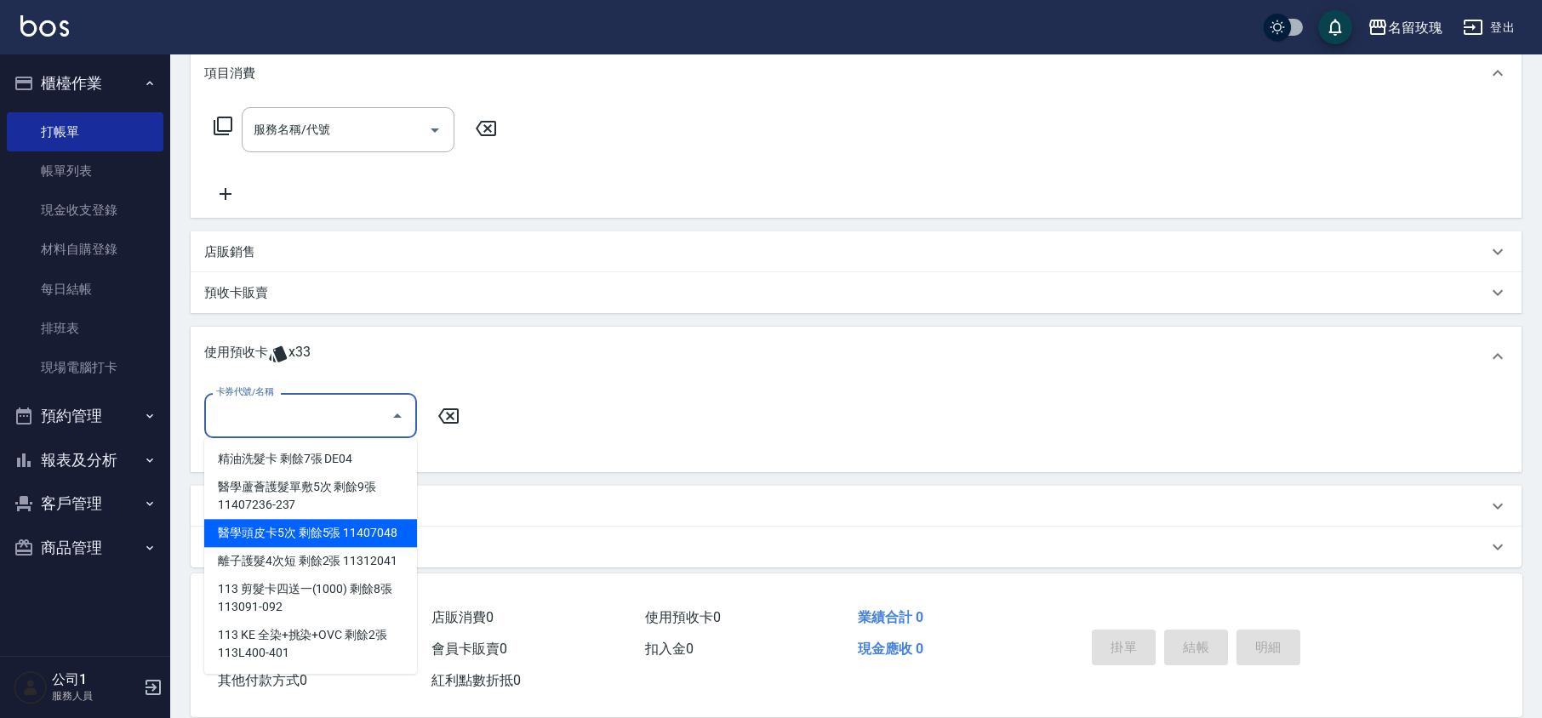
click at [372, 526] on div "醫學頭皮卡5次 剩餘5張 11407048" at bounding box center [310, 533] width 213 height 28
type input "醫學頭皮卡5次 11407048"
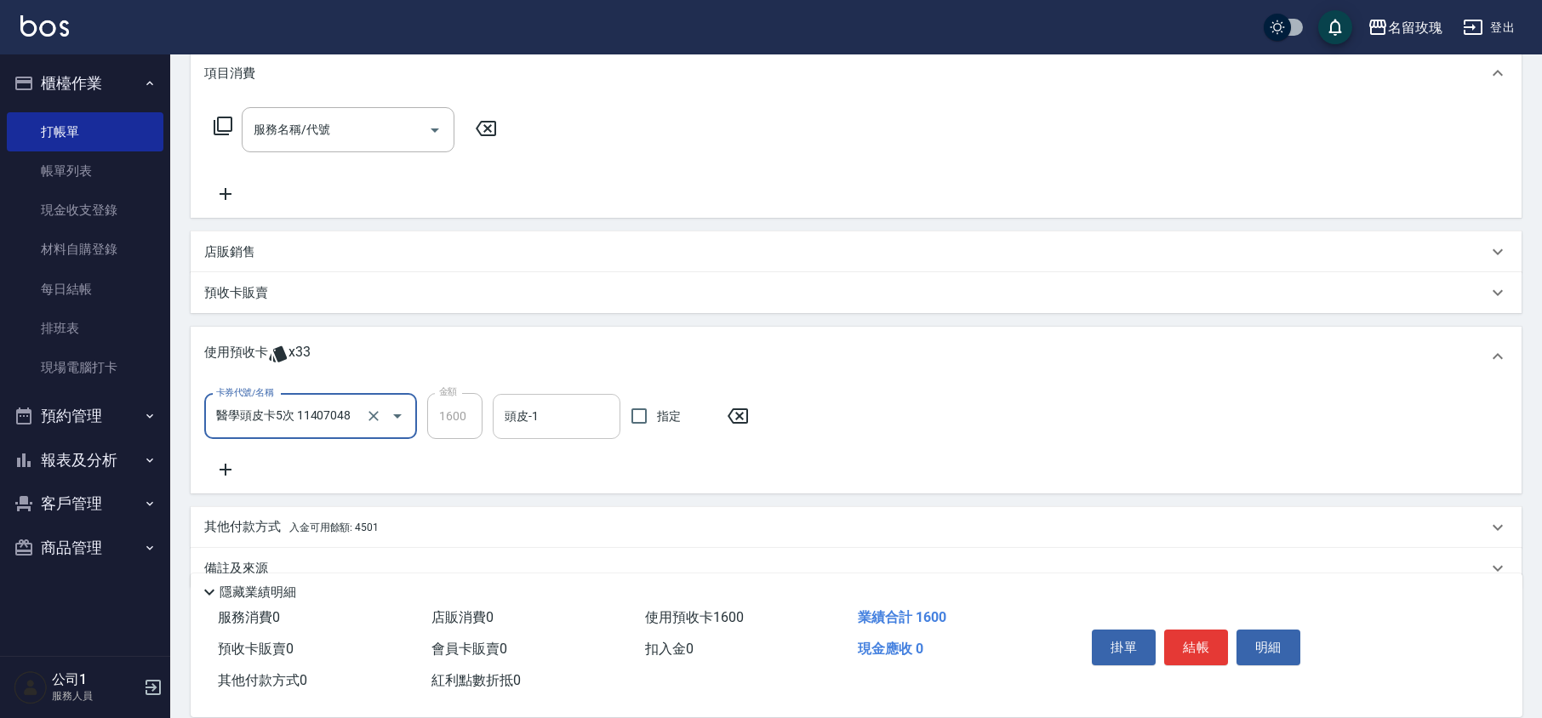
click at [534, 415] on input "頭皮-1" at bounding box center [556, 417] width 112 height 30
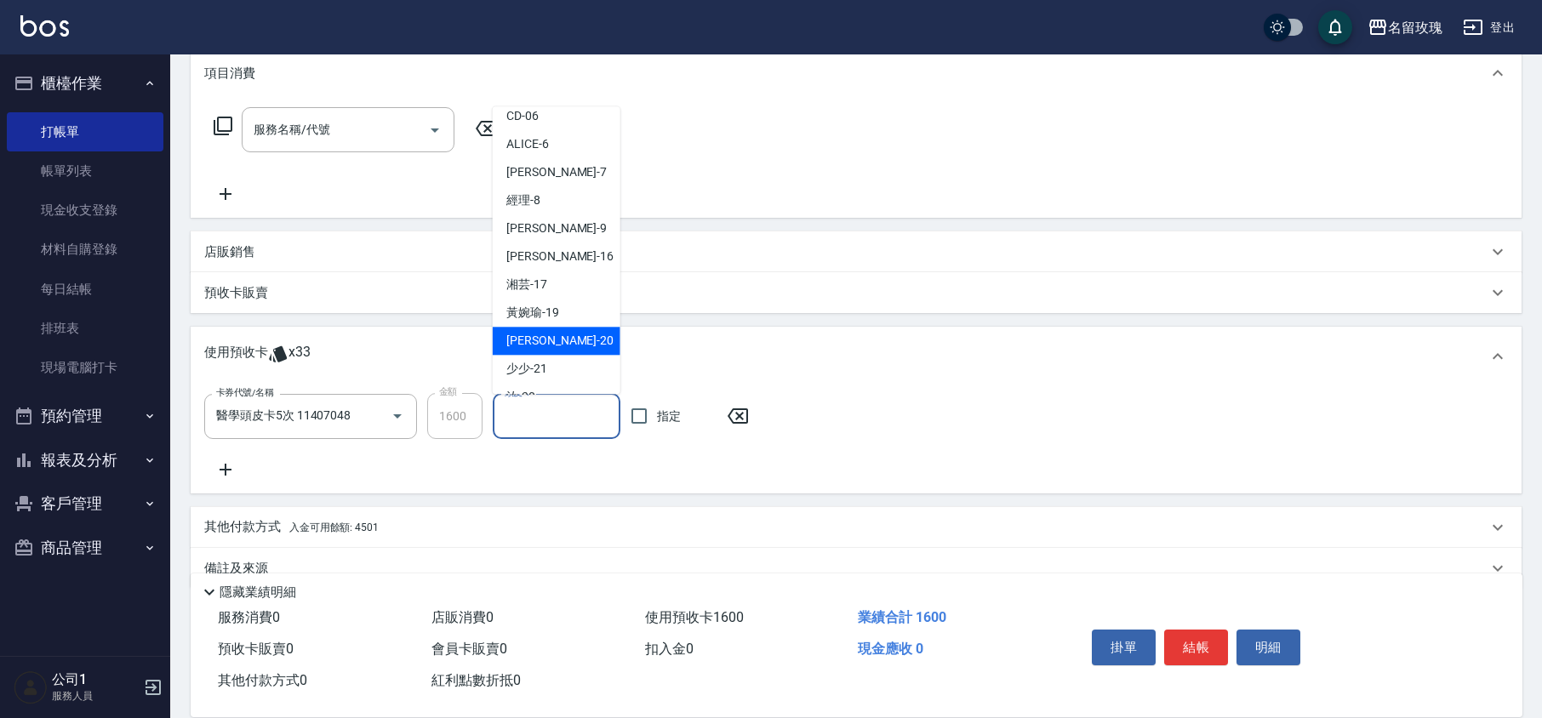
scroll to position [317, 0]
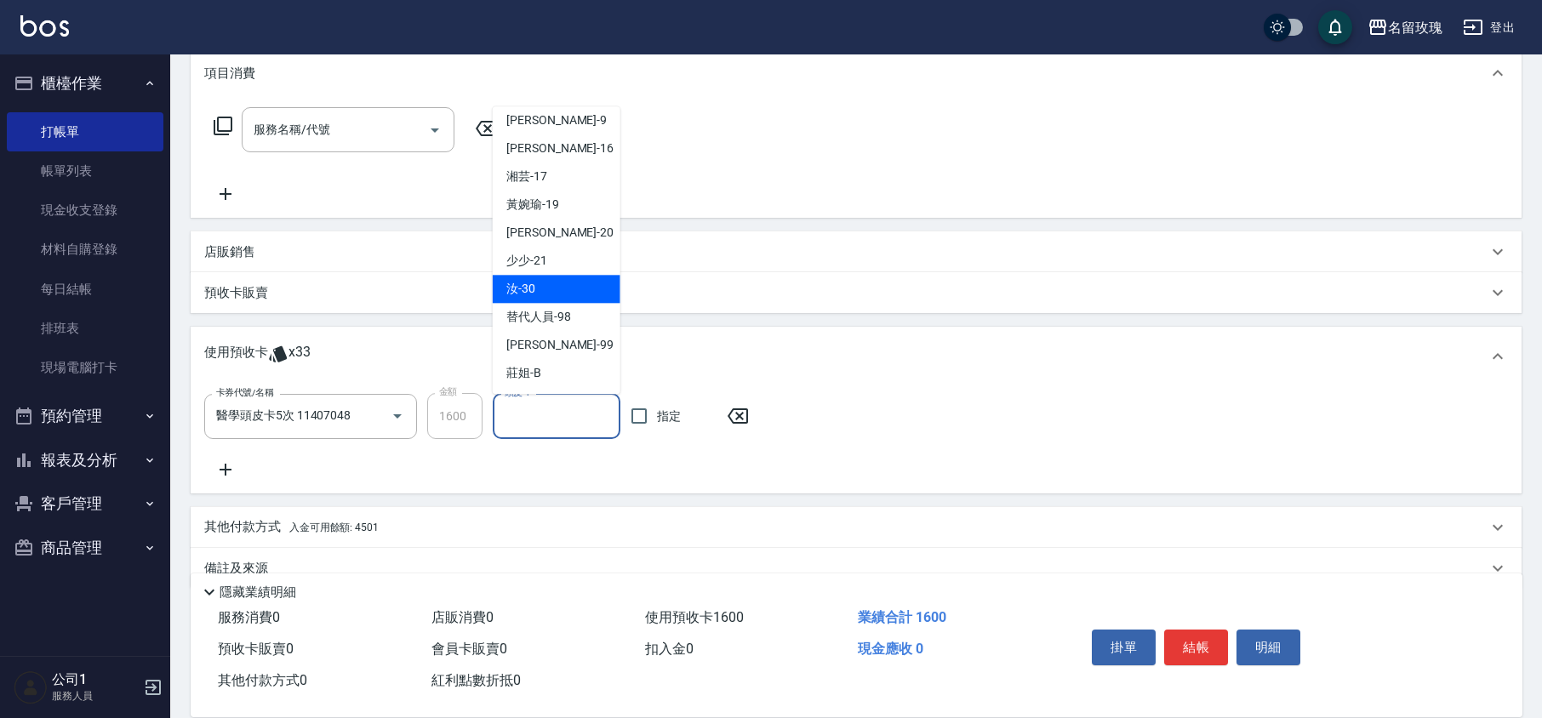
click at [545, 288] on div "汝 -30" at bounding box center [557, 290] width 128 height 28
type input "汝-30"
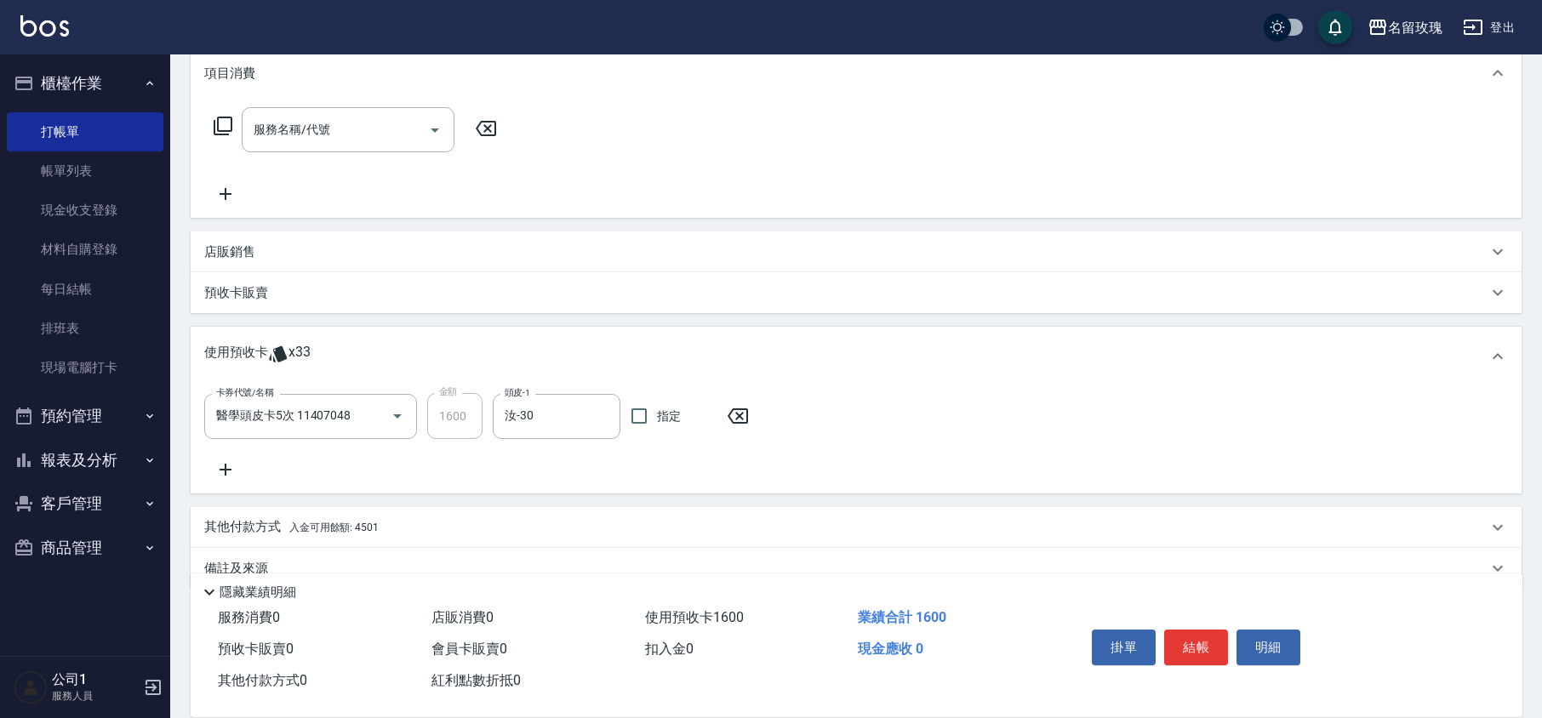
click at [232, 465] on icon at bounding box center [225, 470] width 43 height 20
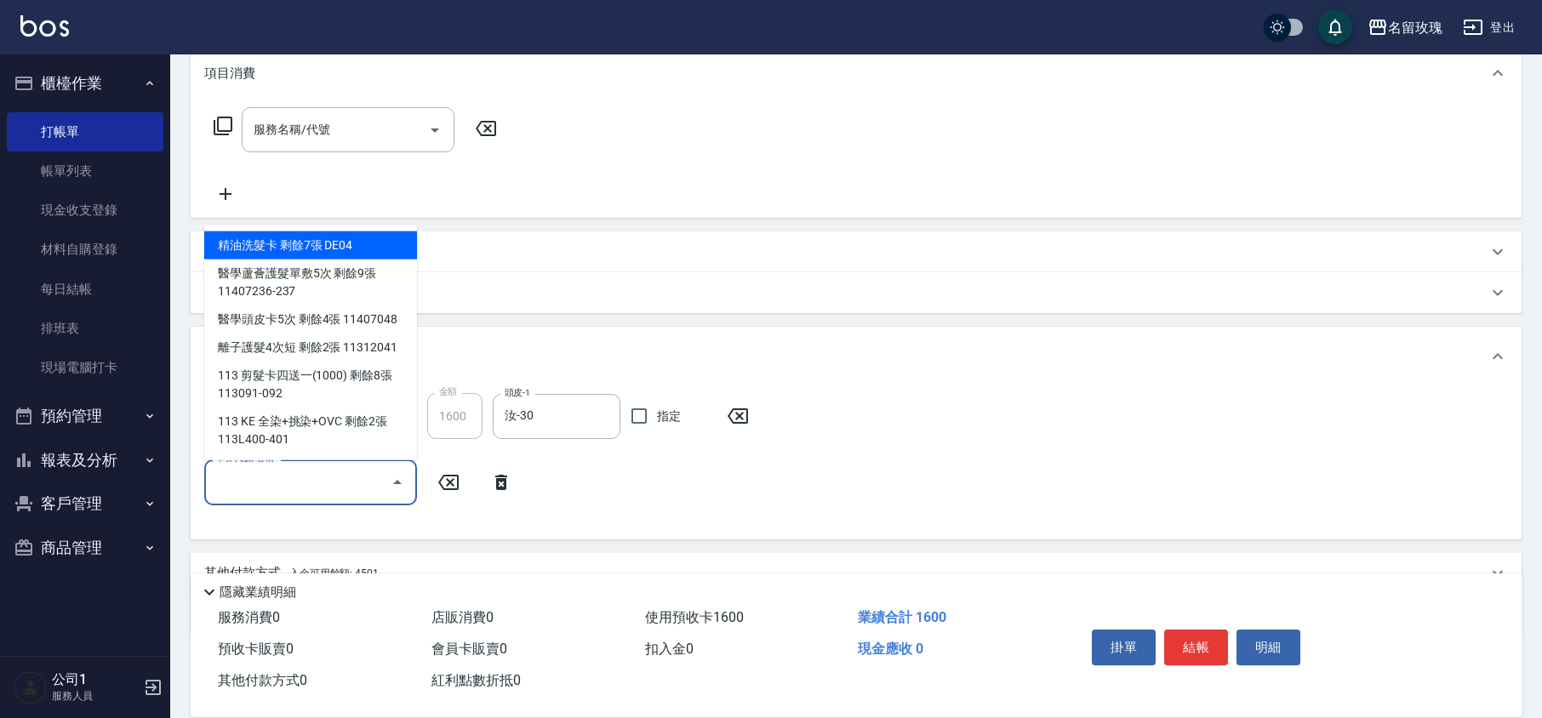
click at [383, 487] on div "卡券代號/名稱" at bounding box center [310, 482] width 213 height 45
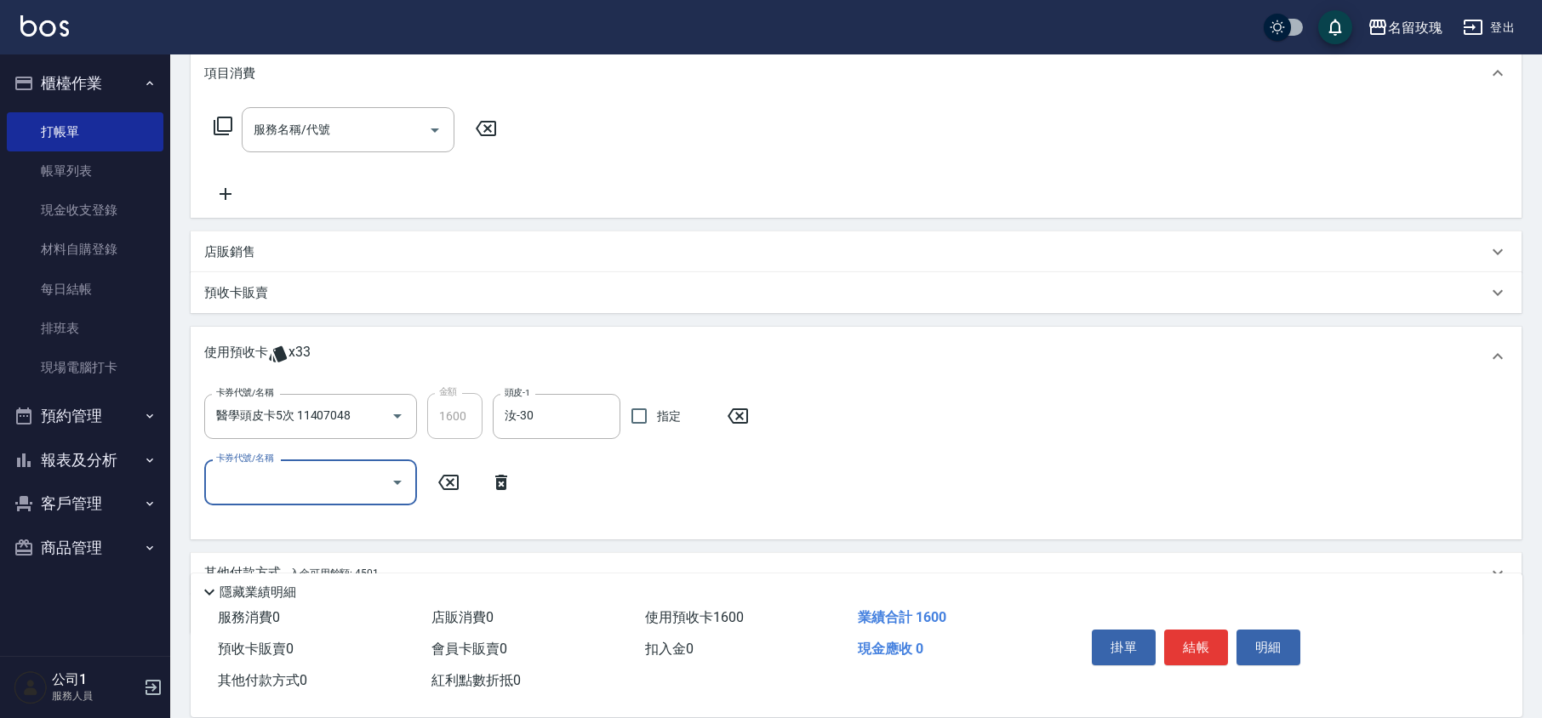
click at [387, 489] on icon "Open" at bounding box center [397, 482] width 20 height 20
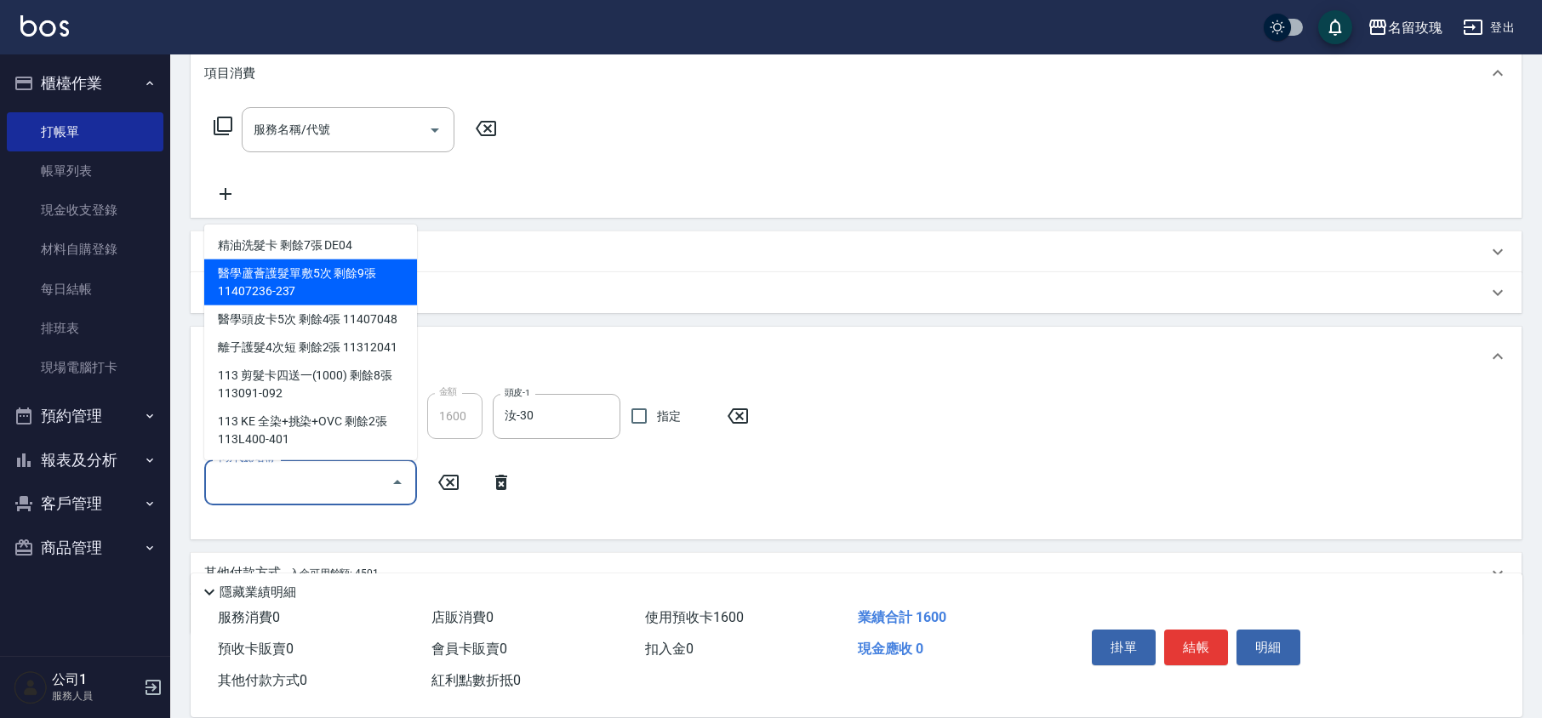
click at [341, 279] on div "醫學蘆薈護髮單敷5次 剩餘9張 11407236-237" at bounding box center [310, 283] width 213 height 46
type input "醫學蘆薈護髮單敷5次 11407236-237"
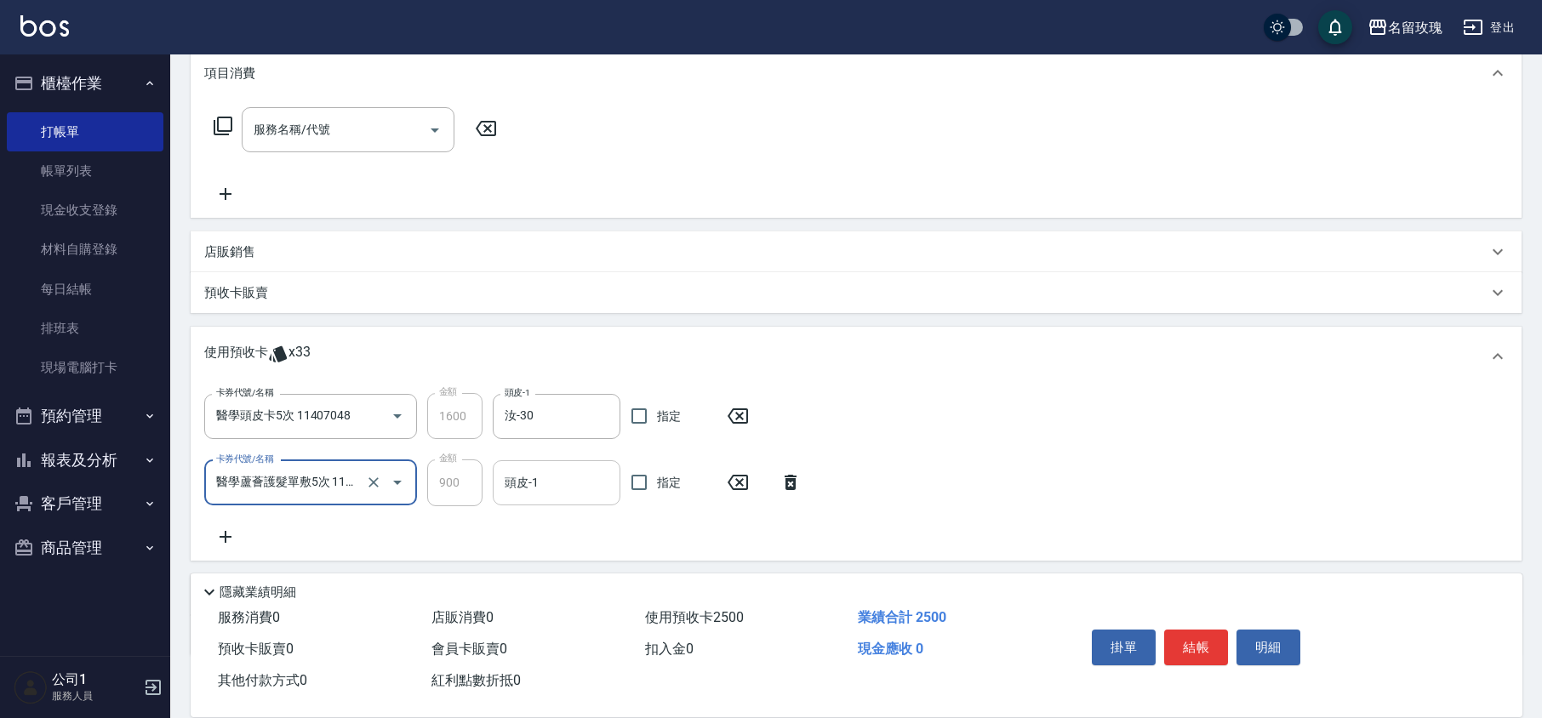
click at [545, 484] on input "頭皮-1" at bounding box center [556, 483] width 112 height 30
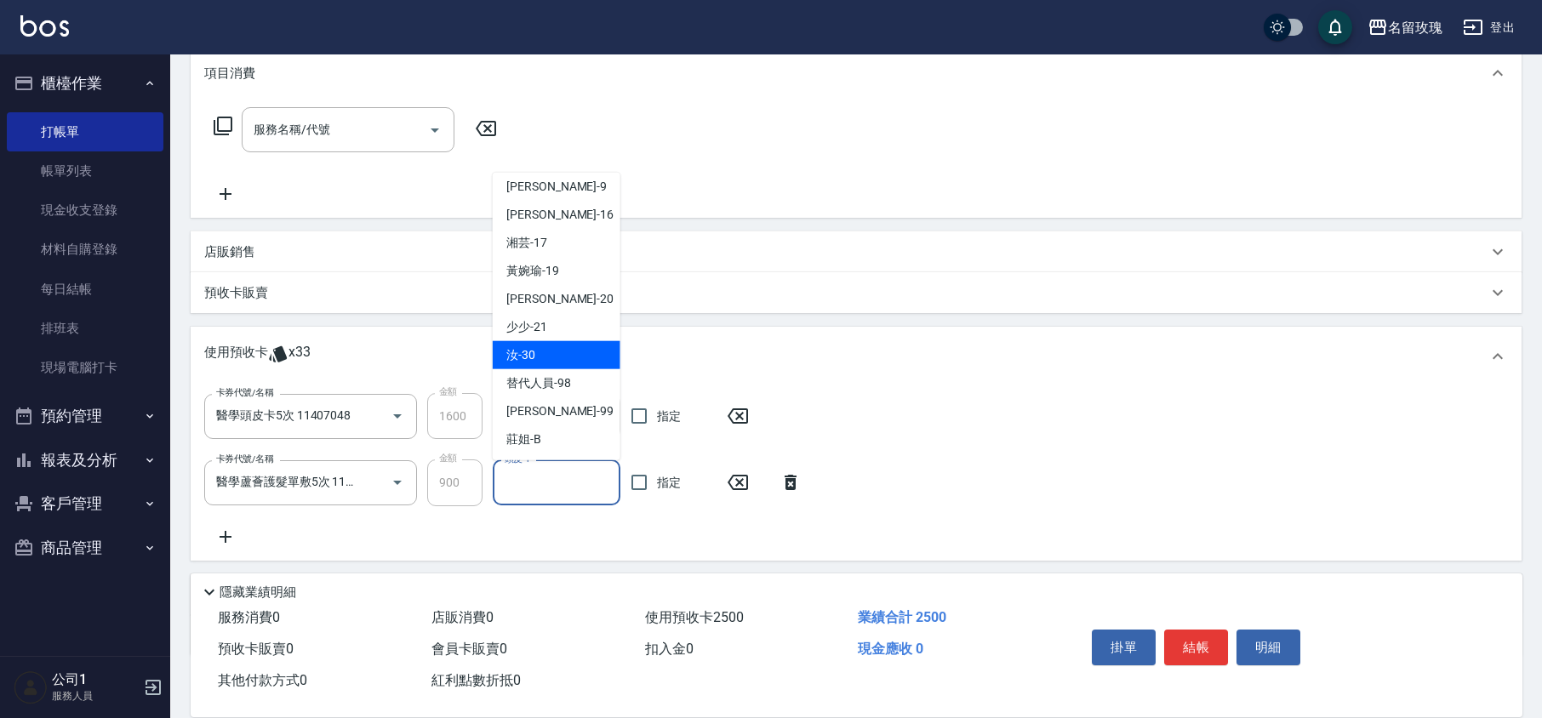
click at [555, 361] on div "汝 -30" at bounding box center [557, 355] width 128 height 28
type input "汝-30"
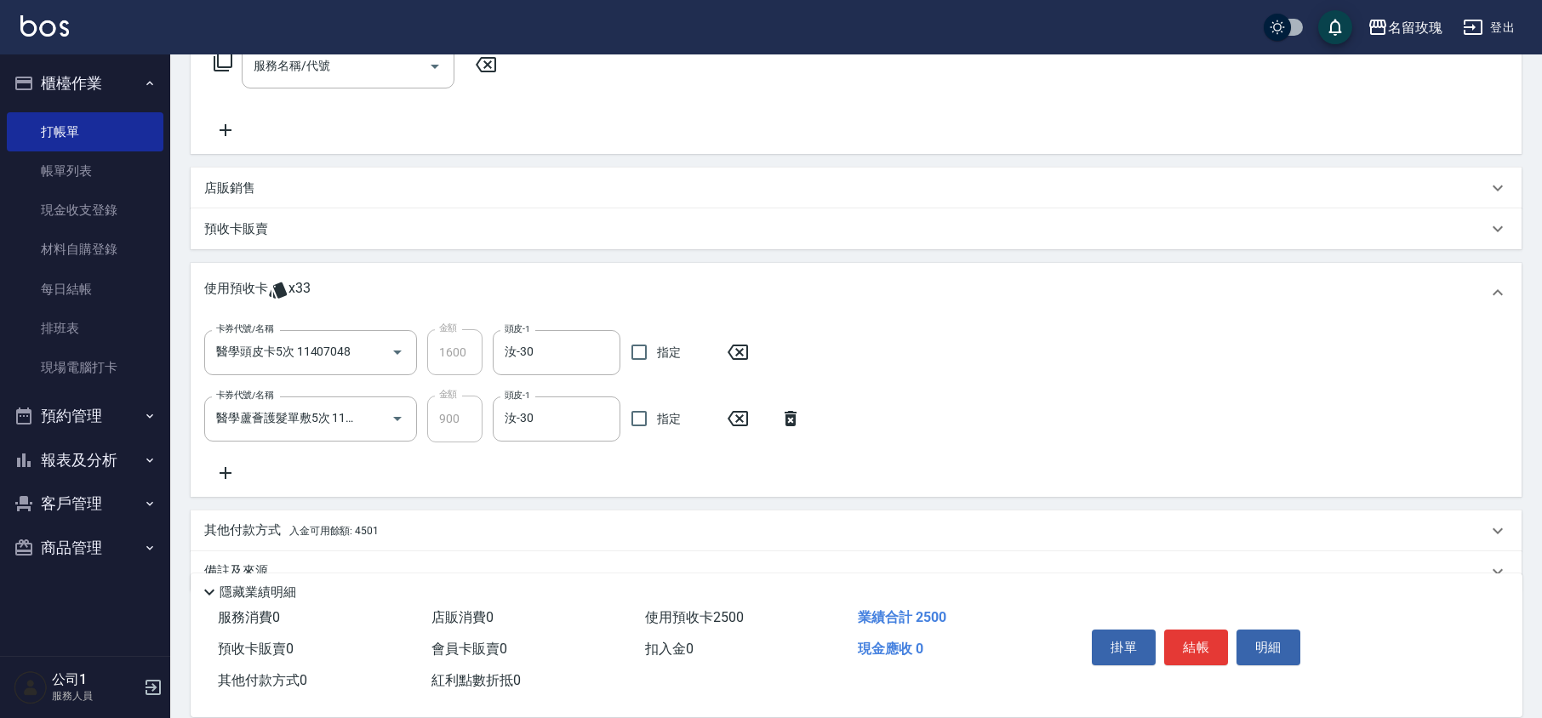
scroll to position [331, 0]
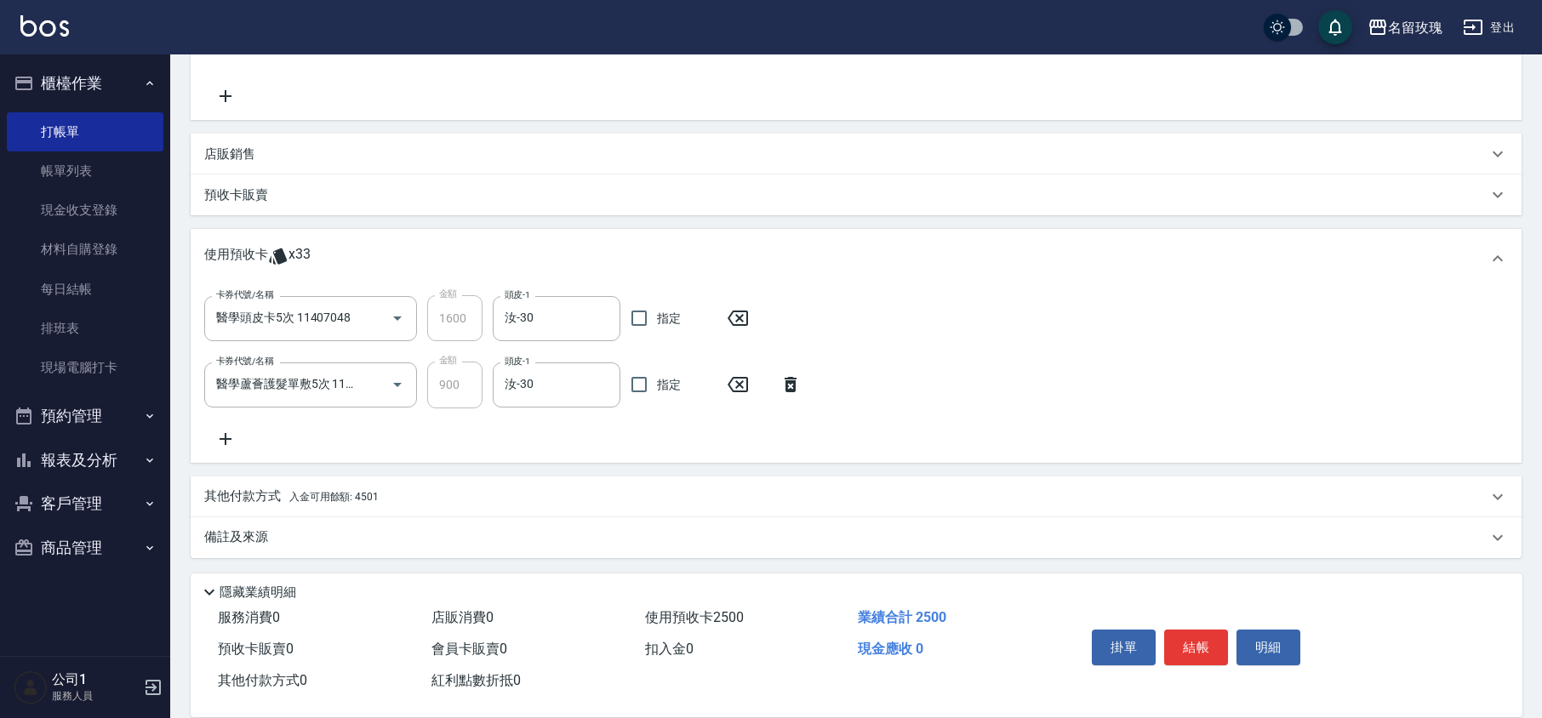
click at [552, 436] on div "卡券代號/名稱 醫學頭皮卡5次 11407048 卡券代號/名稱 金額 1600 金額 頭皮-1 汝-30 頭皮-1 指定 卡券代號/名稱 醫學蘆薈護髮單敷5…" at bounding box center [856, 371] width 1304 height 153
type input "[DATE] 12:31"
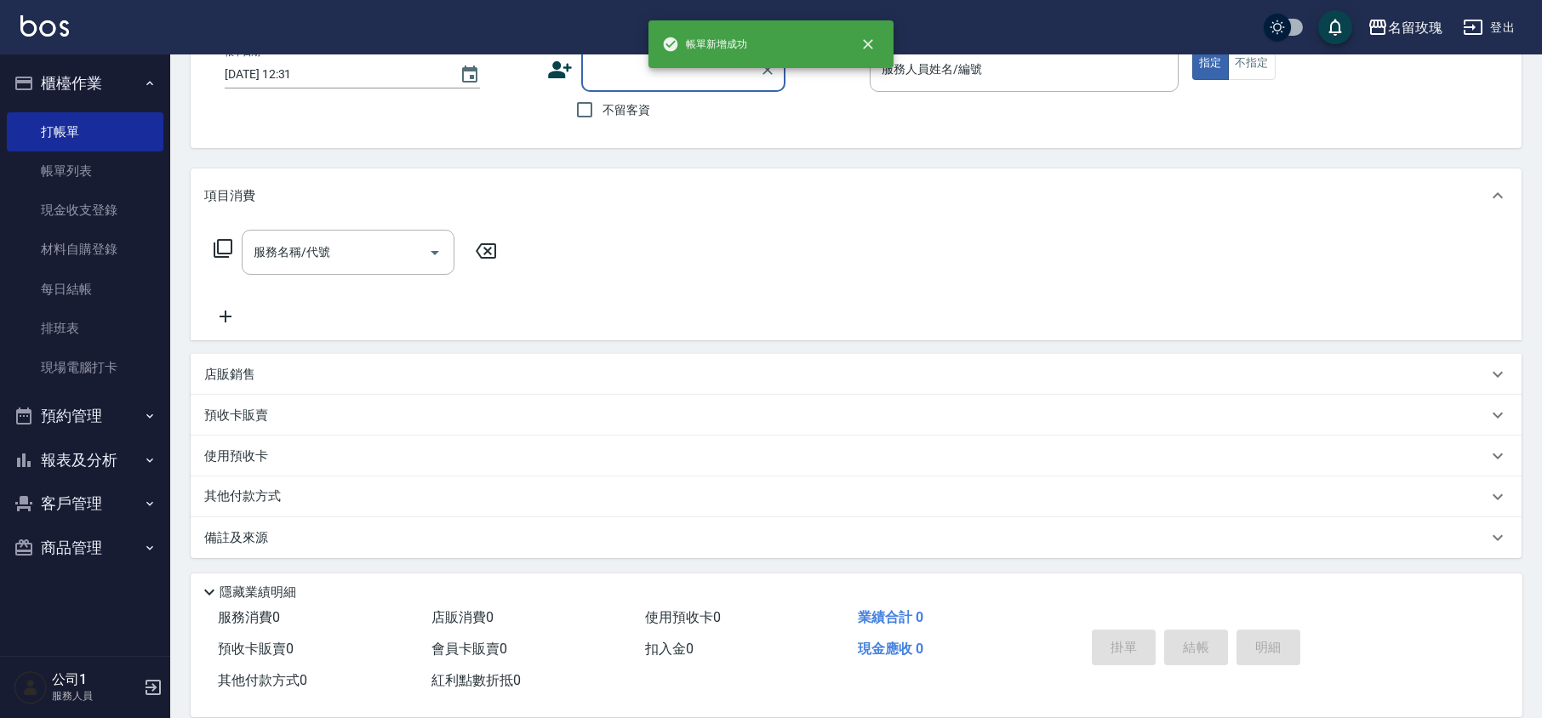
scroll to position [0, 0]
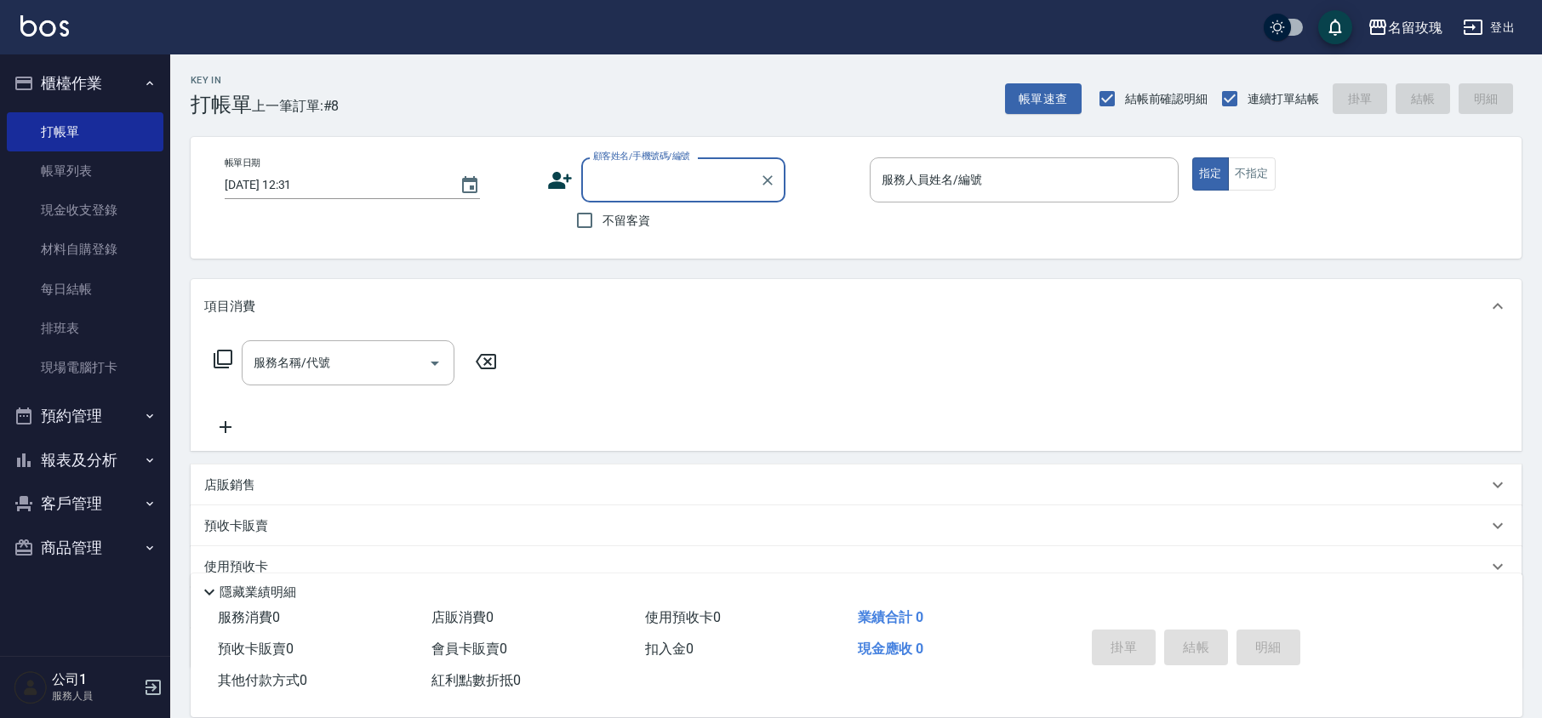
click at [627, 174] on input "顧客姓名/手機號碼/編號" at bounding box center [670, 180] width 163 height 30
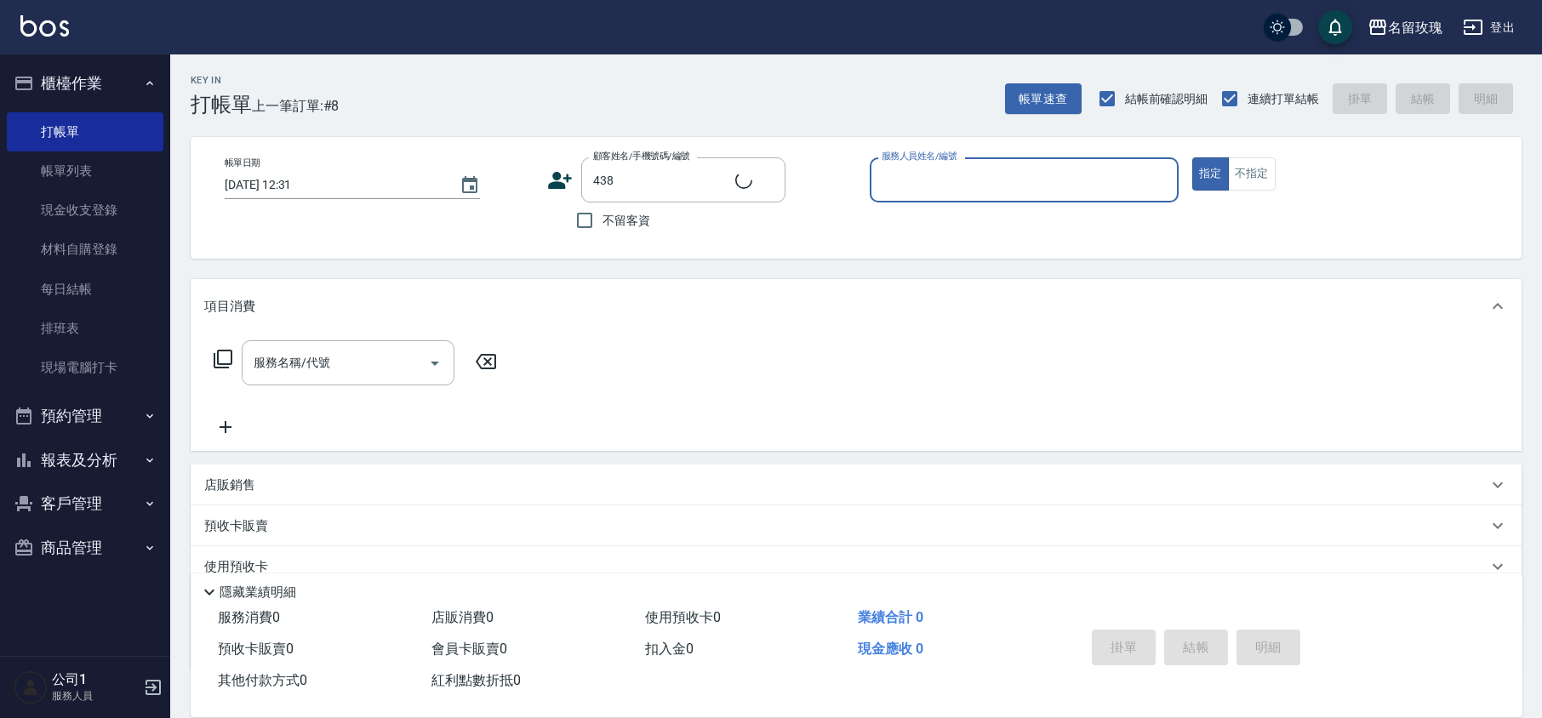
type input "[PERSON_NAME]/0931283680/438"
type input "VIVI-2"
click at [560, 181] on icon at bounding box center [560, 181] width 26 height 26
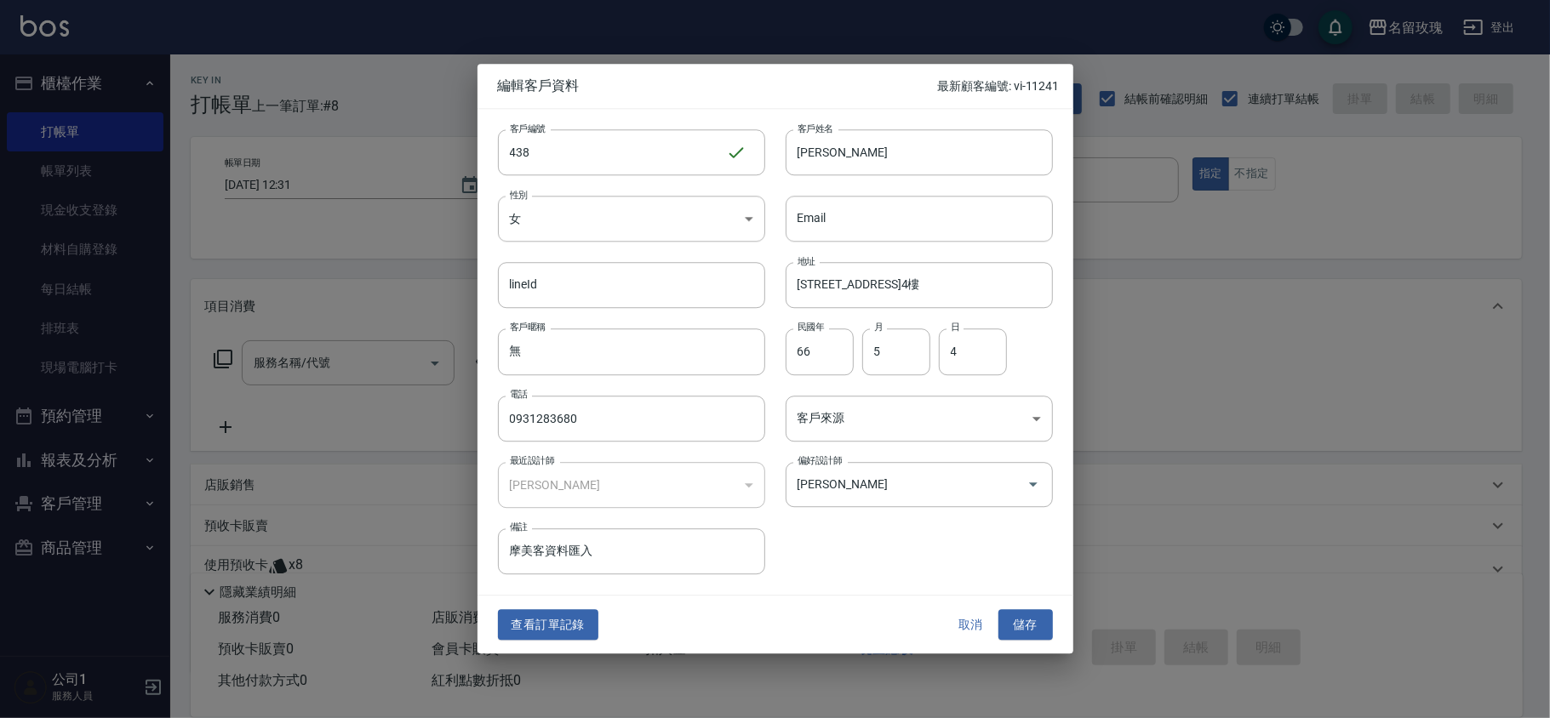
click at [1189, 300] on div at bounding box center [775, 359] width 1550 height 718
click at [965, 624] on button "取消" at bounding box center [971, 624] width 54 height 31
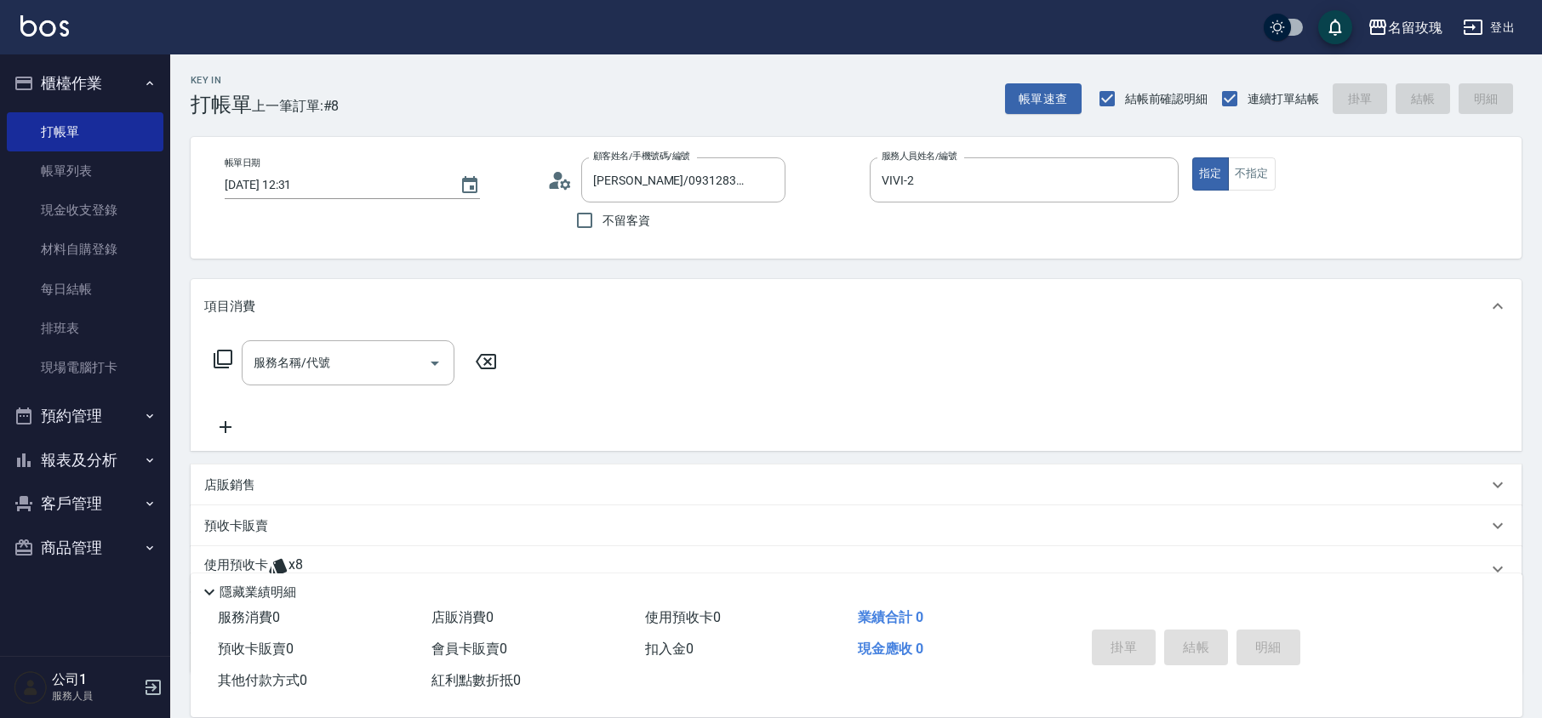
click at [560, 185] on icon at bounding box center [560, 181] width 26 height 26
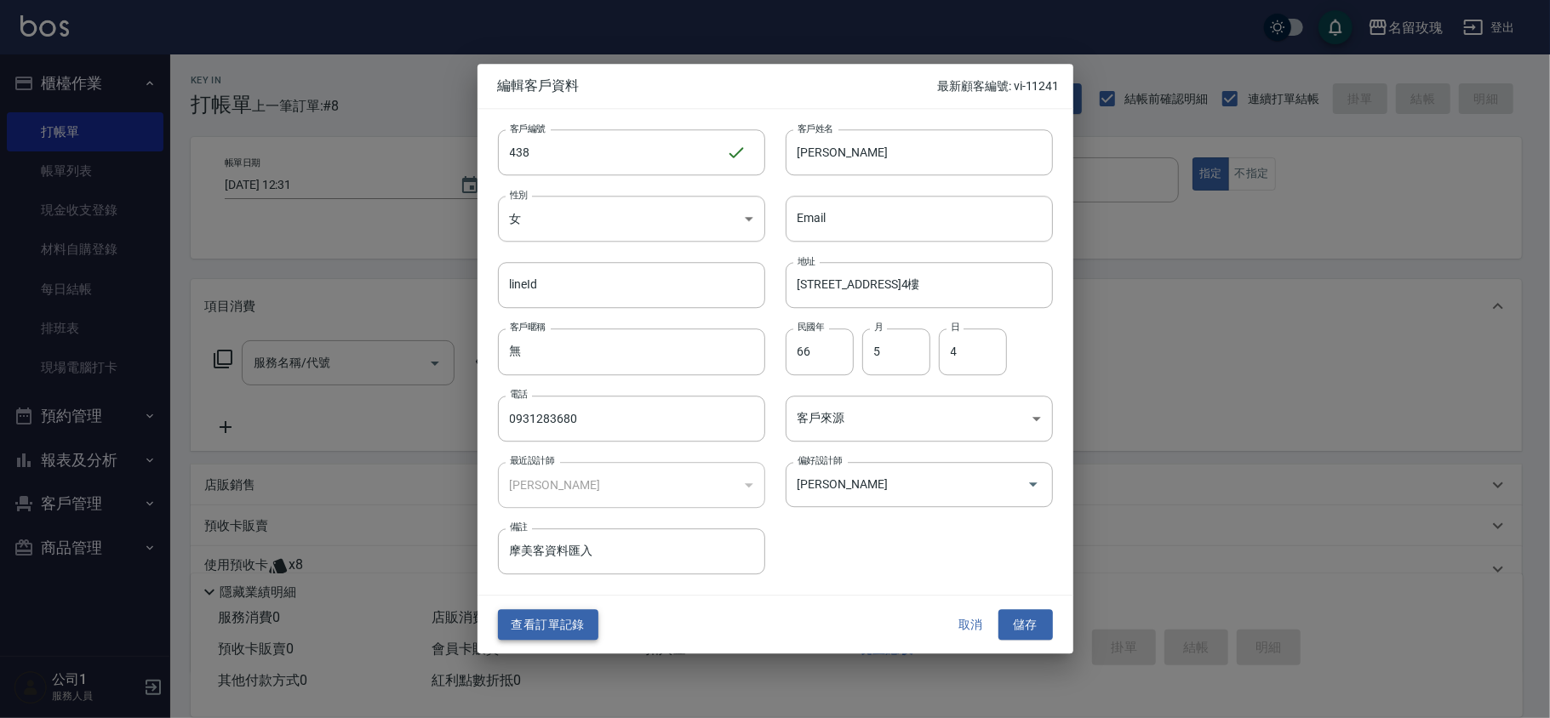
click at [580, 616] on button "查看訂單記錄" at bounding box center [548, 624] width 100 height 31
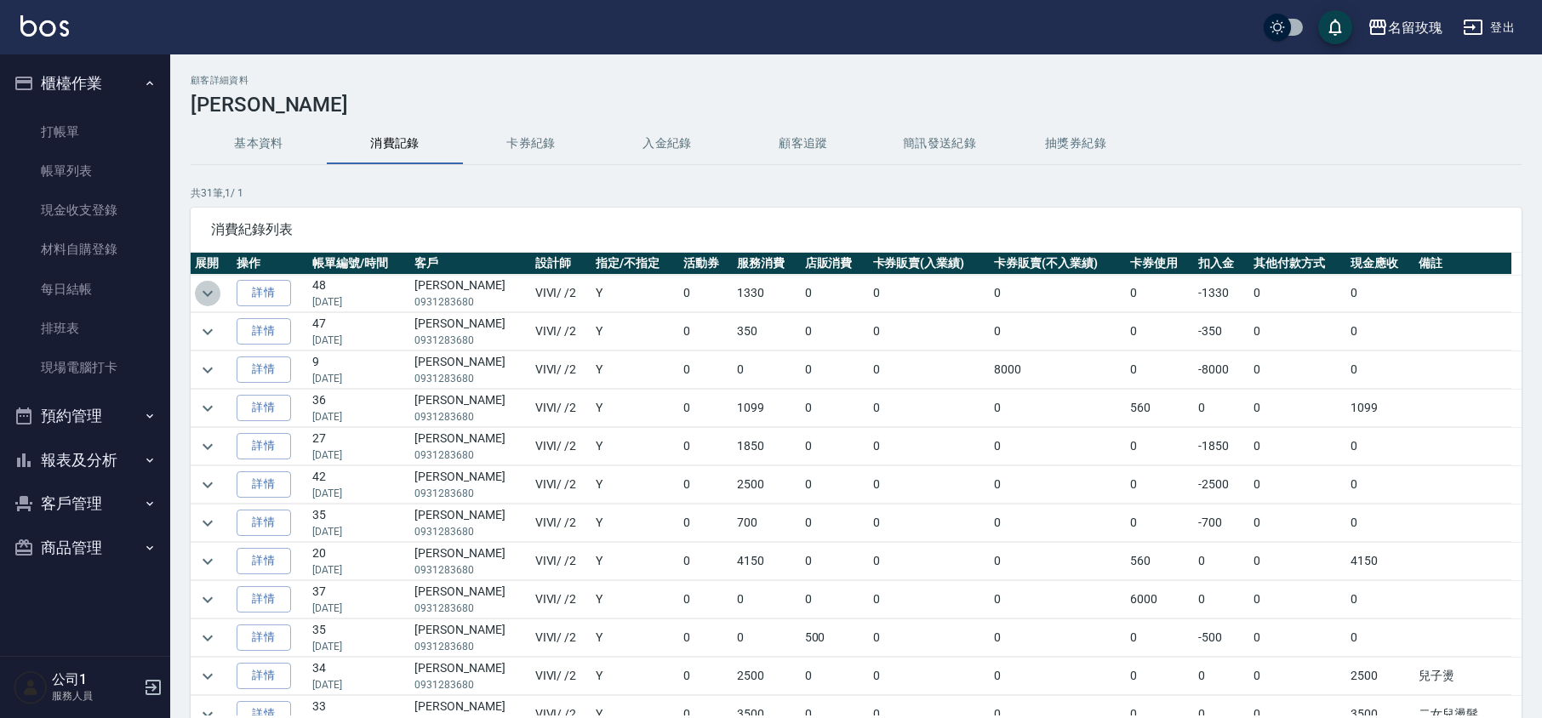
click at [209, 289] on icon "expand row" at bounding box center [207, 293] width 20 height 20
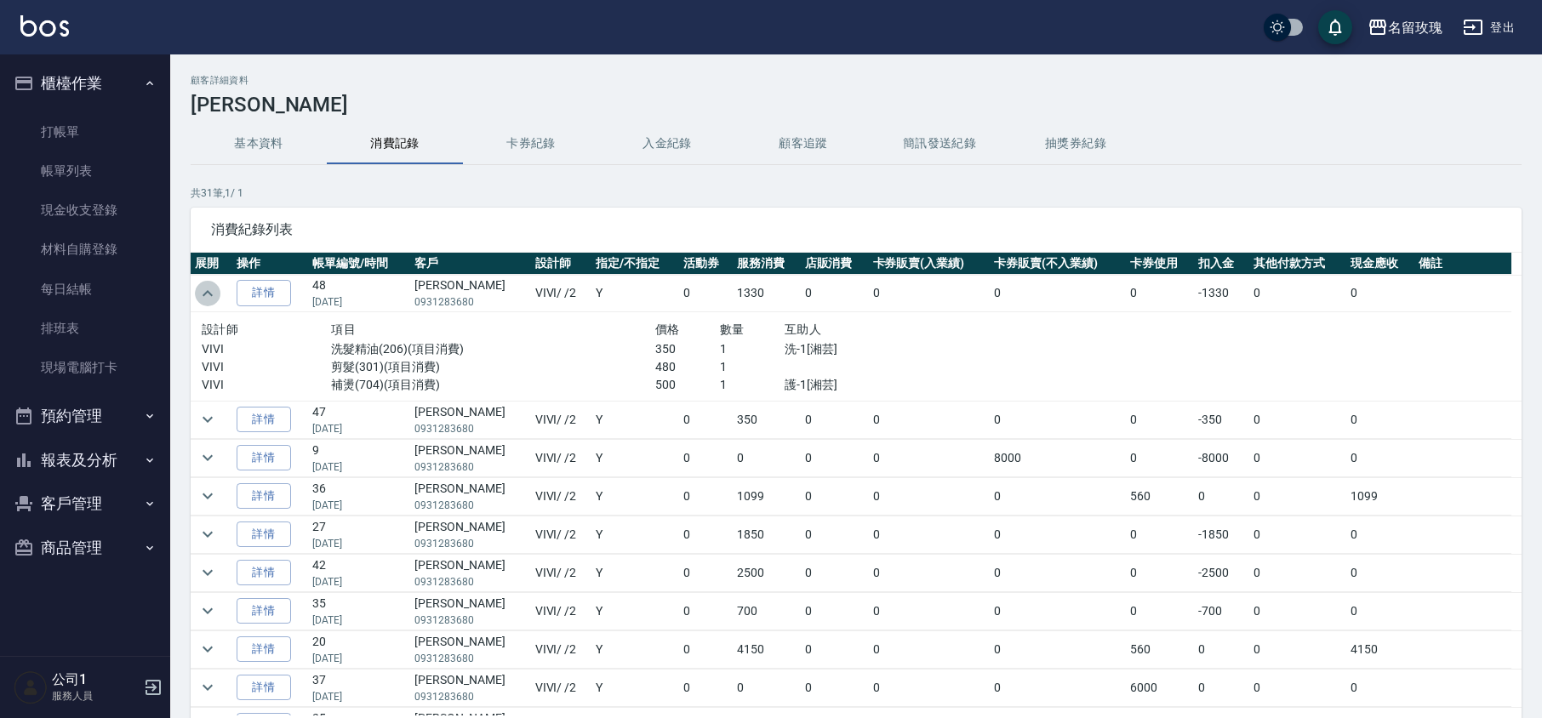
click at [203, 293] on icon "expand row" at bounding box center [207, 293] width 20 height 20
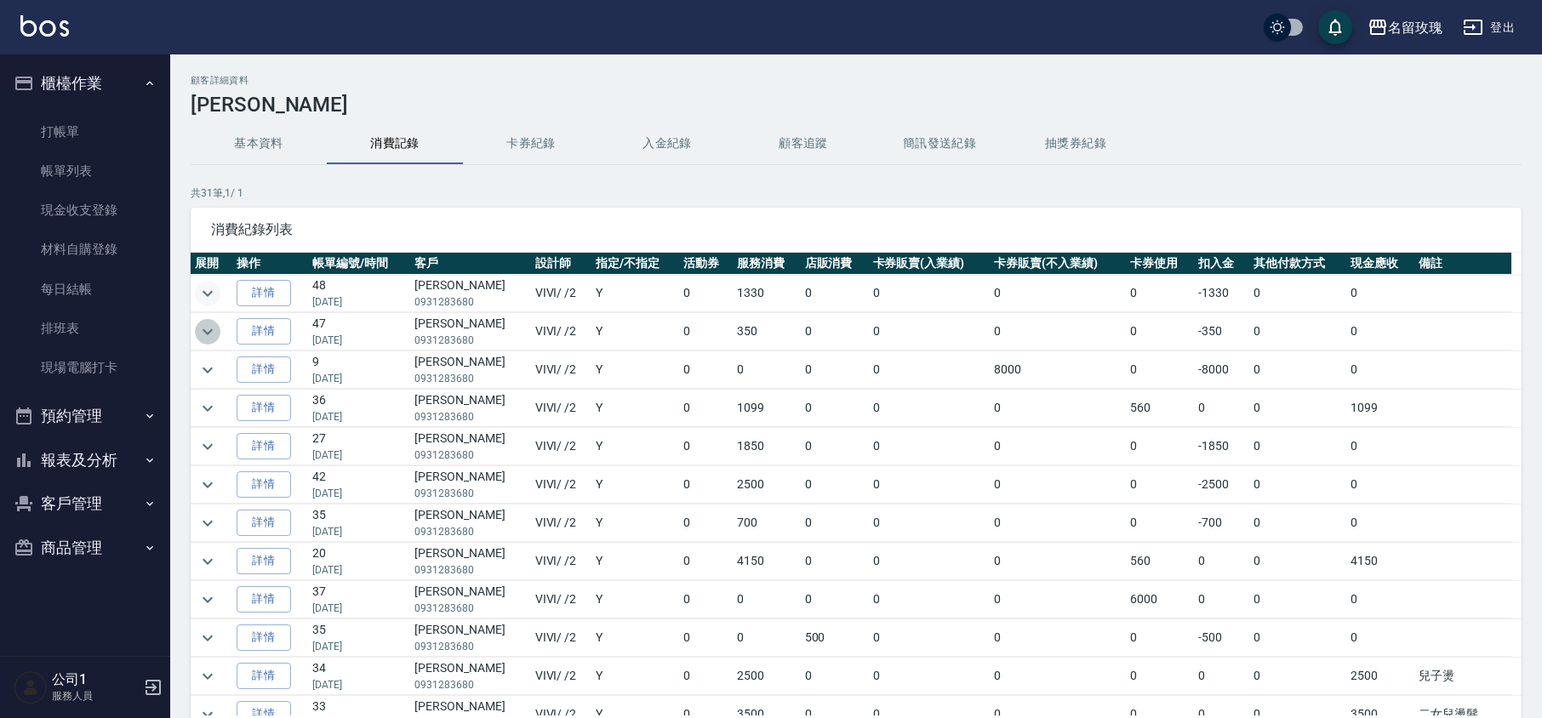
click at [209, 330] on icon "expand row" at bounding box center [207, 332] width 20 height 20
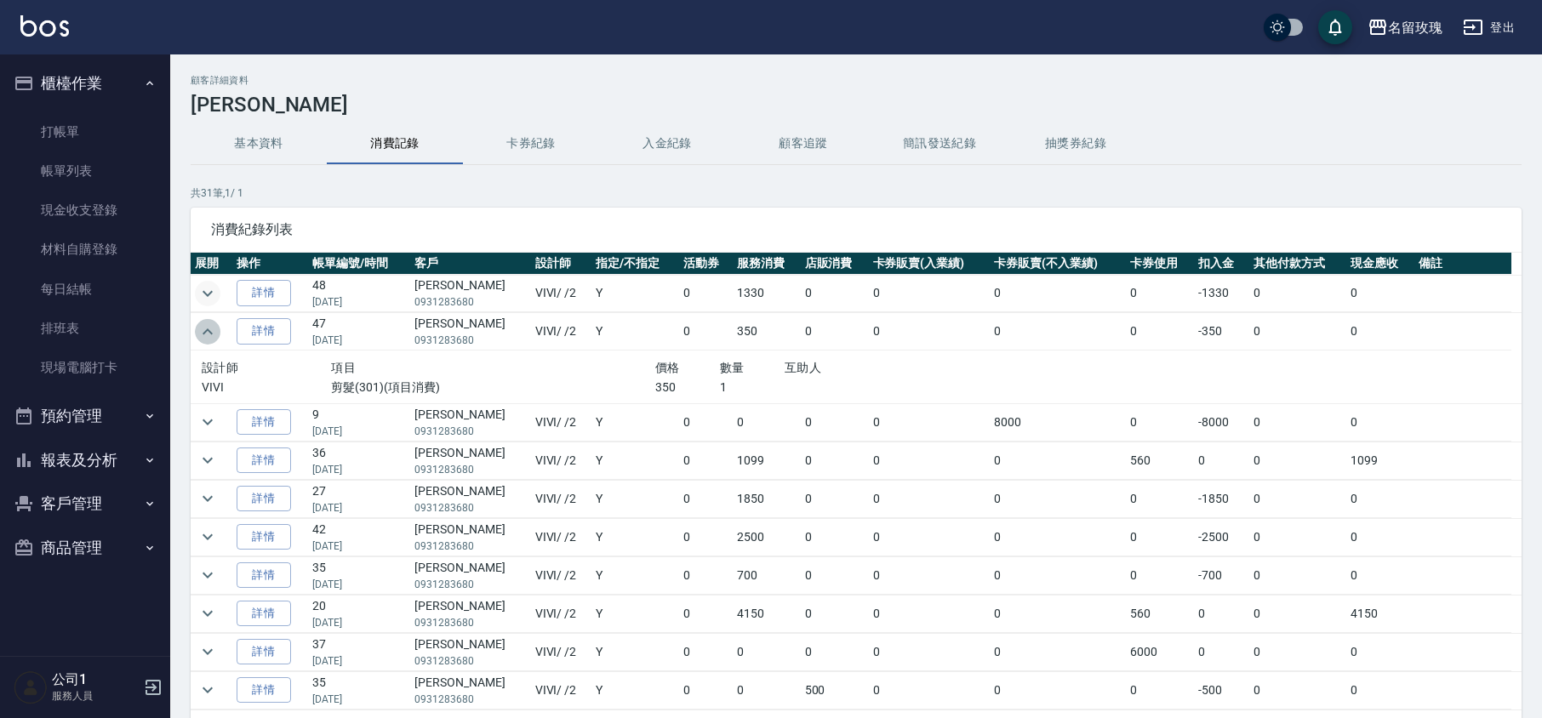
click at [215, 331] on icon "expand row" at bounding box center [207, 332] width 20 height 20
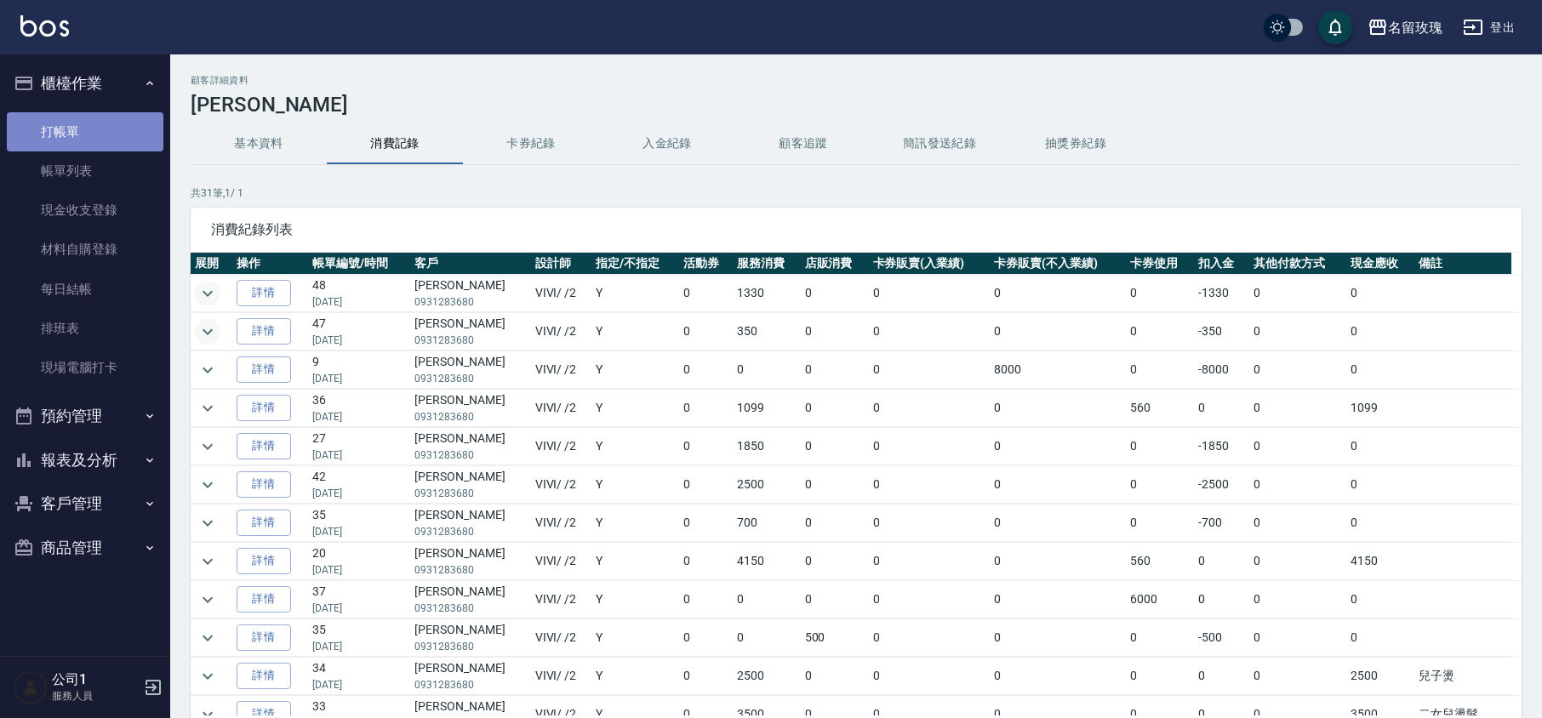
click at [66, 123] on link "打帳單" at bounding box center [85, 131] width 157 height 39
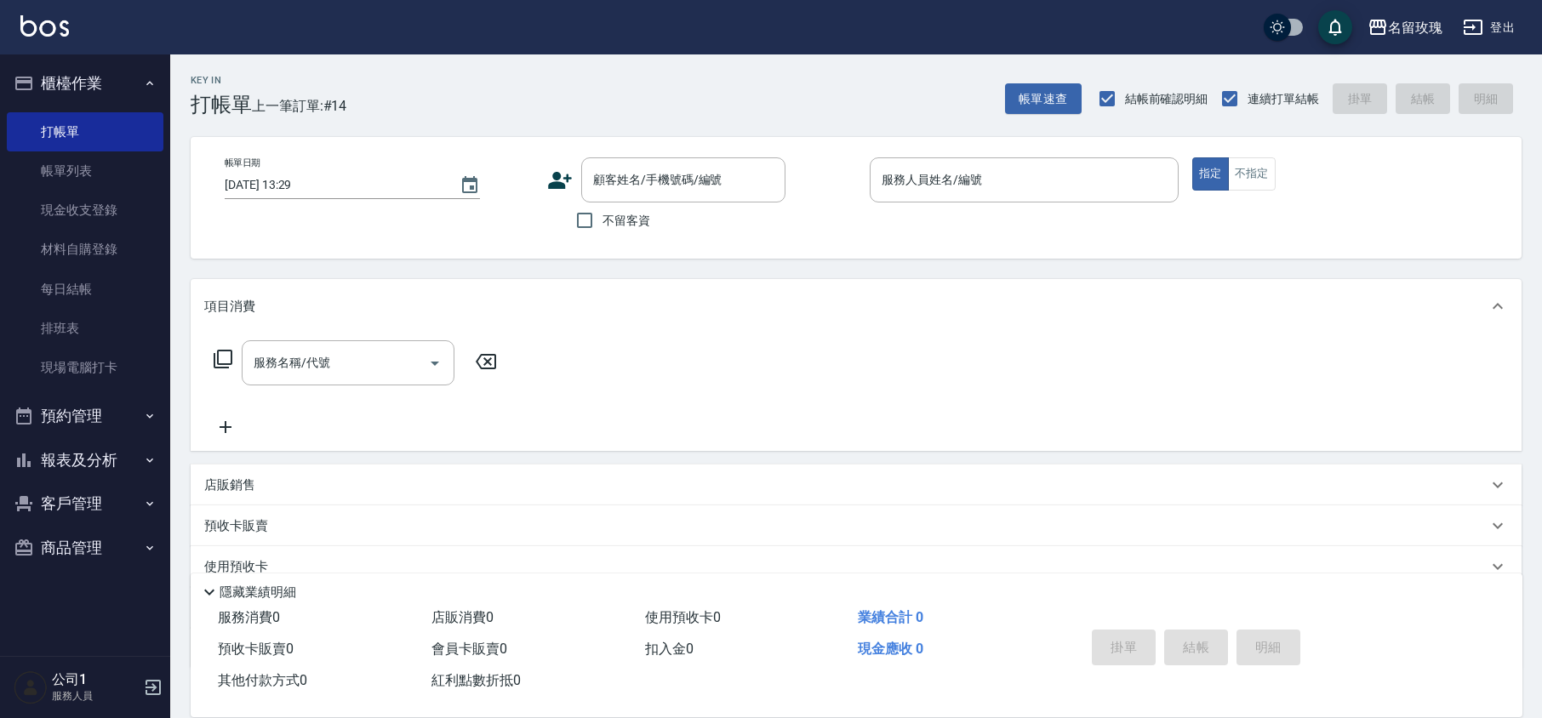
click at [580, 68] on div "Key In 打帳單 上一筆訂單:#14 帳單速查 結帳前確認明細 連續打單結帳 掛單 結帳 明細" at bounding box center [845, 85] width 1351 height 62
